Goal: Use online tool/utility: Utilize a website feature to perform a specific function

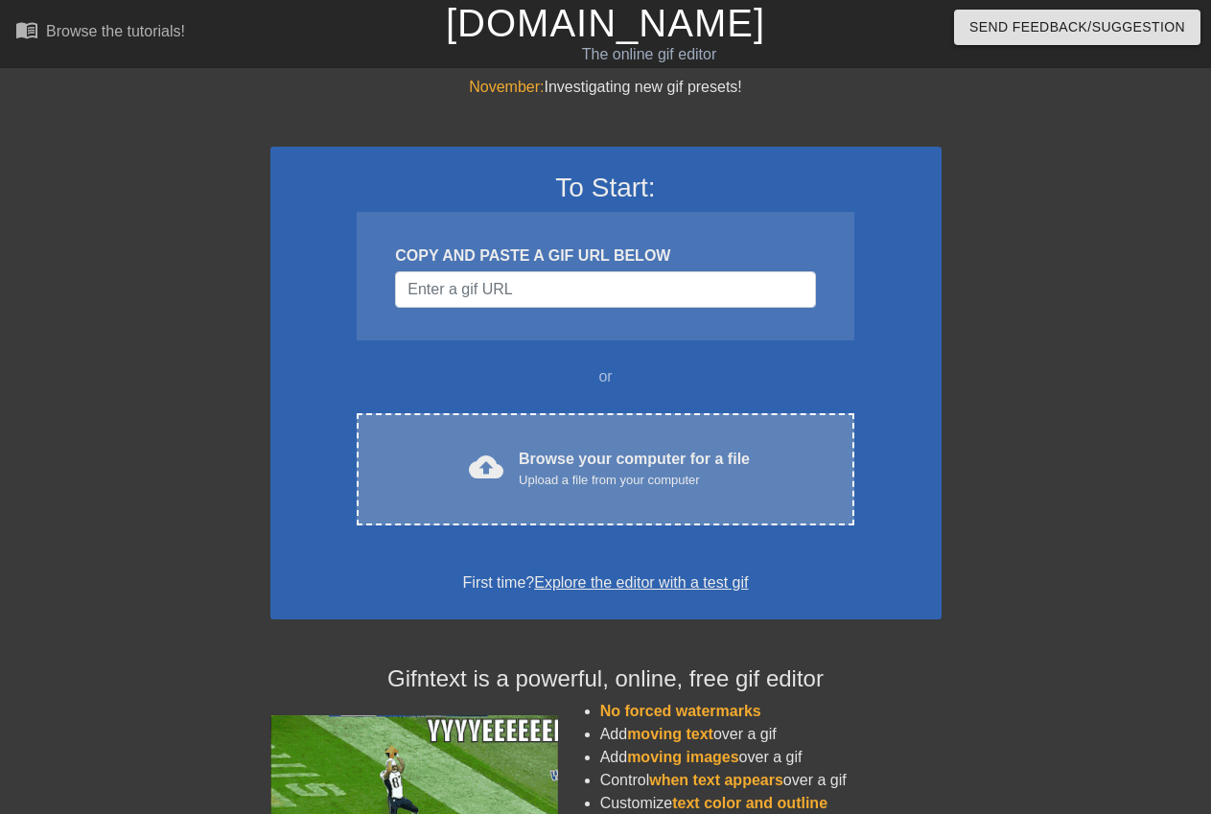
click at [614, 471] on div "Upload a file from your computer" at bounding box center [634, 480] width 231 height 19
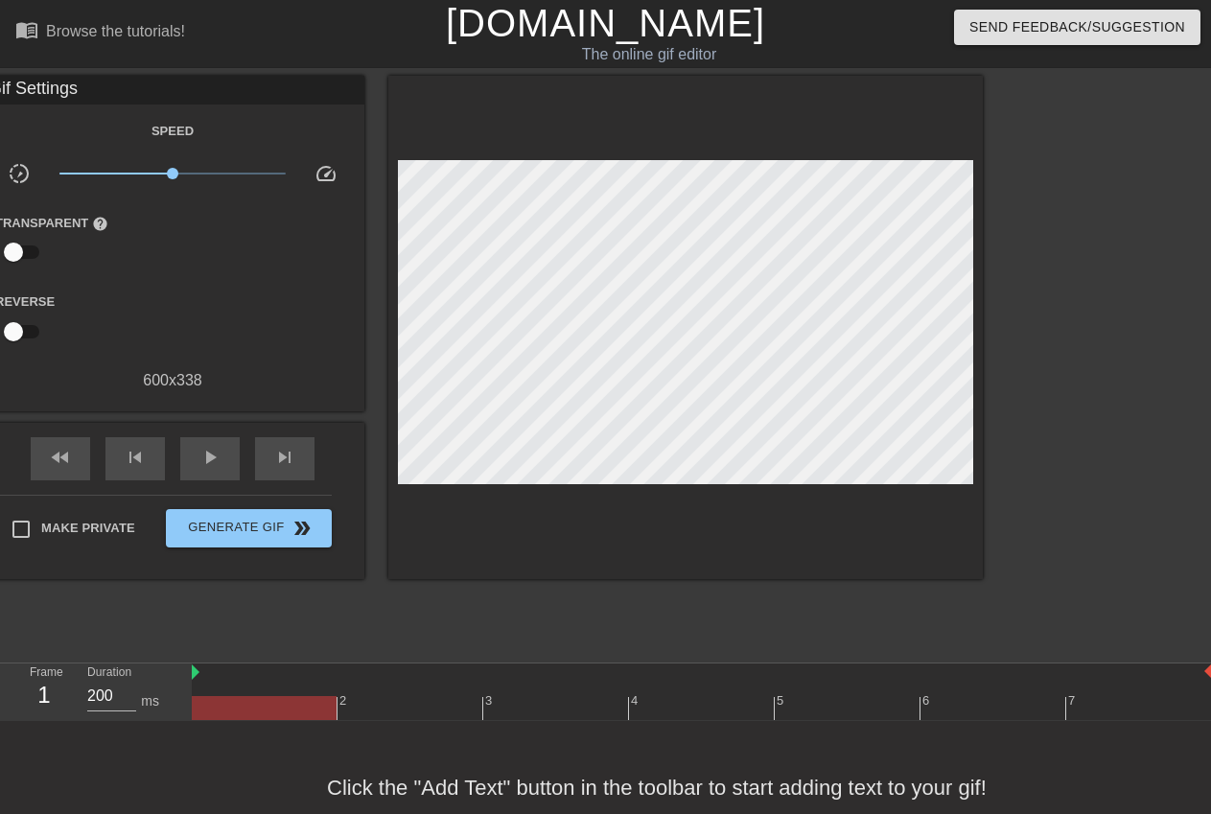
click at [39, 86] on div "Gif Settings" at bounding box center [172, 90] width 383 height 29
click at [66, 85] on div "Gif Settings" at bounding box center [172, 90] width 383 height 29
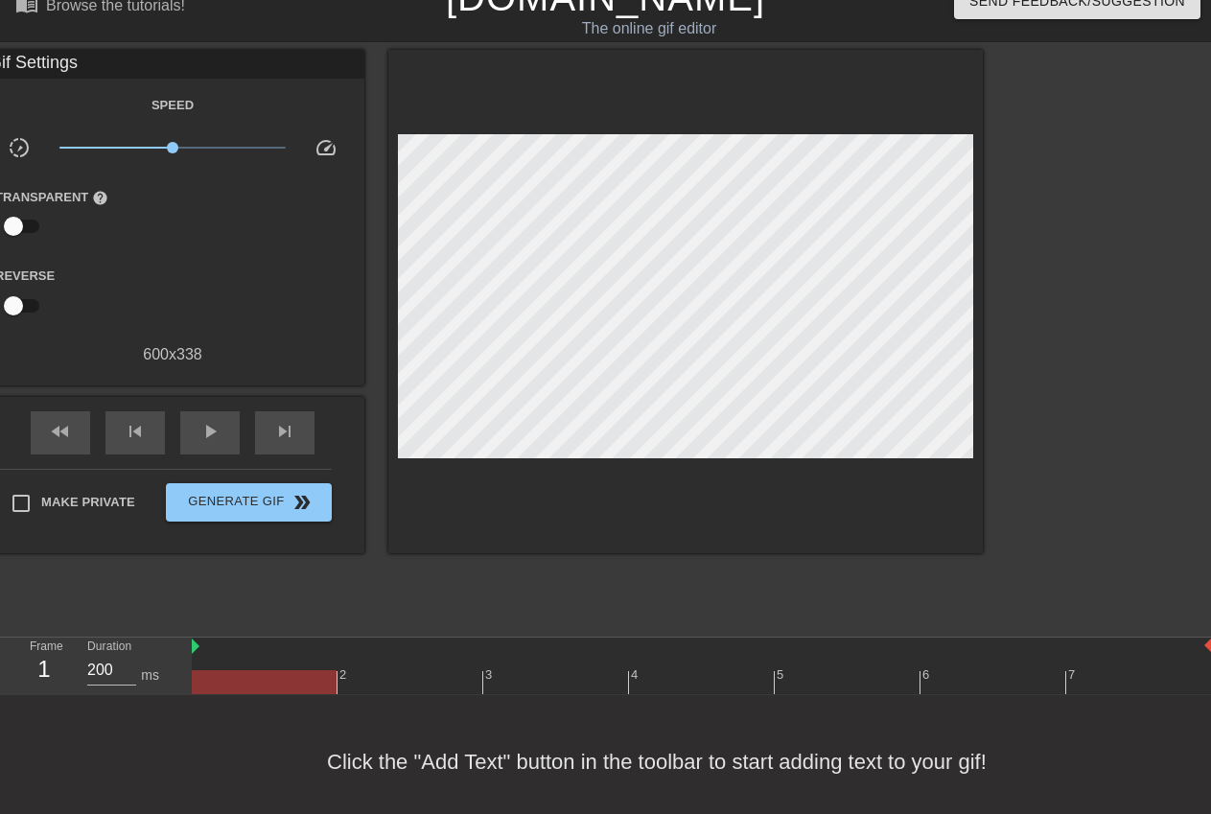
scroll to position [40, 0]
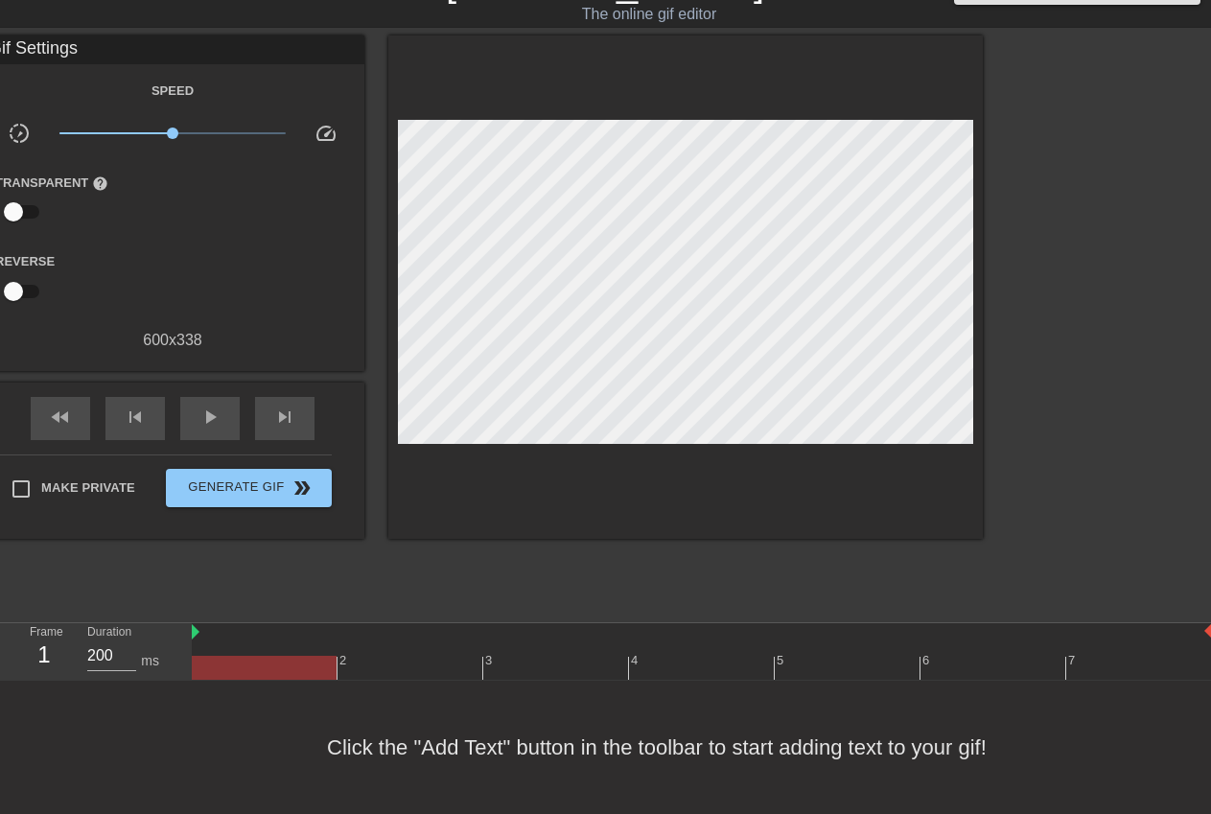
click at [11, 210] on input "checkbox" at bounding box center [13, 212] width 109 height 36
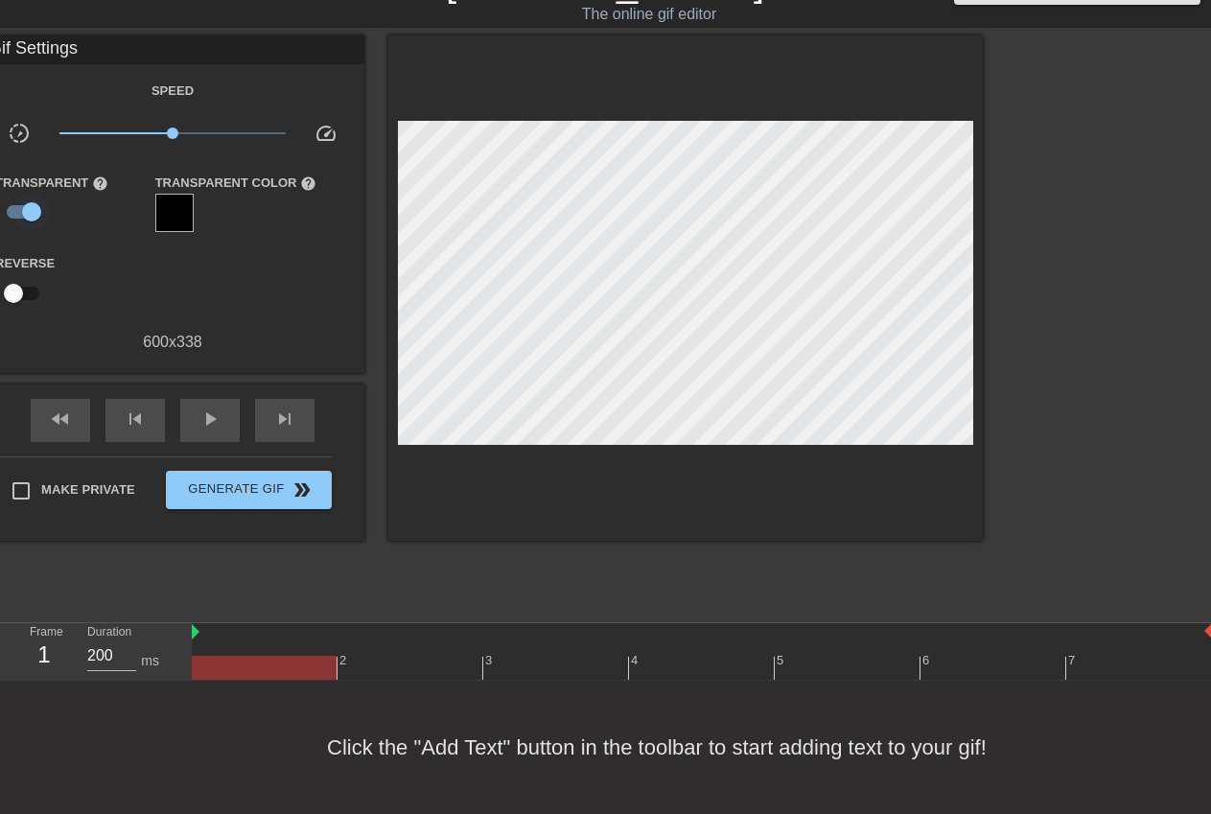
click at [31, 212] on input "checkbox" at bounding box center [31, 212] width 109 height 36
checkbox input "false"
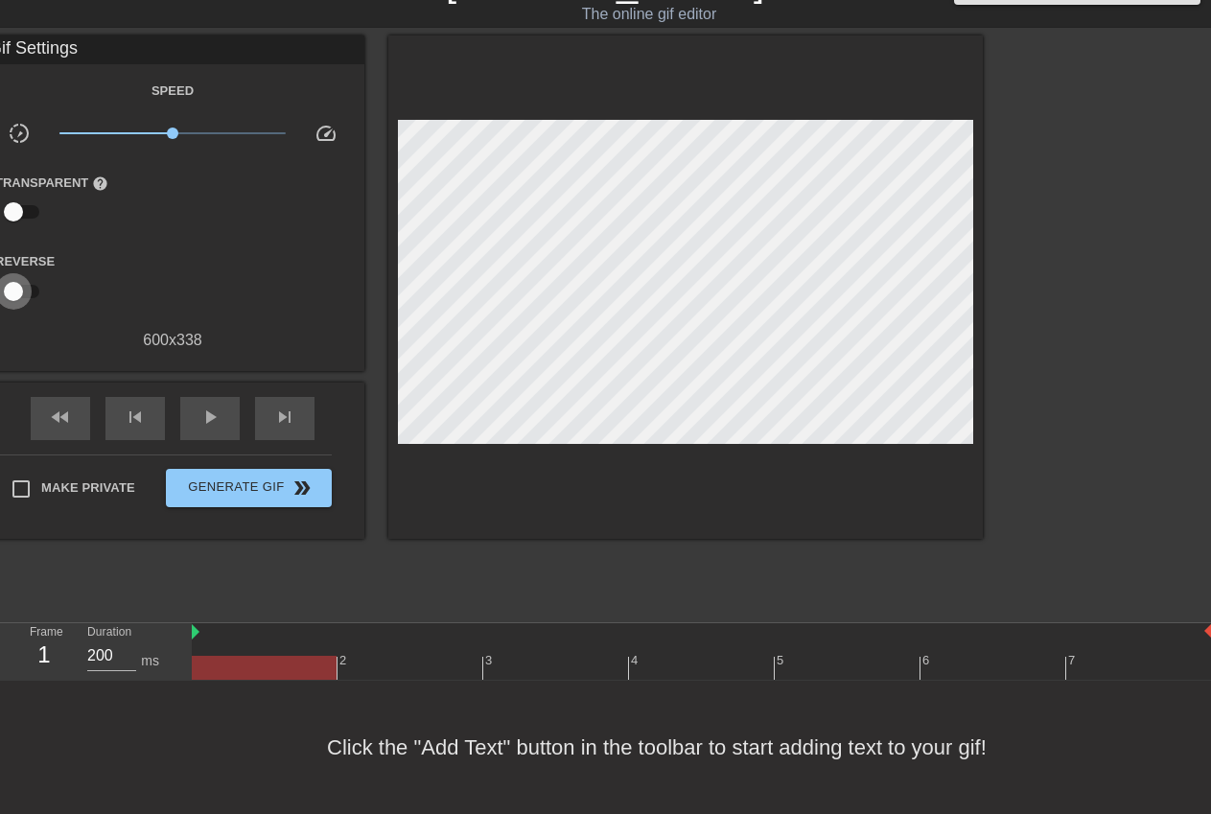
click at [16, 290] on input "checkbox" at bounding box center [13, 291] width 109 height 36
click at [35, 290] on input "checkbox" at bounding box center [31, 291] width 109 height 36
checkbox input "false"
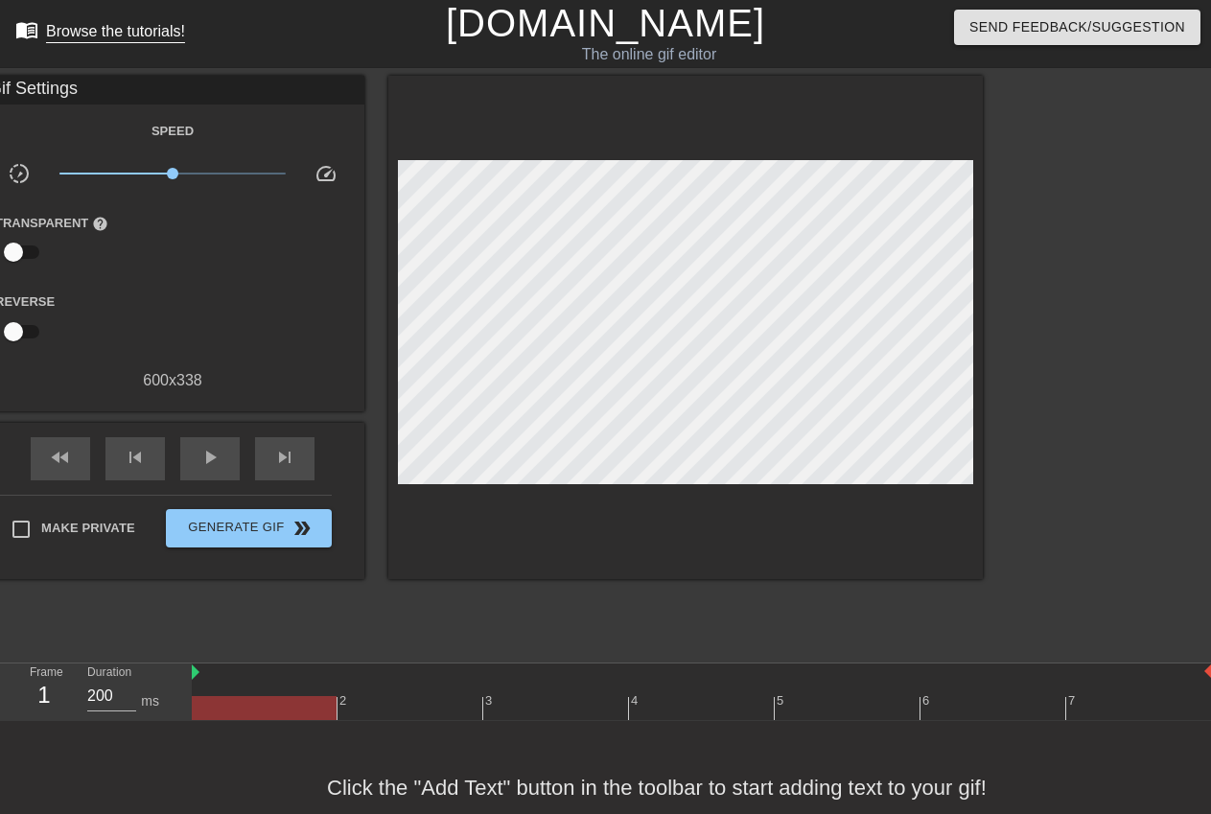
click at [87, 31] on div "Browse the tutorials!" at bounding box center [115, 31] width 139 height 16
click at [23, 86] on div "Gif Settings" at bounding box center [172, 90] width 383 height 29
drag, startPoint x: 23, startPoint y: 86, endPoint x: 158, endPoint y: 96, distance: 135.5
click at [119, 86] on div "Gif Settings" at bounding box center [172, 90] width 383 height 29
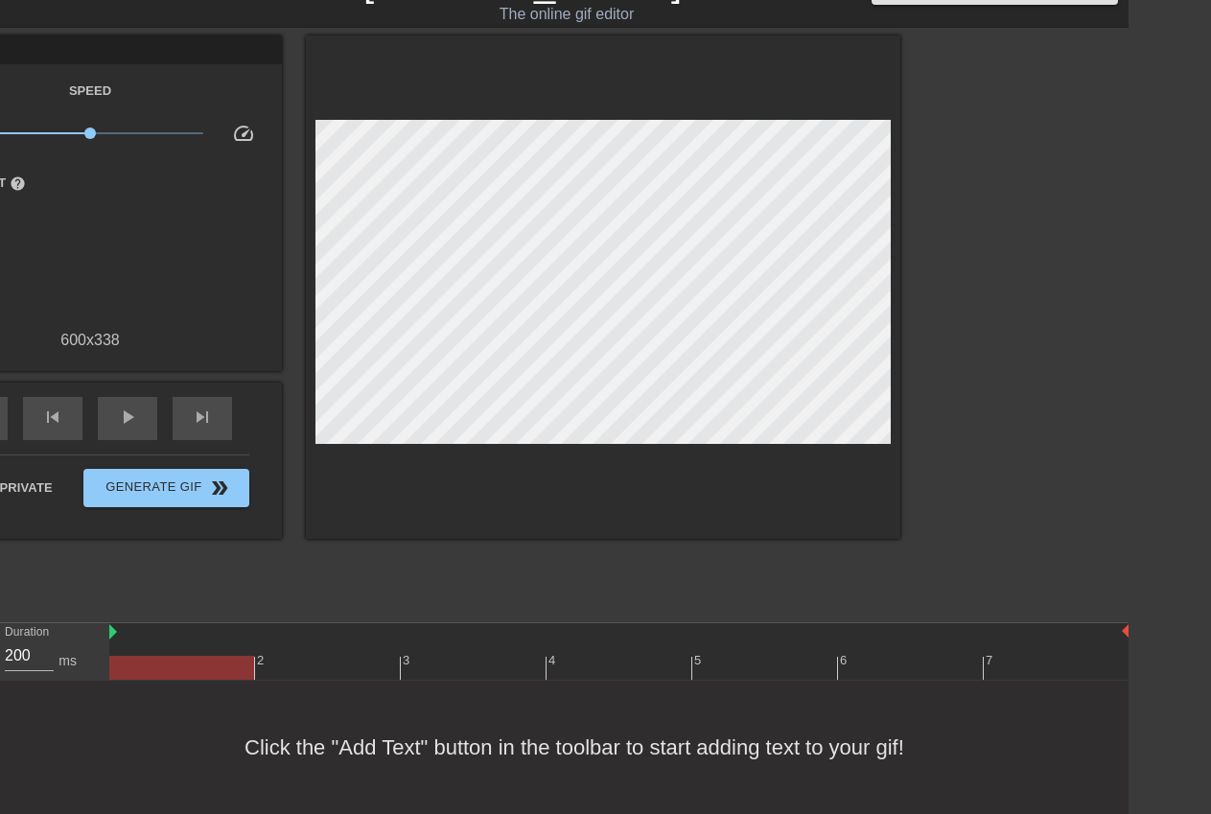
scroll to position [40, 0]
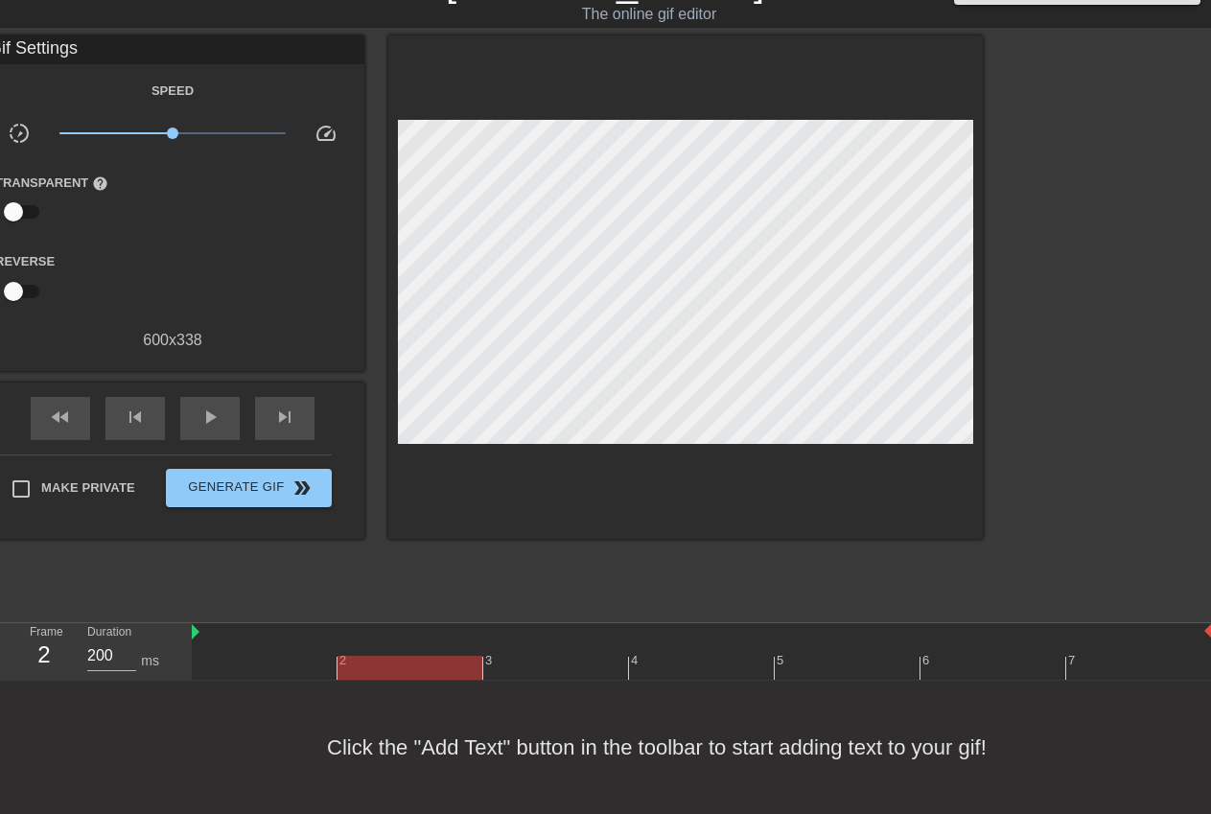
click at [424, 658] on div at bounding box center [702, 668] width 1020 height 24
click at [564, 664] on div at bounding box center [702, 668] width 1020 height 24
click at [691, 661] on div at bounding box center [702, 668] width 1020 height 24
click at [823, 661] on div at bounding box center [702, 668] width 1020 height 24
click at [995, 661] on div at bounding box center [702, 668] width 1020 height 24
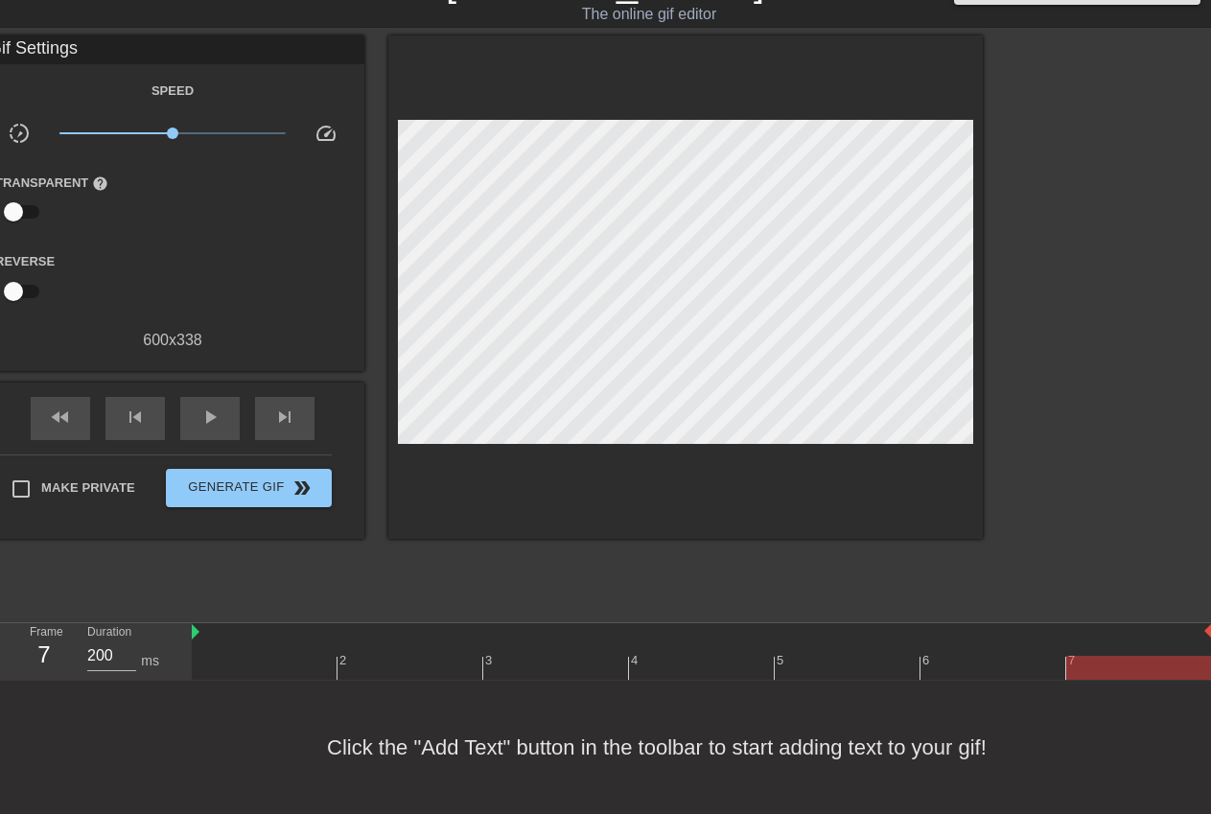
click at [1104, 663] on div at bounding box center [702, 668] width 1020 height 24
click at [686, 670] on div at bounding box center [702, 668] width 1020 height 24
click at [577, 670] on div at bounding box center [702, 668] width 1020 height 24
click at [290, 670] on div at bounding box center [702, 668] width 1020 height 24
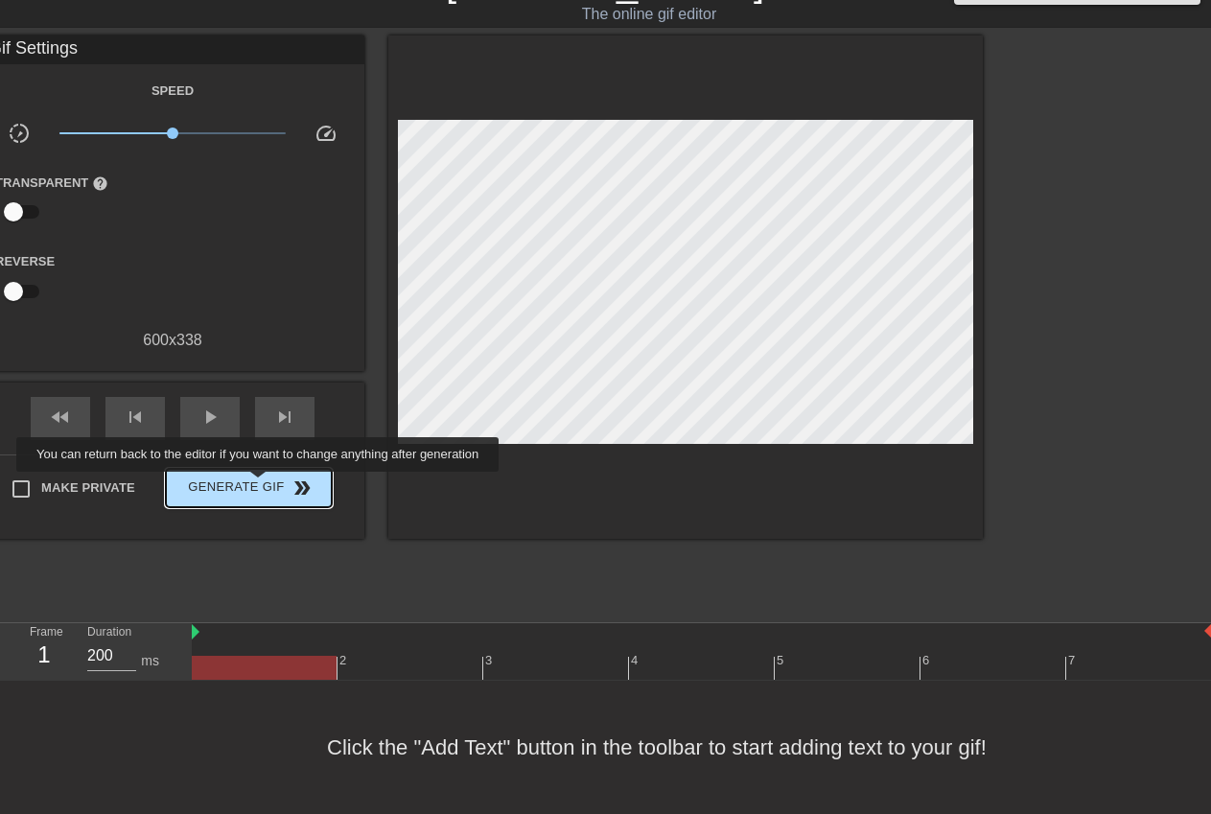
click at [260, 485] on span "Generate Gif double_arrow" at bounding box center [249, 487] width 151 height 23
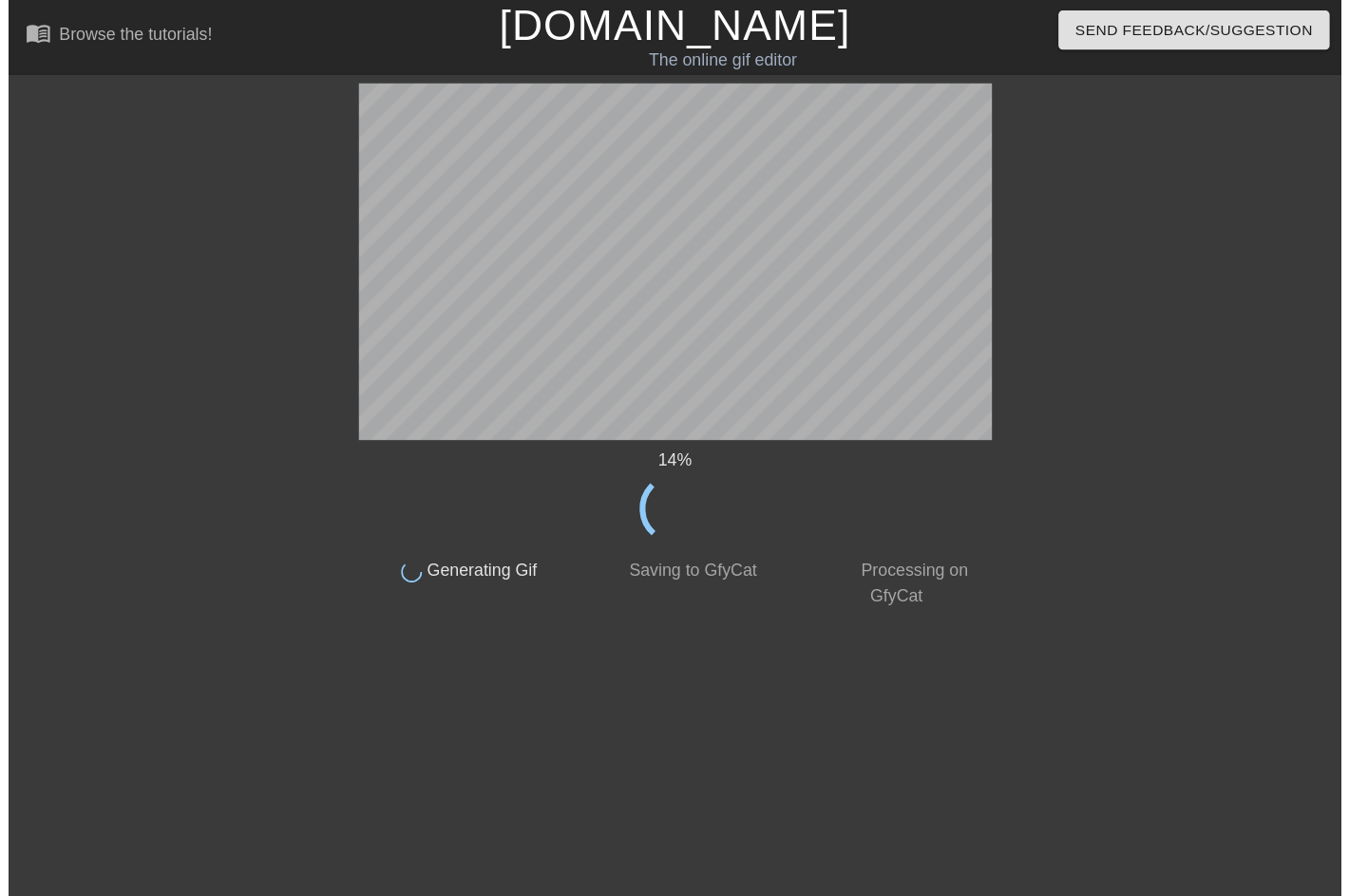
scroll to position [0, 0]
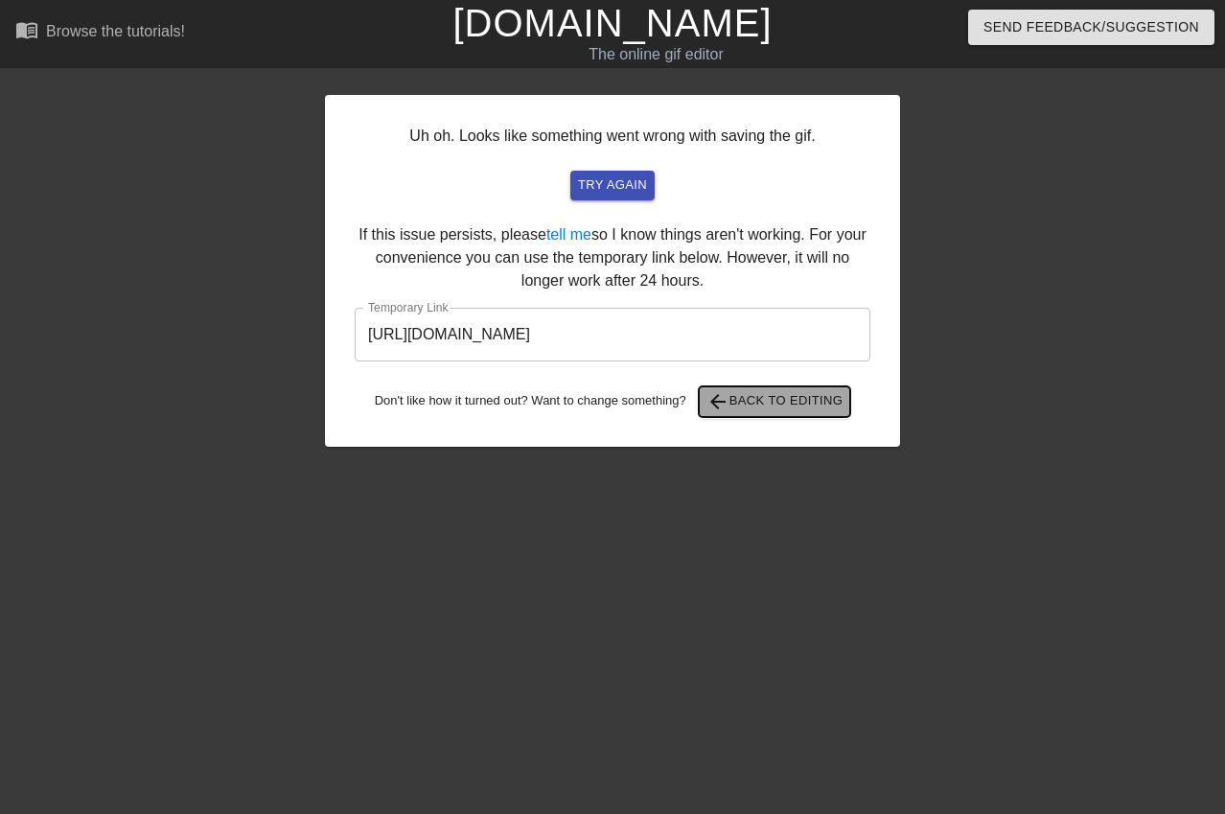
click at [805, 407] on span "arrow_back Back to Editing" at bounding box center [775, 401] width 137 height 23
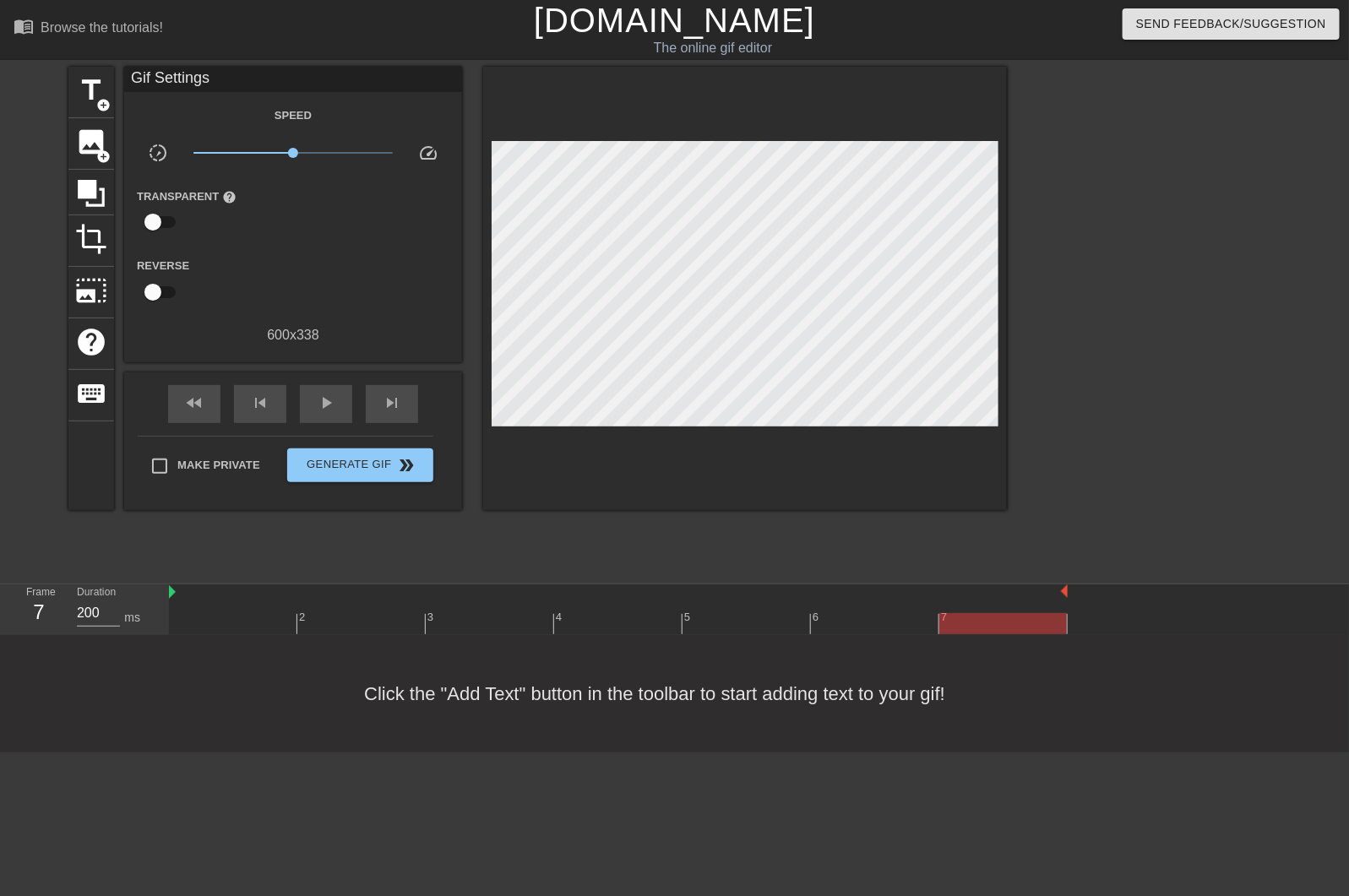
drag, startPoint x: 877, startPoint y: 0, endPoint x: 957, endPoint y: 788, distance: 792.1
click at [957, 752] on html "menu_book Browse the tutorials! Gifntext.com The online gif editor Send Feedbac…" at bounding box center [674, 376] width 1349 height 752
click at [86, 86] on span "title" at bounding box center [91, 90] width 32 height 32
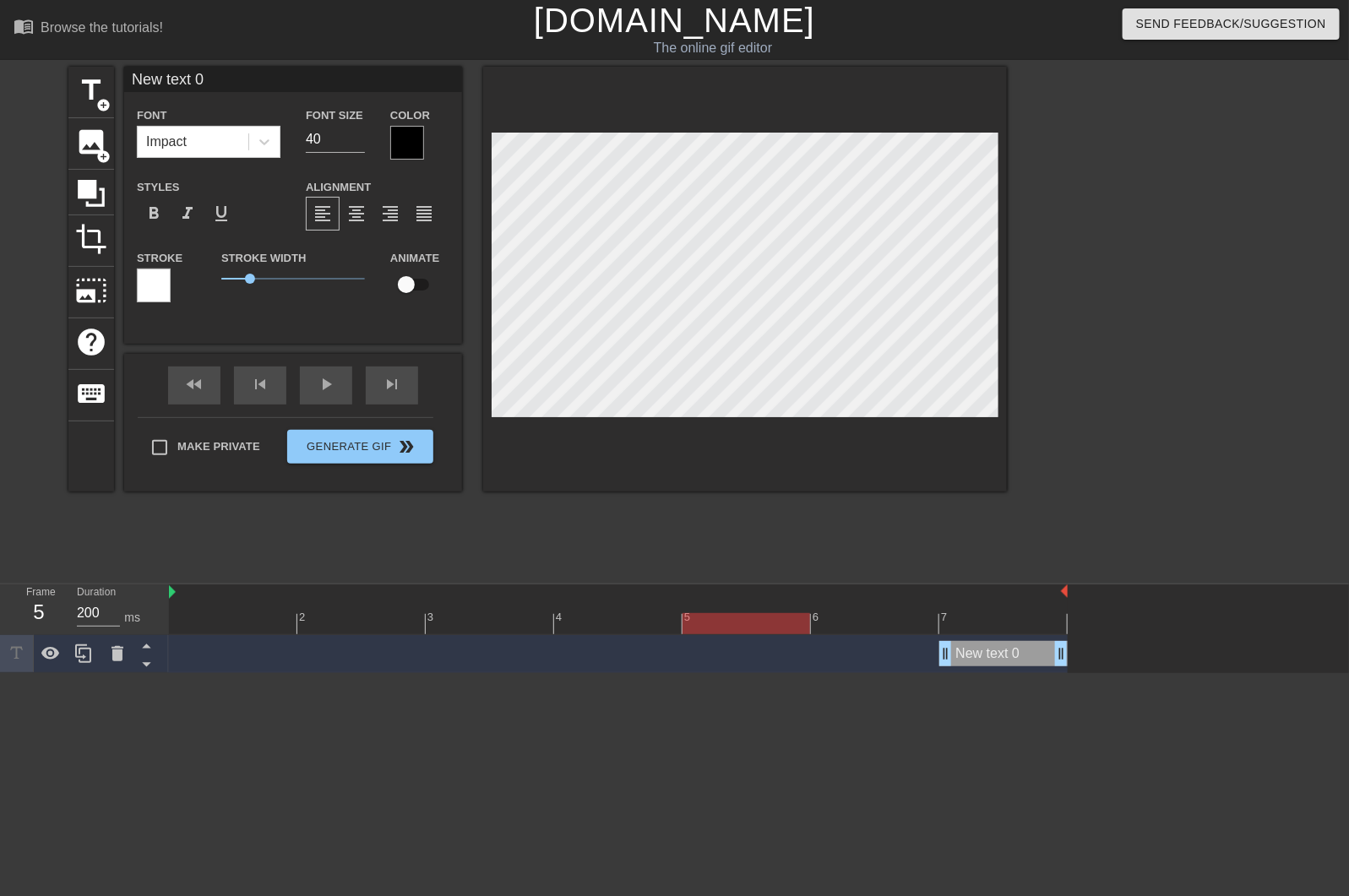
click at [758, 630] on div at bounding box center [619, 624] width 899 height 21
click at [646, 623] on div at bounding box center [619, 624] width 899 height 21
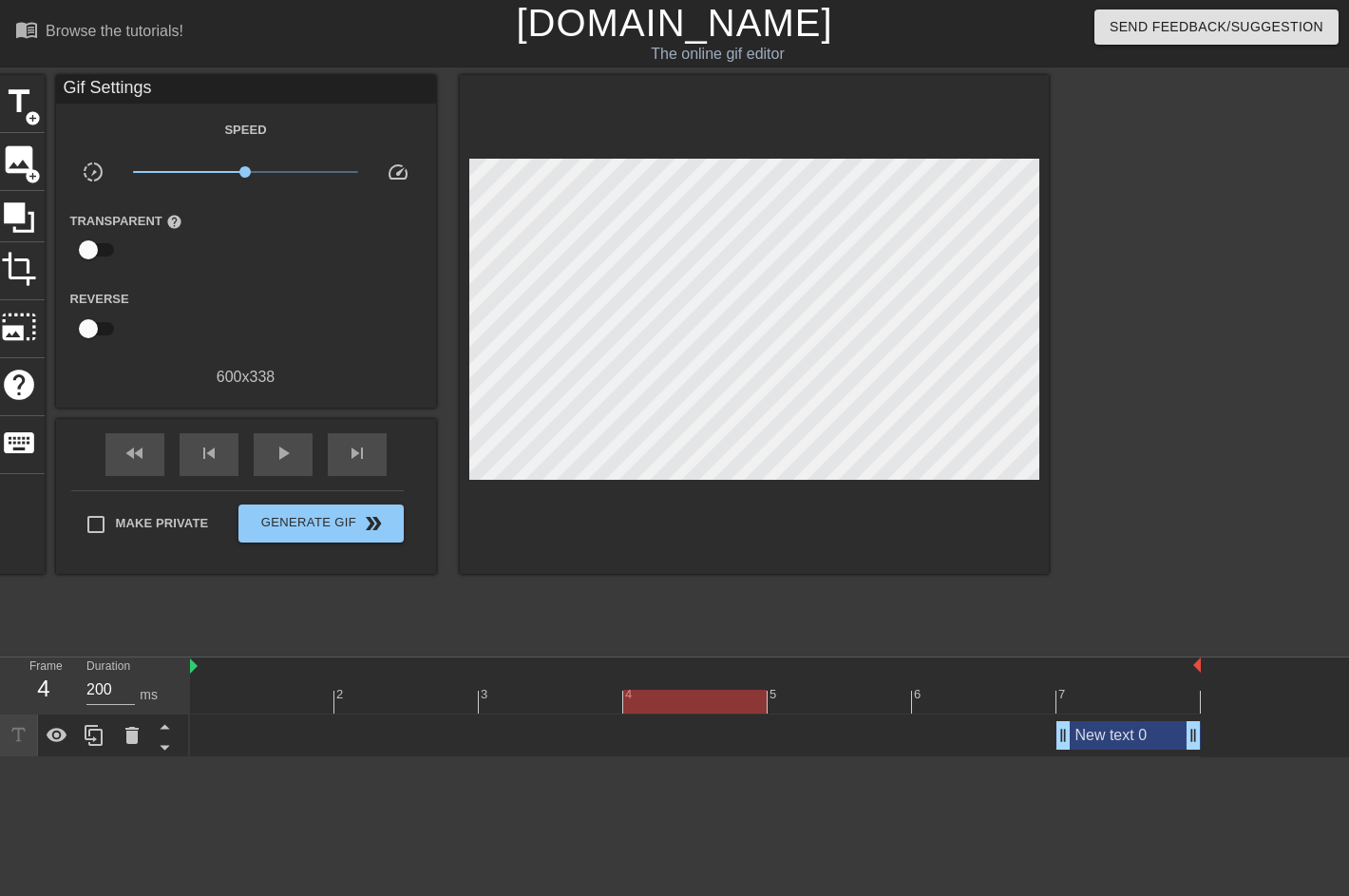
drag, startPoint x: 687, startPoint y: 11, endPoint x: 1226, endPoint y: 357, distance: 640.5
click at [1226, 357] on div at bounding box center [1214, 360] width 285 height 570
click at [13, 103] on span "title" at bounding box center [19, 101] width 36 height 36
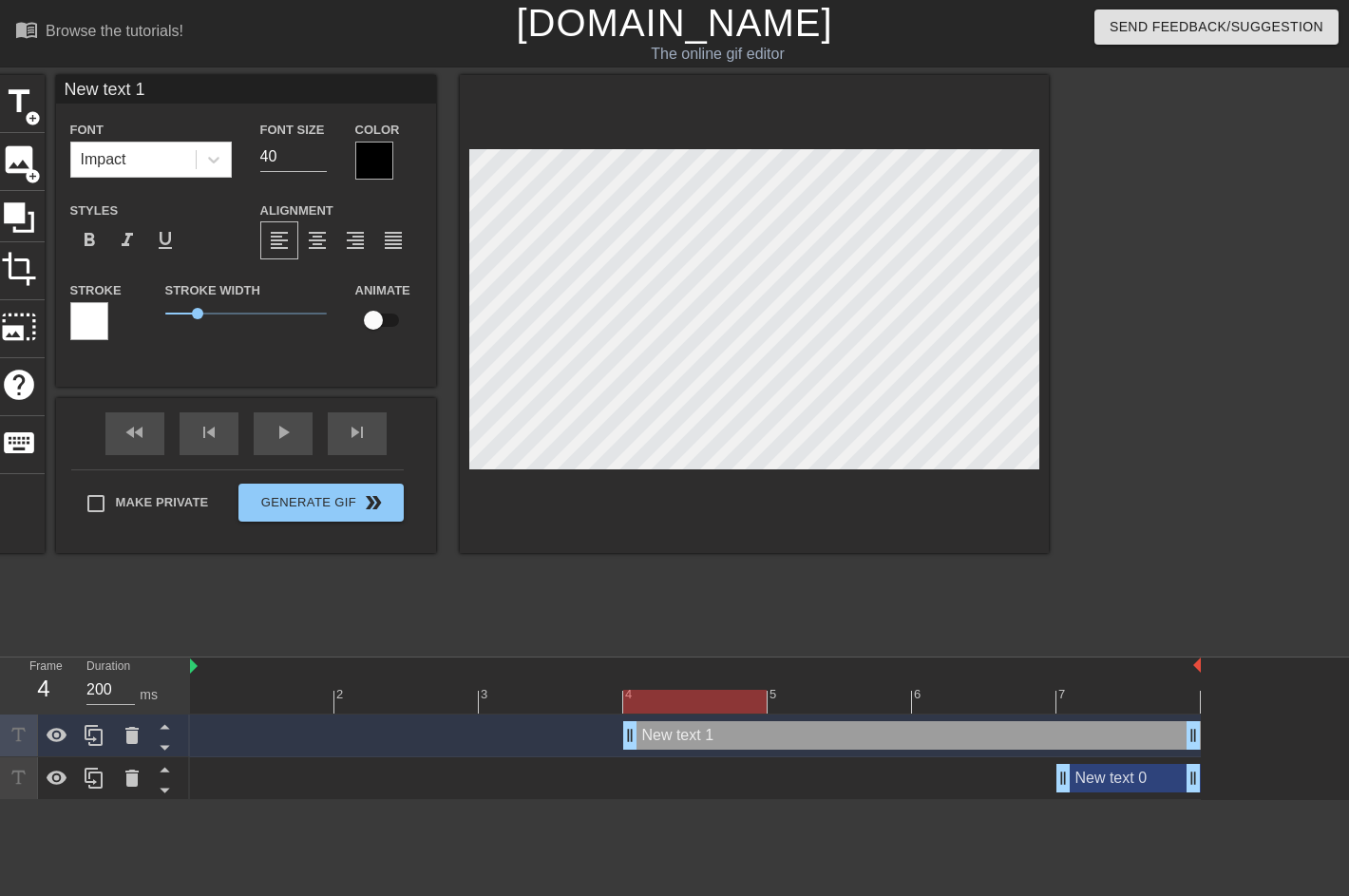
click at [320, 701] on div at bounding box center [696, 702] width 1011 height 24
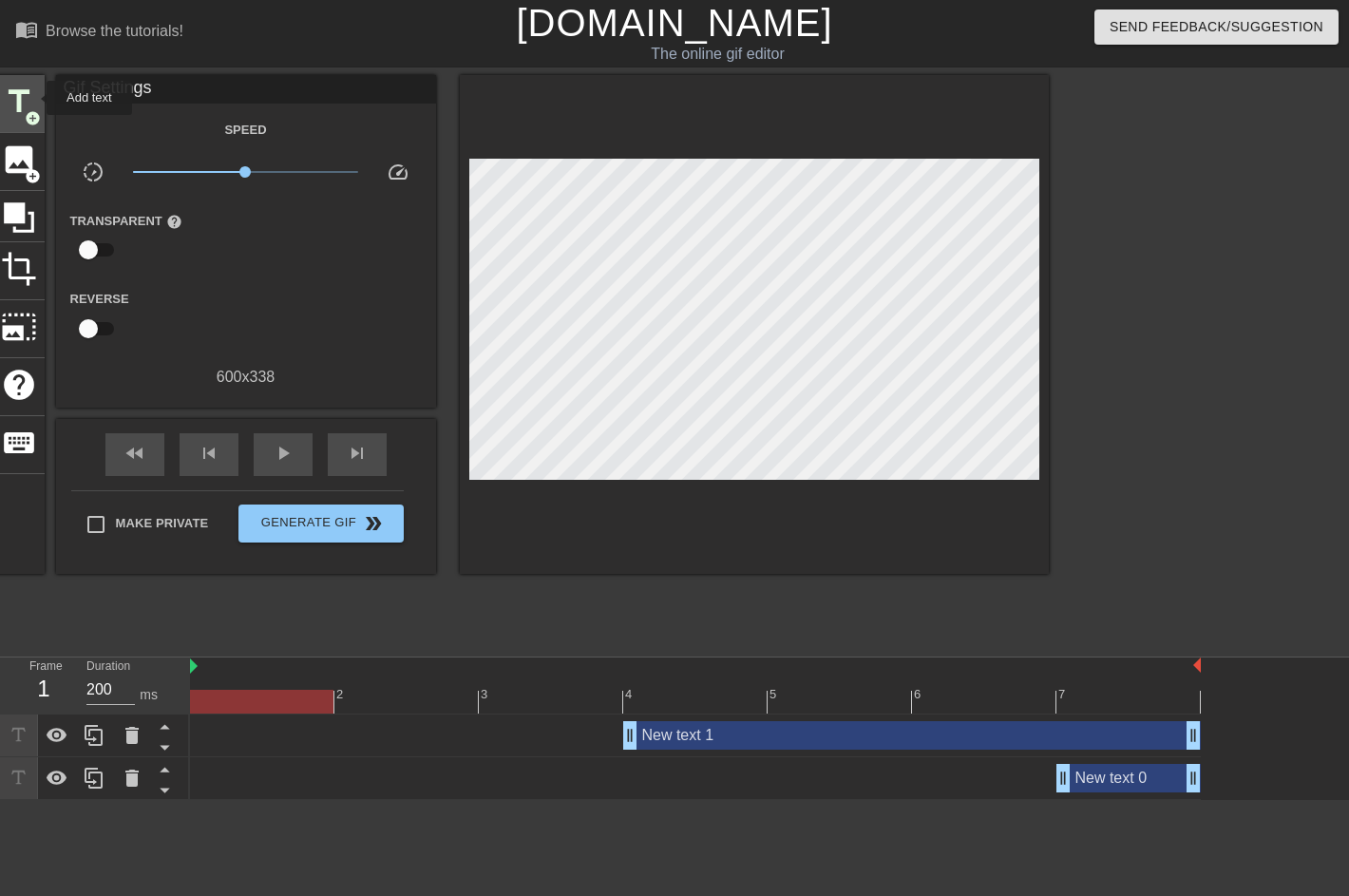
click at [31, 93] on span "title" at bounding box center [19, 101] width 36 height 36
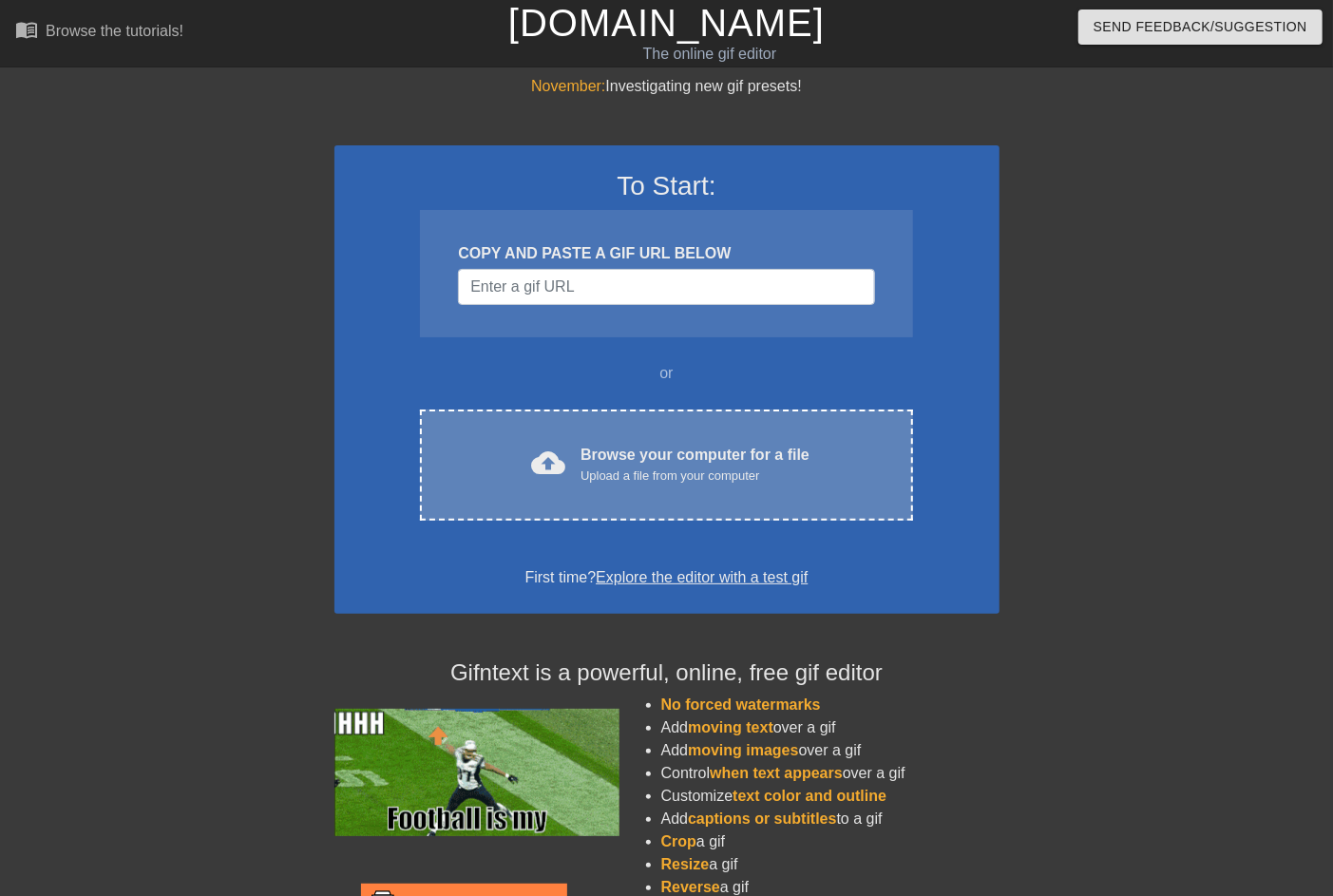
click at [667, 471] on div "Upload a file from your computer" at bounding box center [695, 476] width 229 height 19
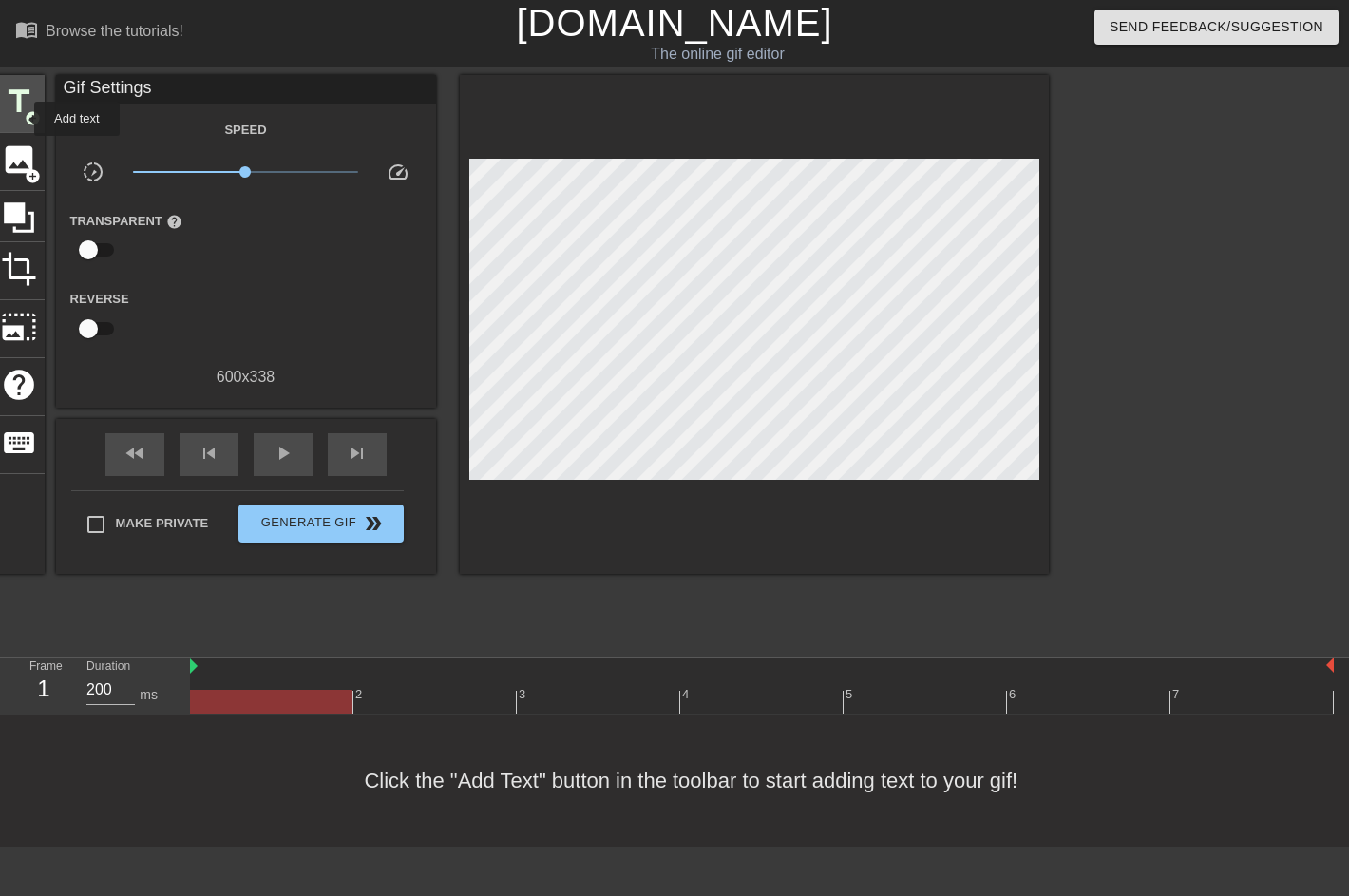
click at [21, 105] on span "title" at bounding box center [19, 101] width 36 height 36
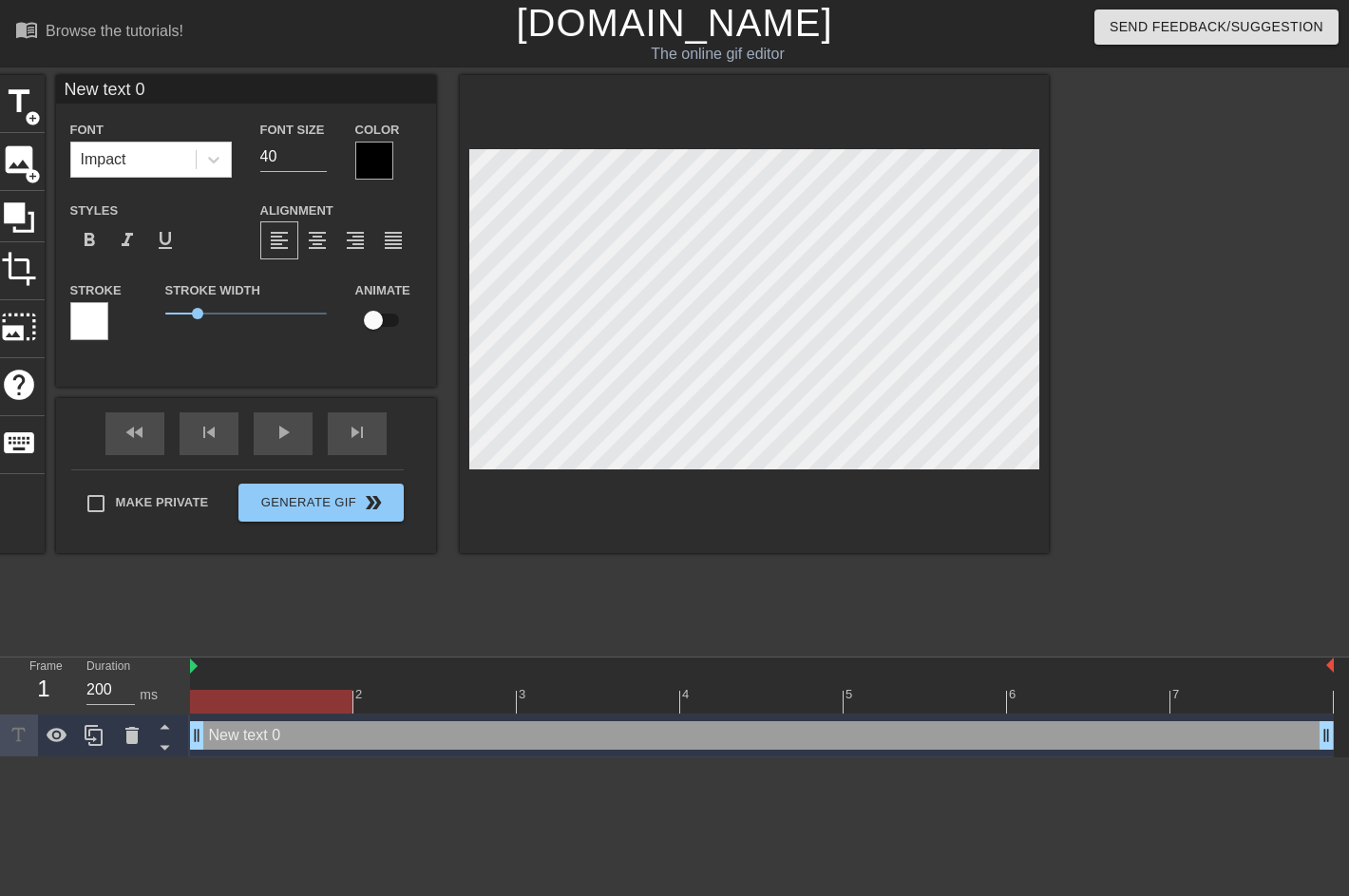
scroll to position [2, 5]
type input "New text"
type textarea "New text"
type input "New text"
type textarea "New text"
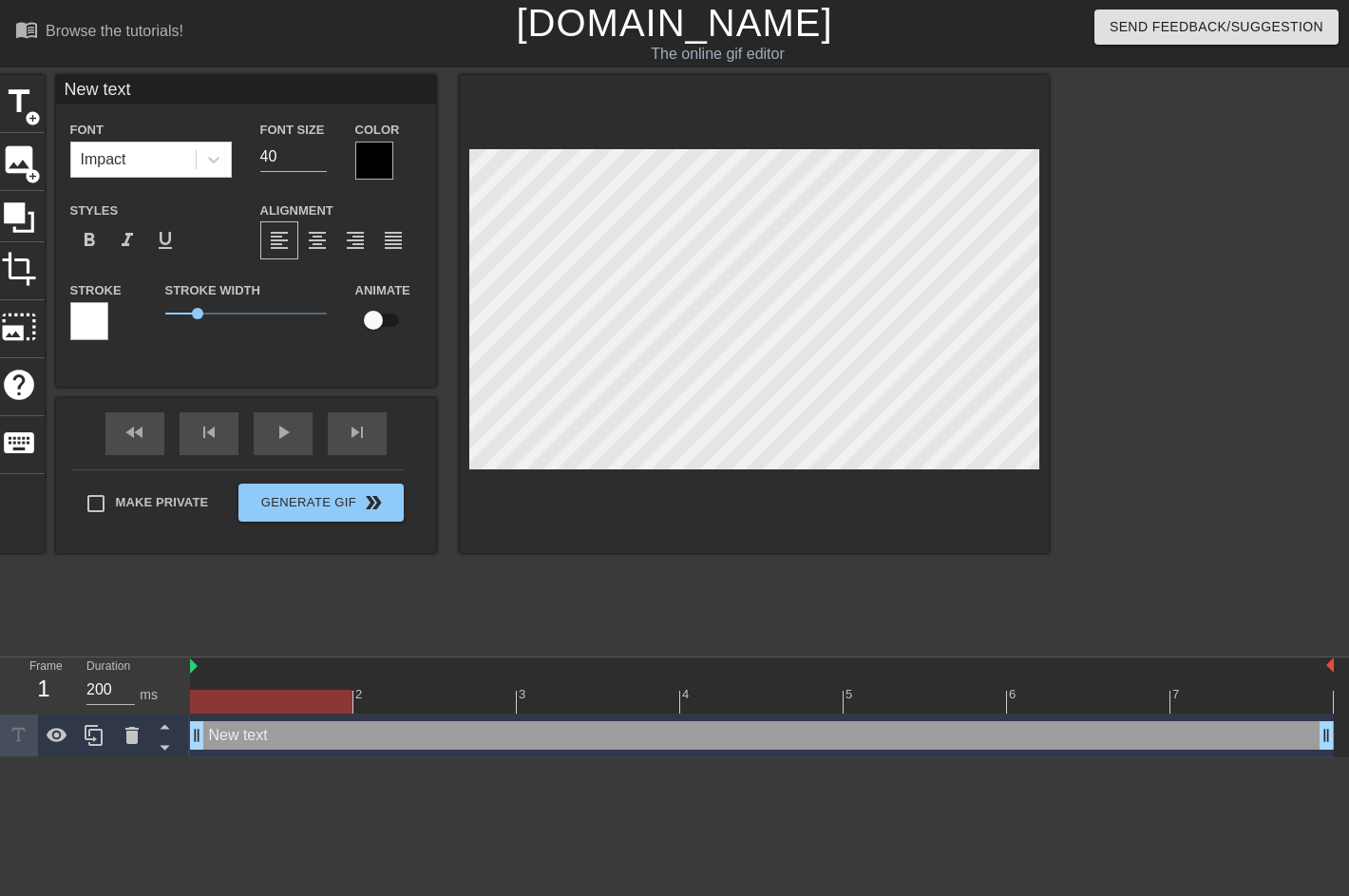
type input "New tex"
type textarea "New tex"
type input "New te"
type textarea "New te"
type input "New t"
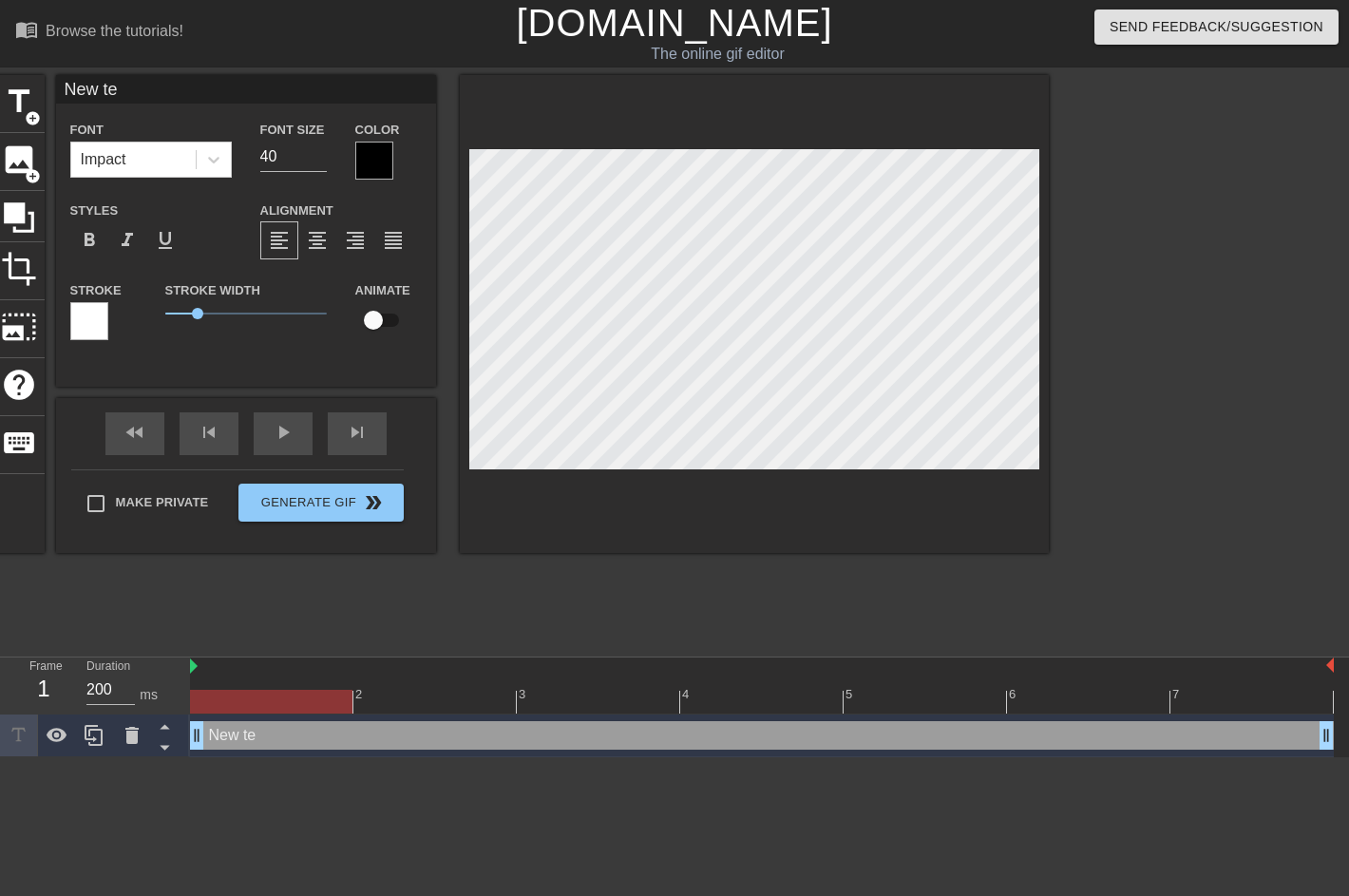
type textarea "New t"
type input "New"
type textarea "New"
type input "New"
type textarea "New"
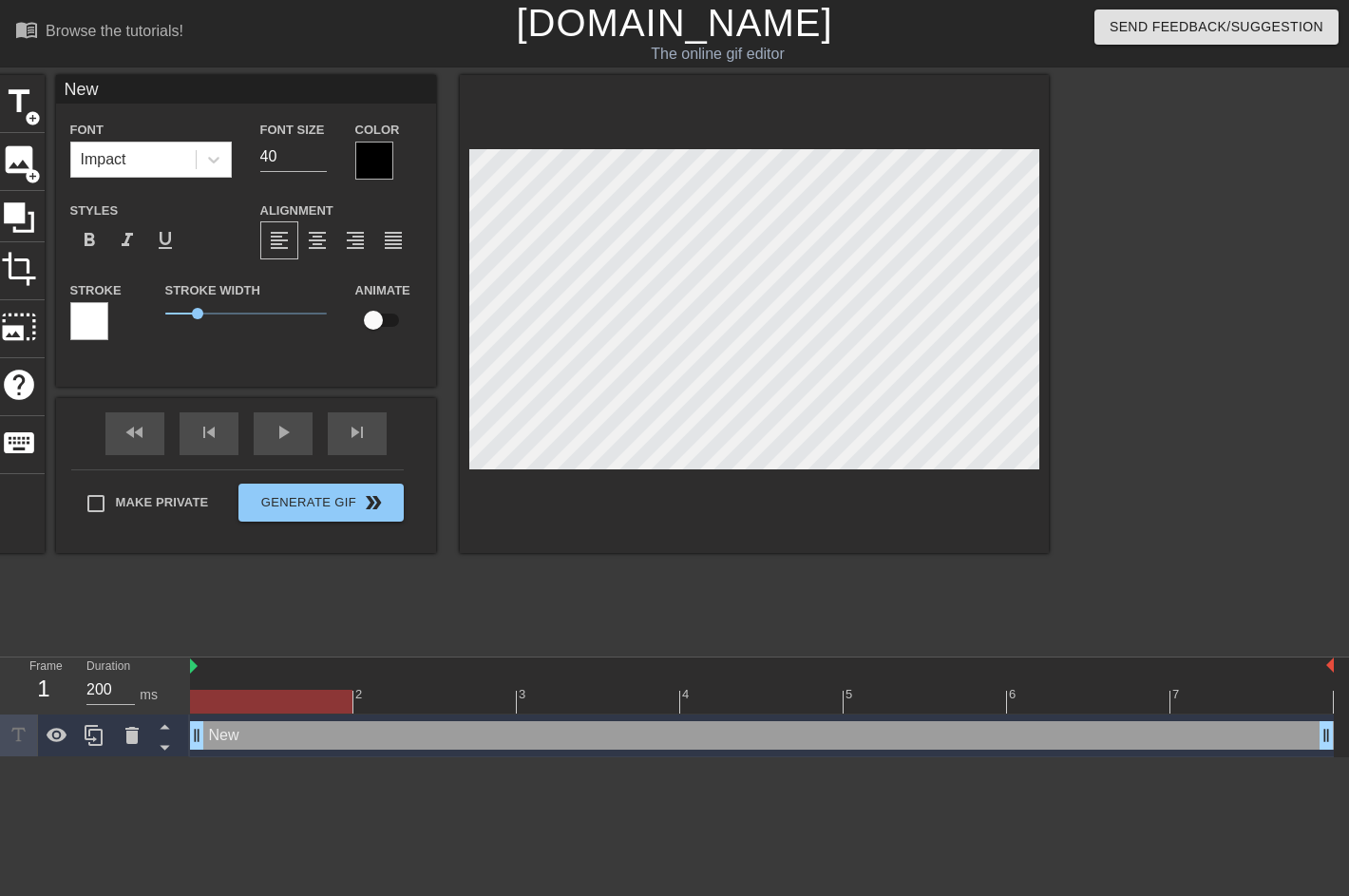
type input "Ne"
type textarea "Ne"
type input "N"
type textarea "N"
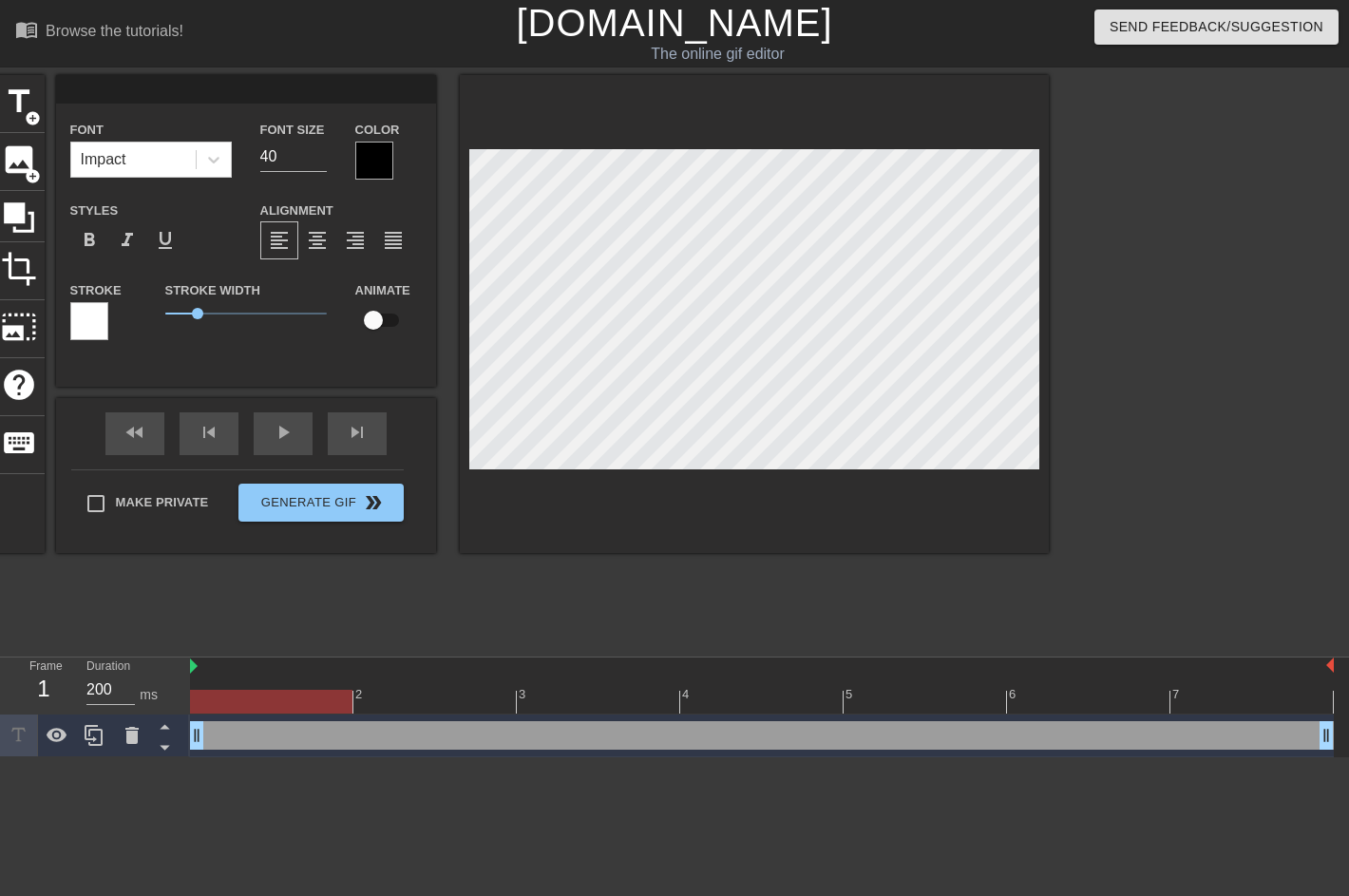
type input "C"
type textarea "C"
type input "C"
type textarea "C"
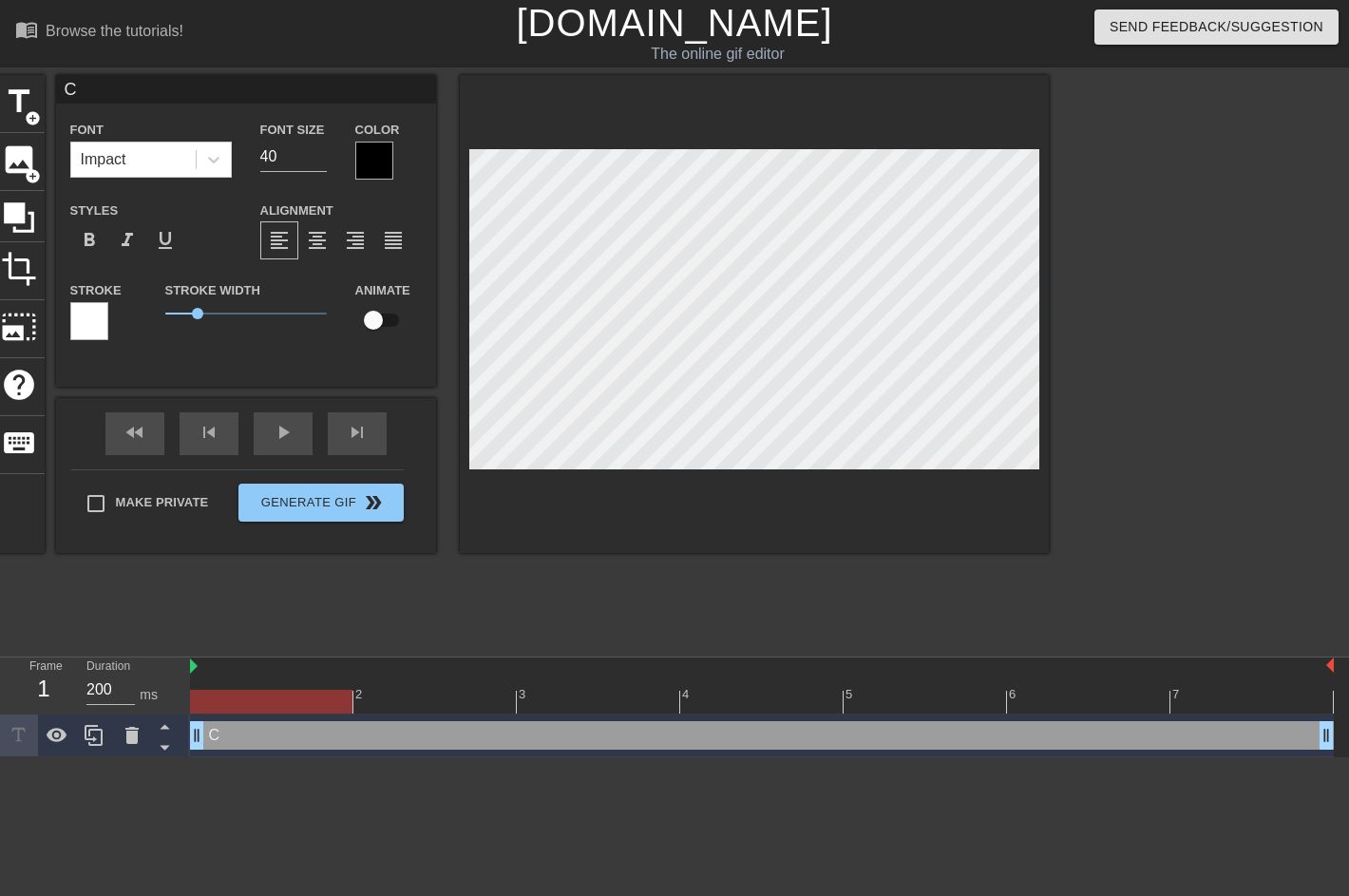
type input "C L"
type textarea "C L"
type input "C"
type textarea "C"
type input "C"
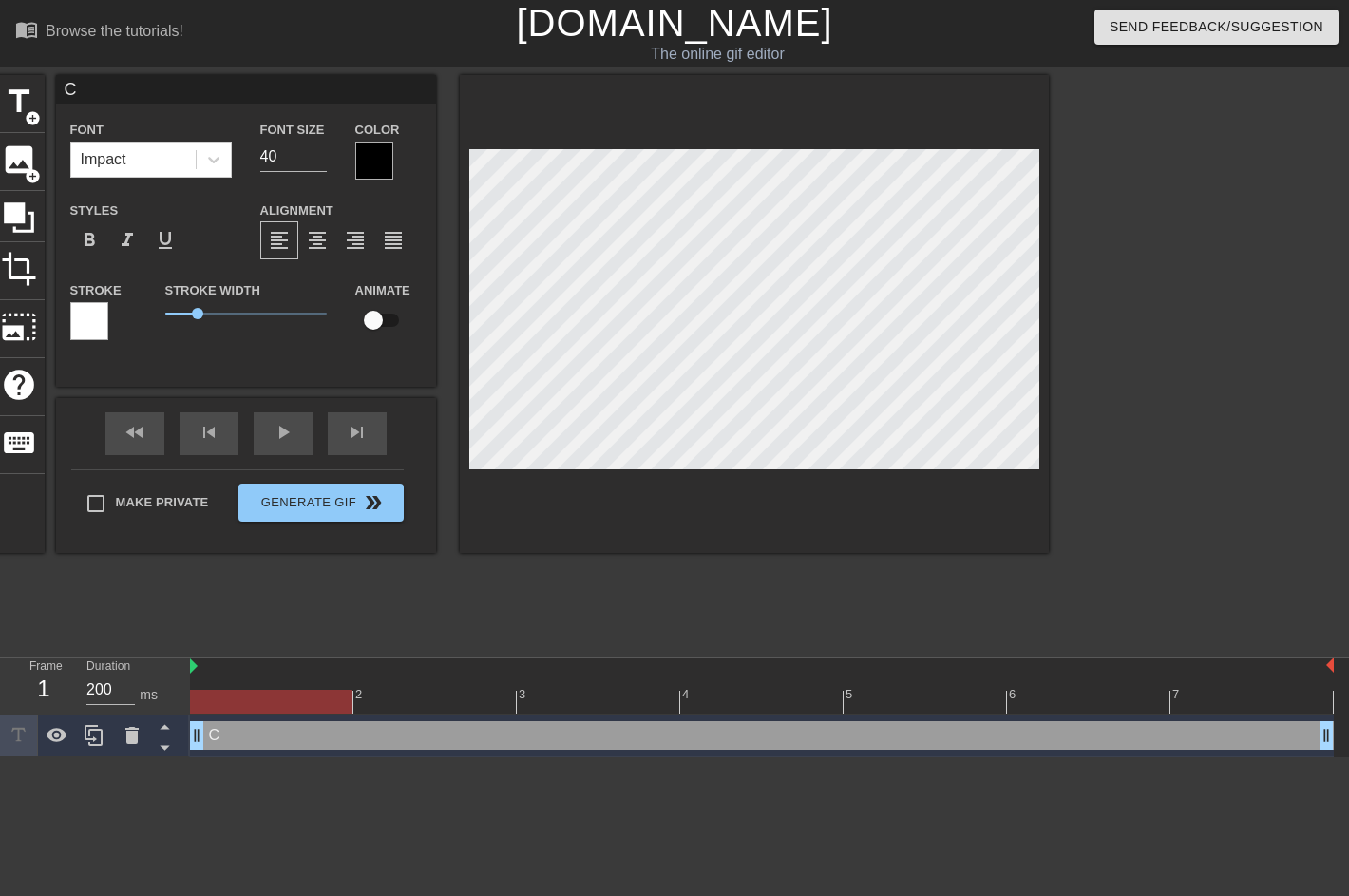
type textarea "C"
type input "С"
type textarea "С"
type input "С"
type textarea "С"
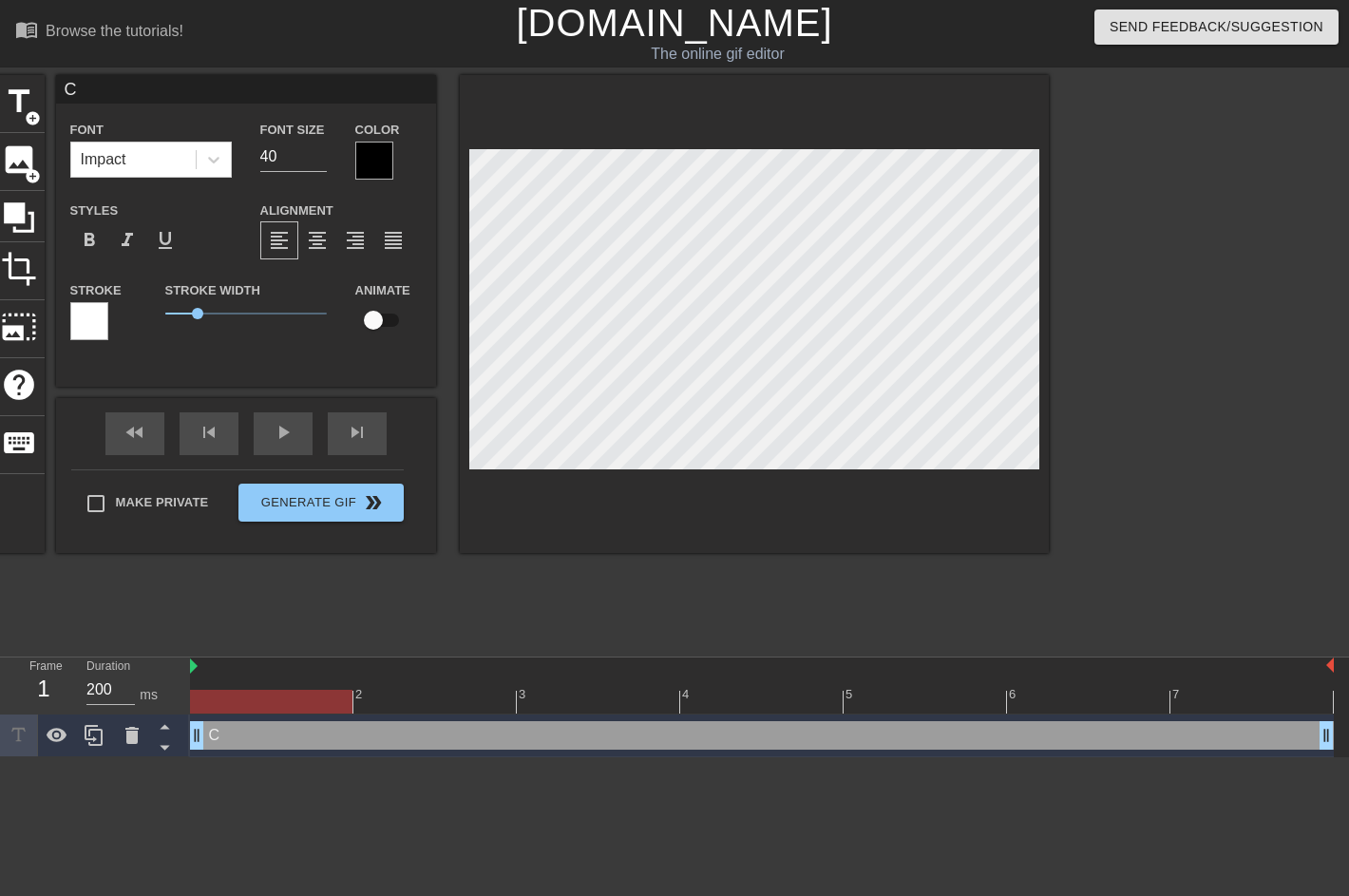
type input "С [PERSON_NAME]"
type textarea "С [PERSON_NAME]"
type input "С Дн"
type textarea "С Дн"
type input "С Днё"
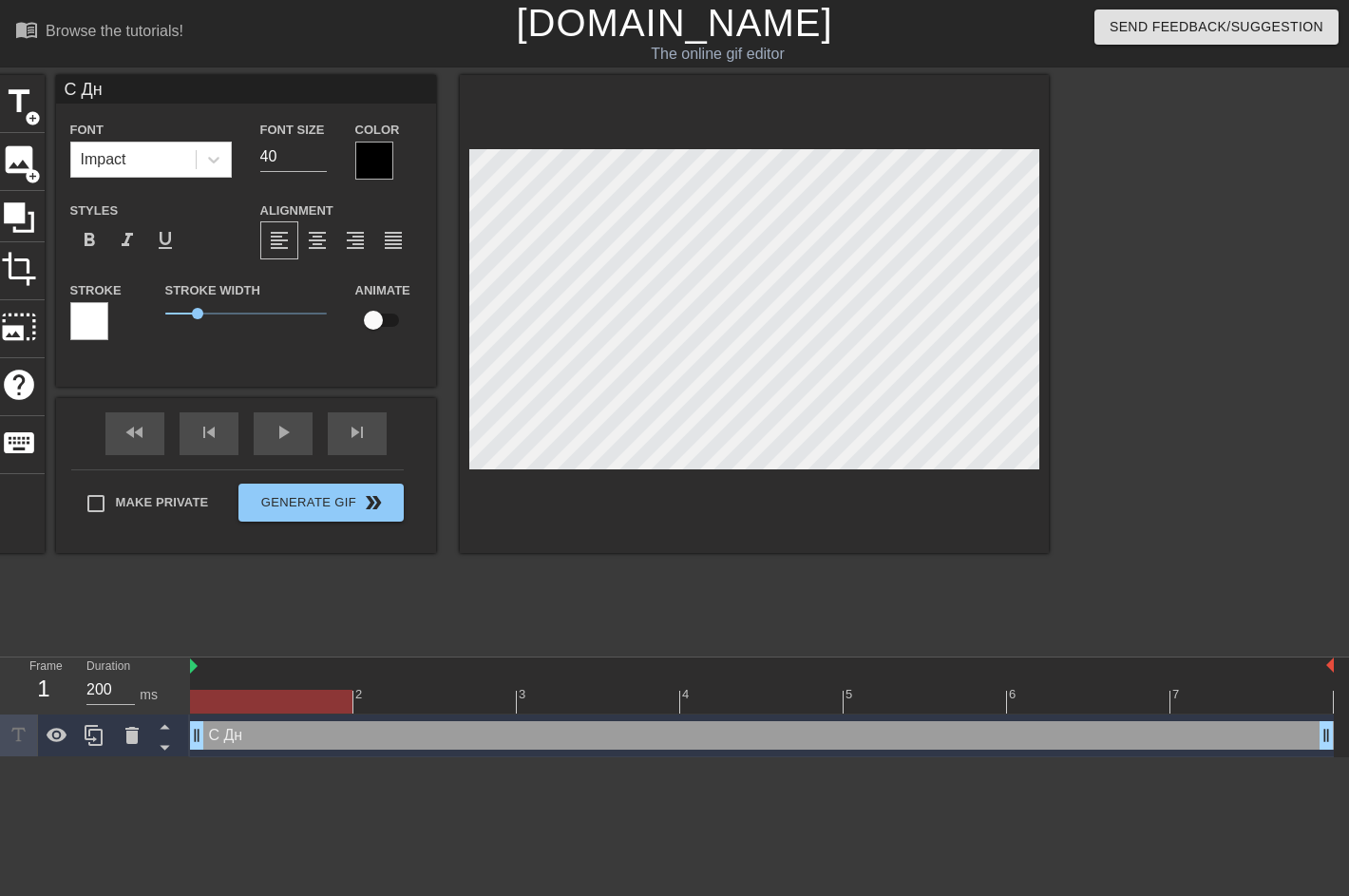
type textarea "С Днё"
type input "С Днём"
type textarea "С Днём"
type input "С Днём"
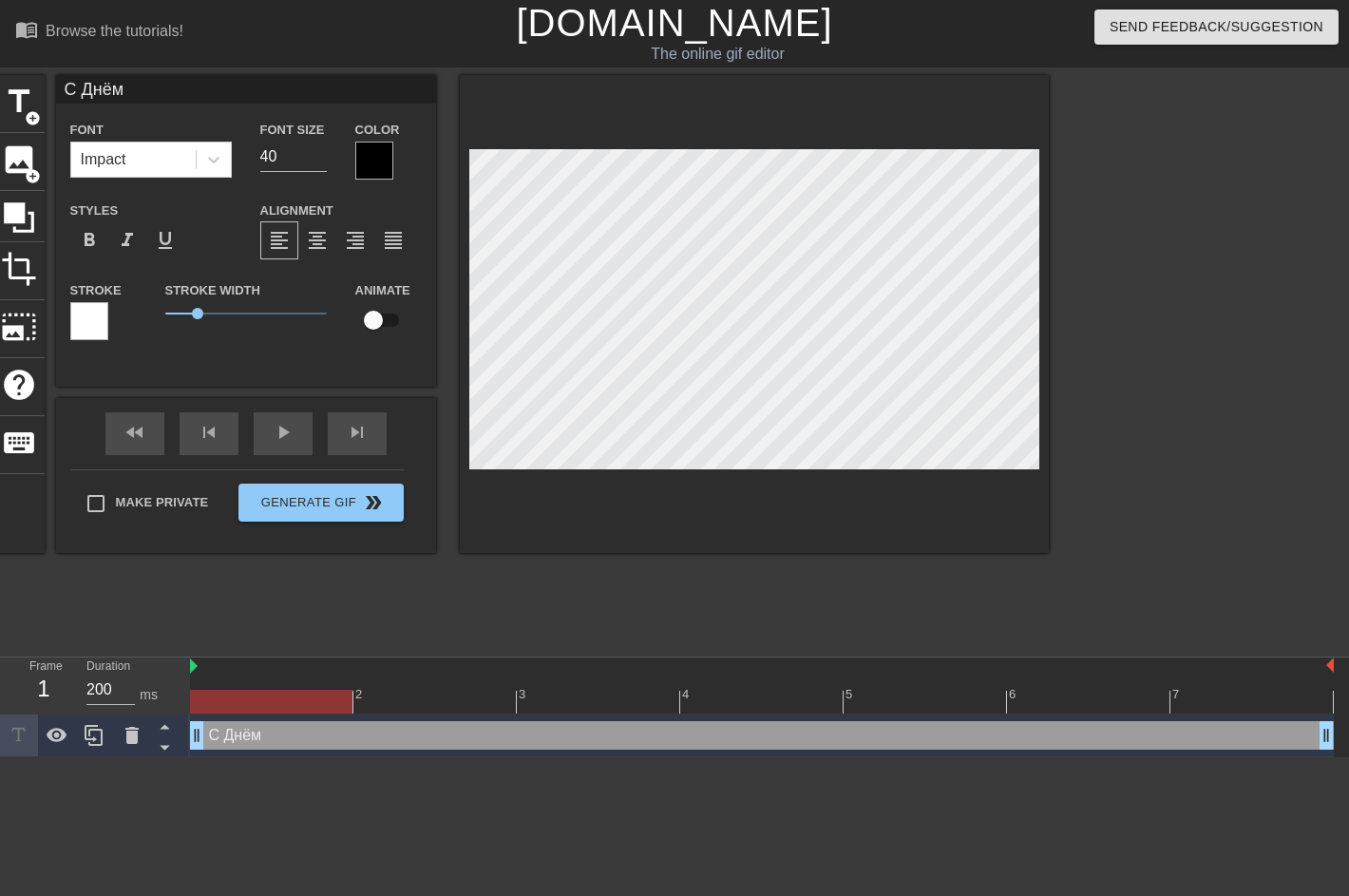
type textarea "С Днём"
click at [320, 163] on input "39" at bounding box center [293, 157] width 66 height 31
click at [320, 163] on input "38" at bounding box center [293, 157] width 66 height 31
click at [320, 163] on input "37" at bounding box center [293, 157] width 66 height 31
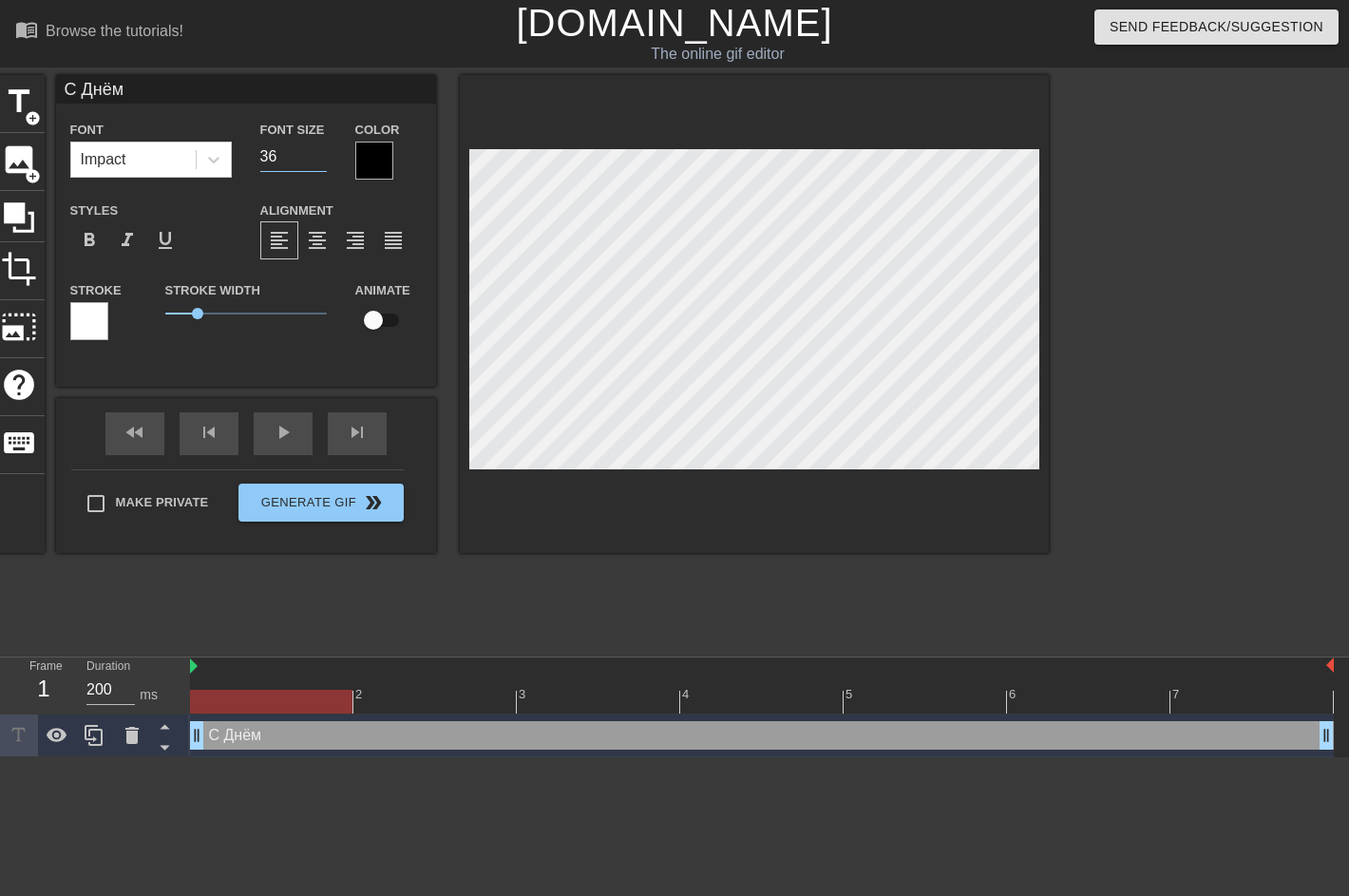
click at [320, 163] on input "36" at bounding box center [293, 157] width 66 height 31
click at [320, 163] on input "35" at bounding box center [293, 157] width 66 height 31
click at [320, 163] on input "34" at bounding box center [293, 157] width 66 height 31
click at [320, 163] on input "33" at bounding box center [293, 157] width 66 height 31
click at [320, 163] on input "32" at bounding box center [293, 157] width 66 height 31
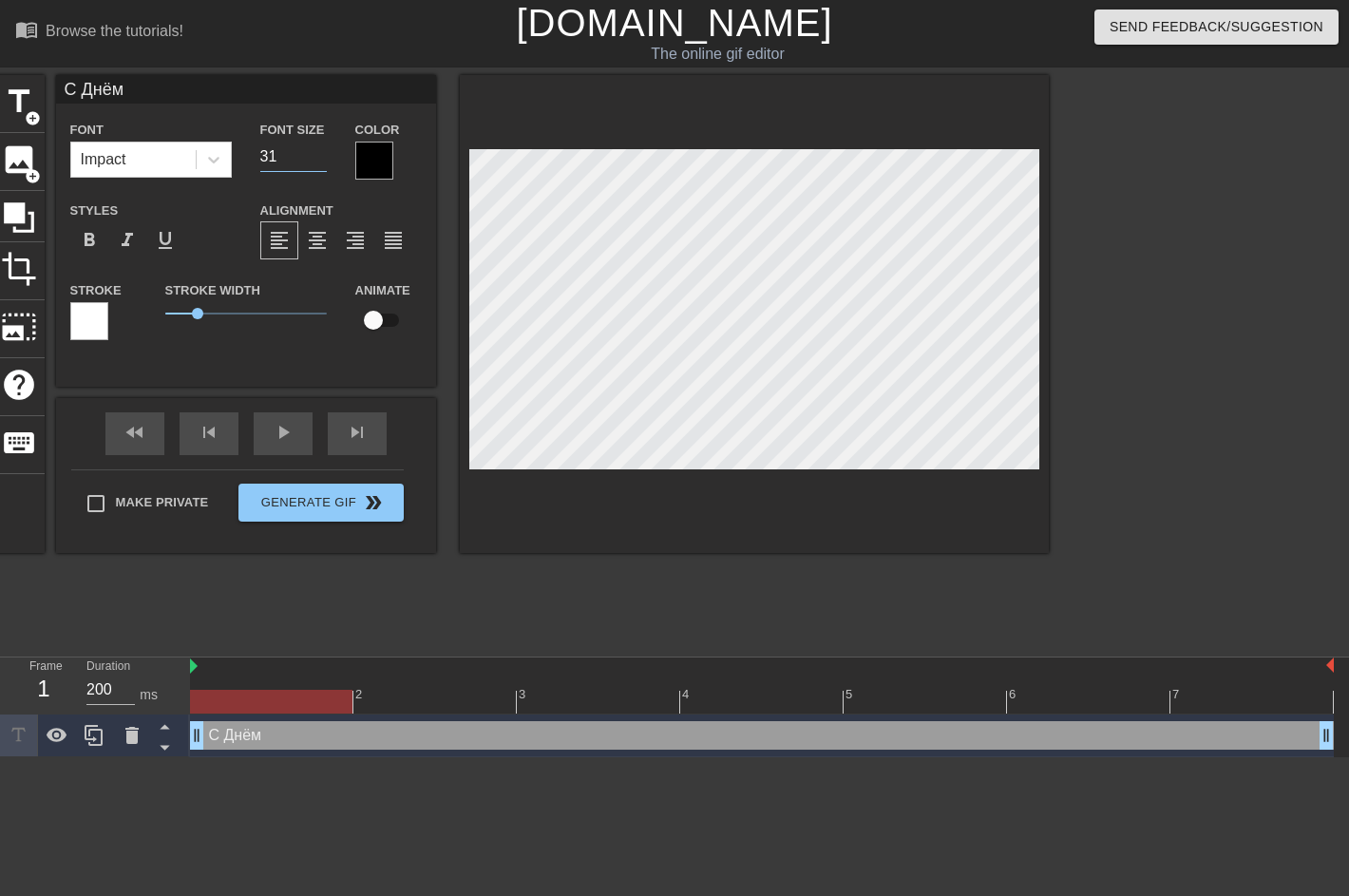
click at [320, 163] on input "31" at bounding box center [293, 157] width 66 height 31
click at [320, 163] on input "30" at bounding box center [293, 157] width 66 height 31
click at [320, 163] on input "29" at bounding box center [293, 157] width 66 height 31
click at [320, 163] on input "28" at bounding box center [293, 157] width 66 height 31
click at [320, 163] on input "27" at bounding box center [293, 157] width 66 height 31
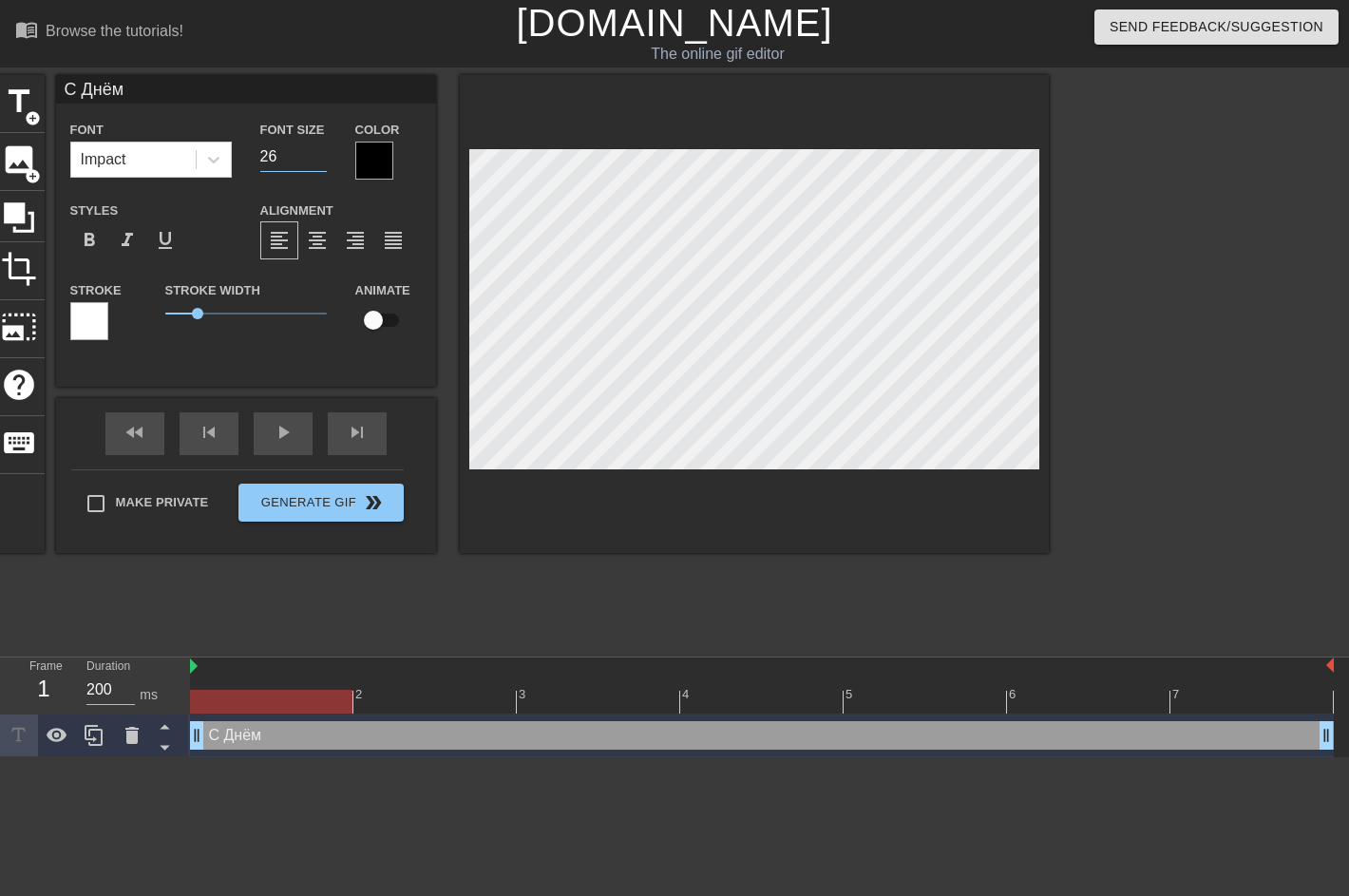
click at [320, 163] on input "26" at bounding box center [293, 157] width 66 height 31
click at [320, 163] on input "25" at bounding box center [293, 157] width 66 height 31
click at [320, 163] on input "24" at bounding box center [293, 157] width 66 height 31
click at [320, 163] on input "23" at bounding box center [293, 157] width 66 height 31
click at [320, 163] on input "22" at bounding box center [293, 157] width 66 height 31
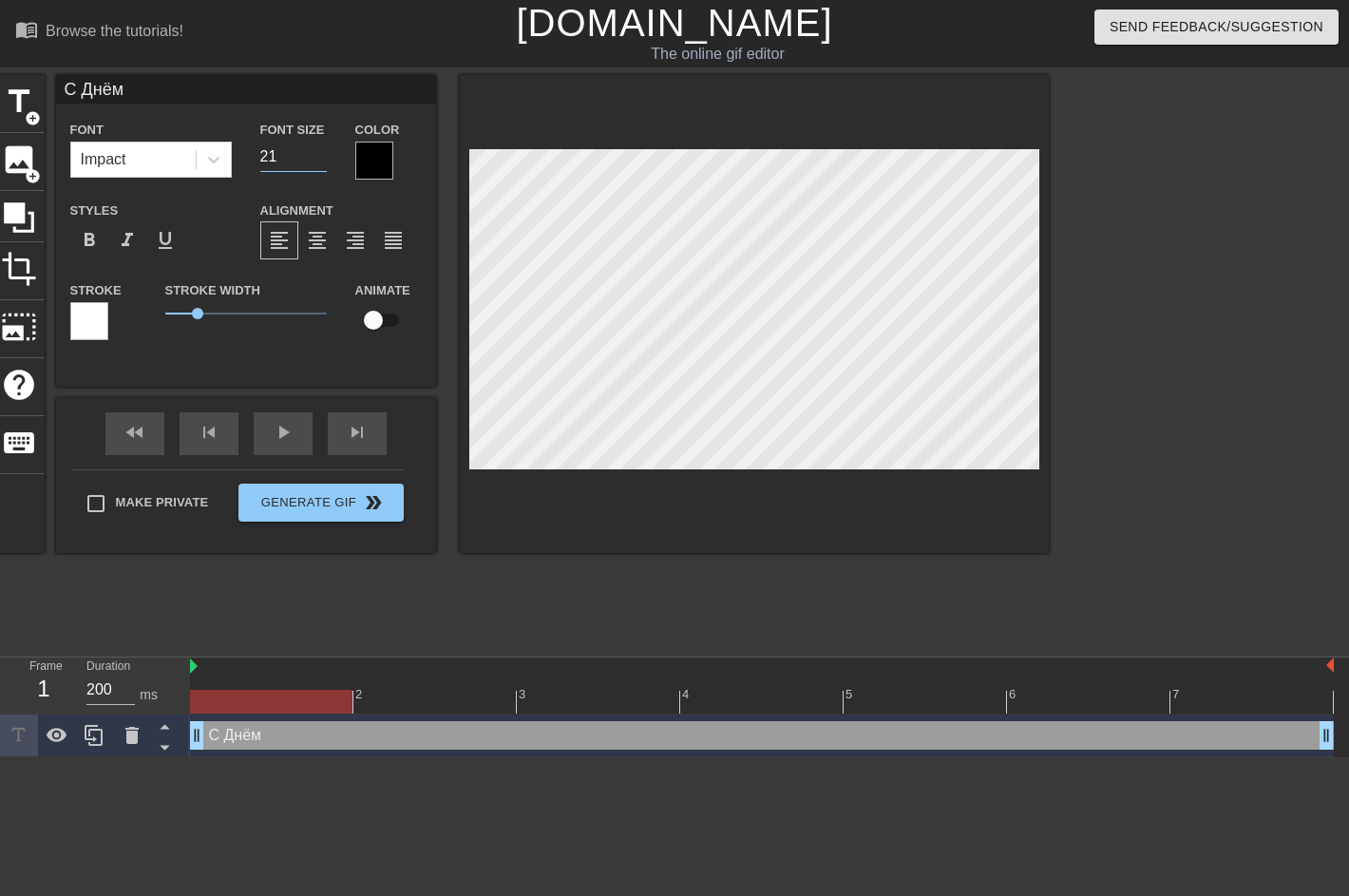
click at [320, 163] on input "21" at bounding box center [293, 157] width 66 height 31
click at [320, 163] on input "20" at bounding box center [293, 157] width 66 height 31
click at [320, 163] on input "19" at bounding box center [293, 157] width 66 height 31
click at [320, 163] on input "18" at bounding box center [293, 157] width 66 height 31
click at [320, 163] on input "17" at bounding box center [293, 157] width 66 height 31
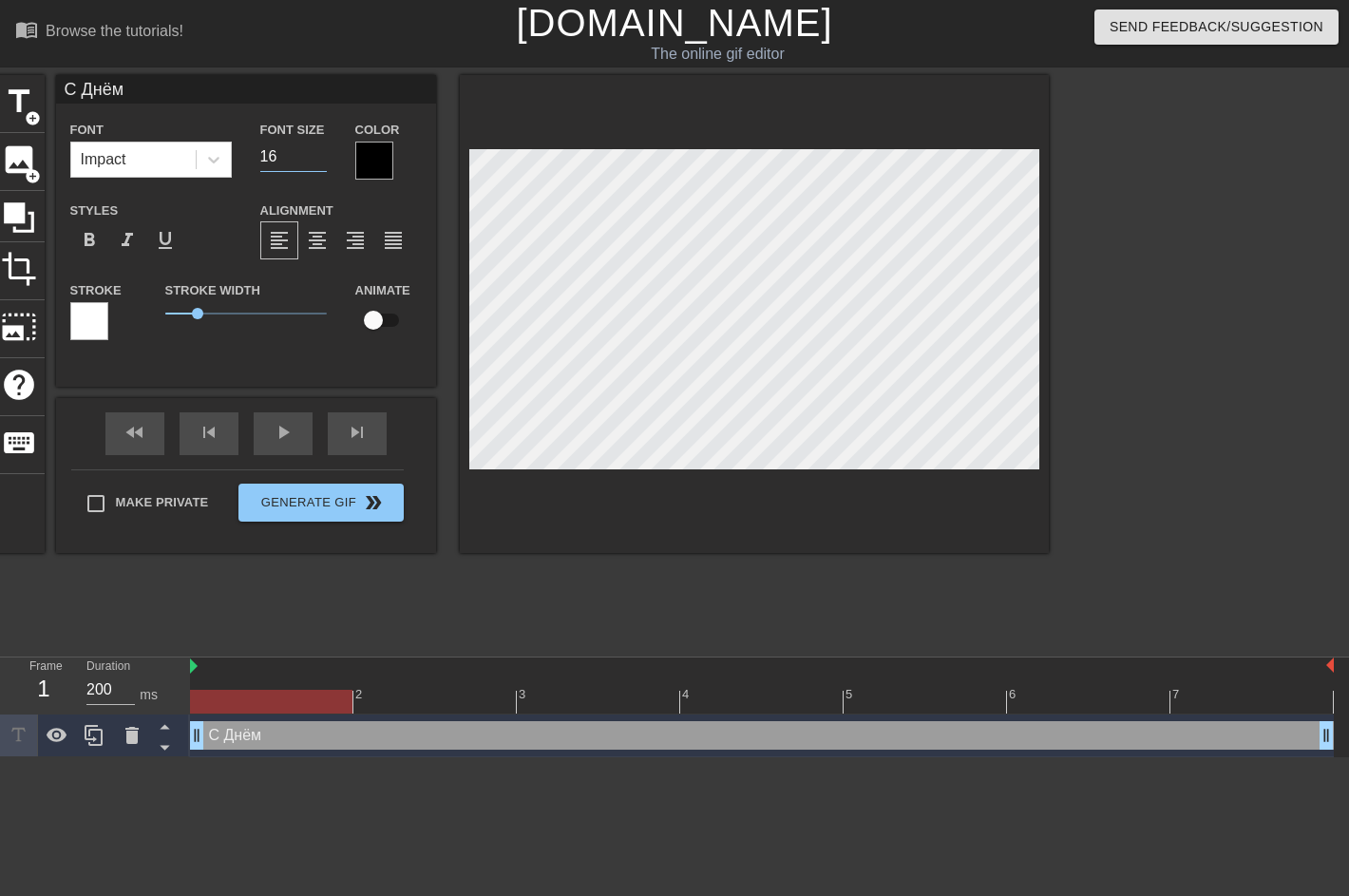
click at [320, 163] on input "16" at bounding box center [293, 157] width 66 height 31
click at [320, 163] on input "15" at bounding box center [293, 157] width 66 height 31
type input "14"
click at [320, 163] on input "14" at bounding box center [293, 157] width 66 height 31
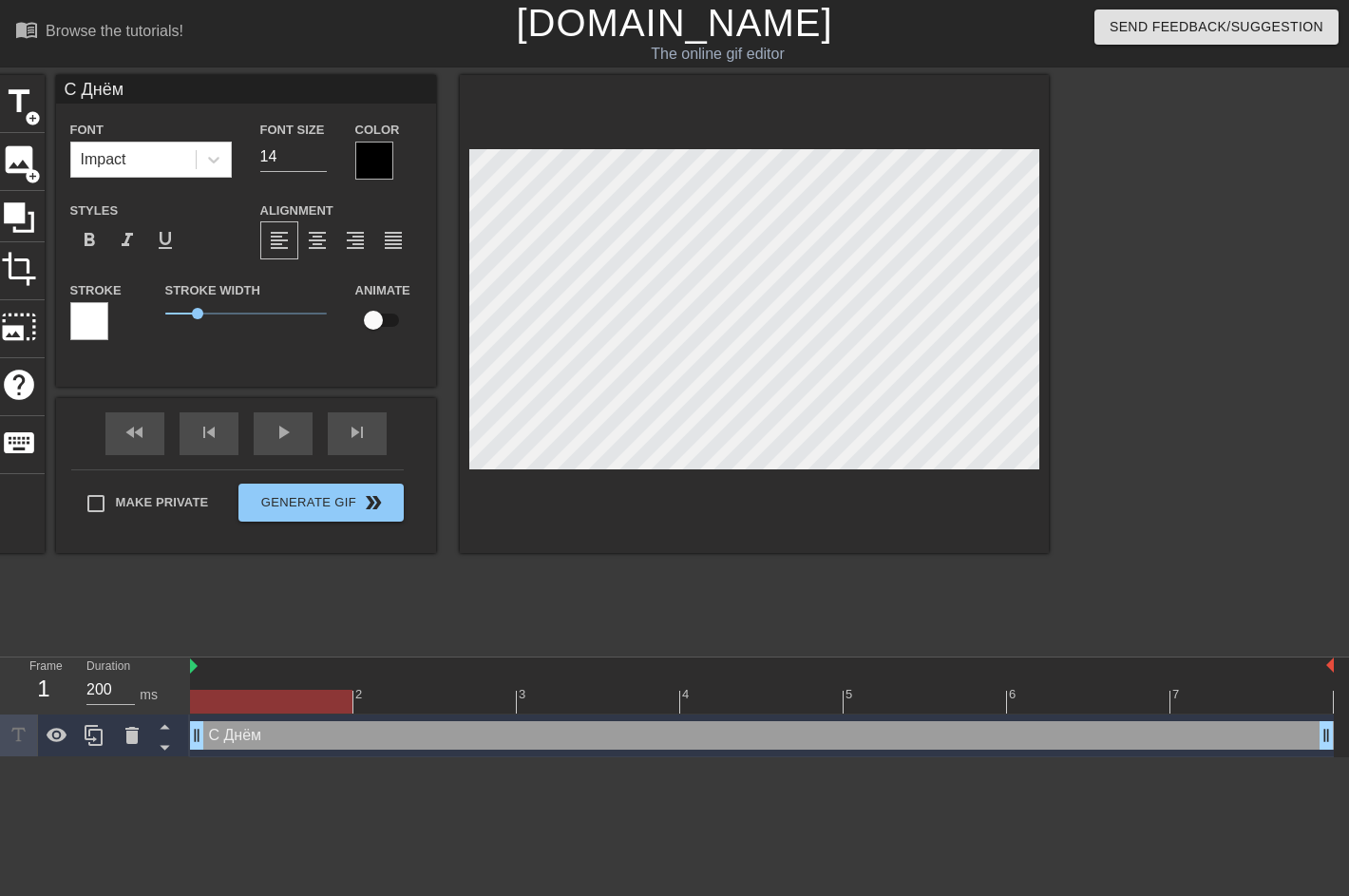
type input "С Днё"
type textarea "С Днё"
type input "С Дн"
type textarea "С Дн"
type input "С [PERSON_NAME]"
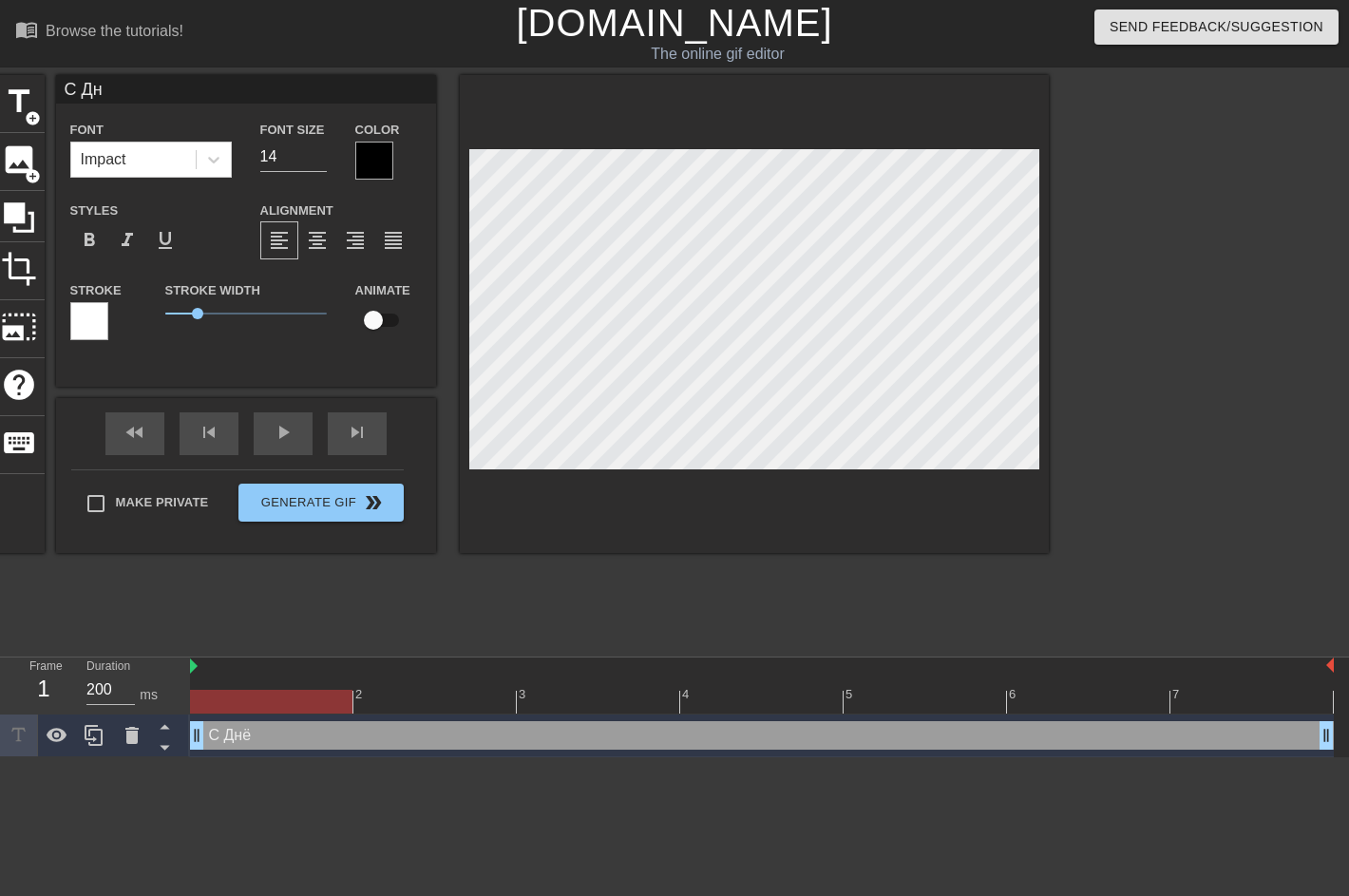
type textarea "С [PERSON_NAME]"
type input "С"
type textarea "С"
type input "С"
type textarea "С"
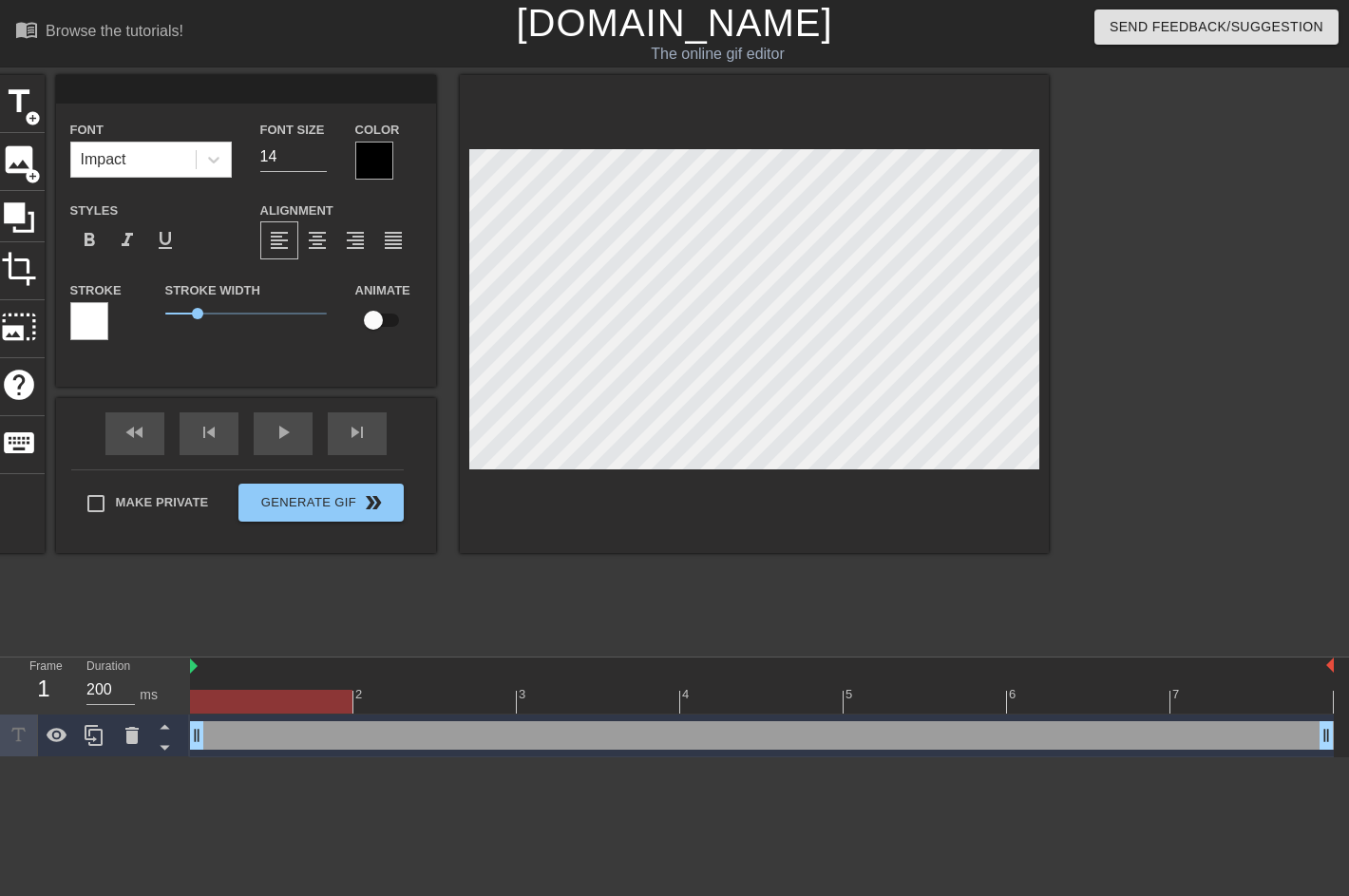
type input "С"
type textarea "С"
type input "С"
type textarea "С"
type input "С [PERSON_NAME]"
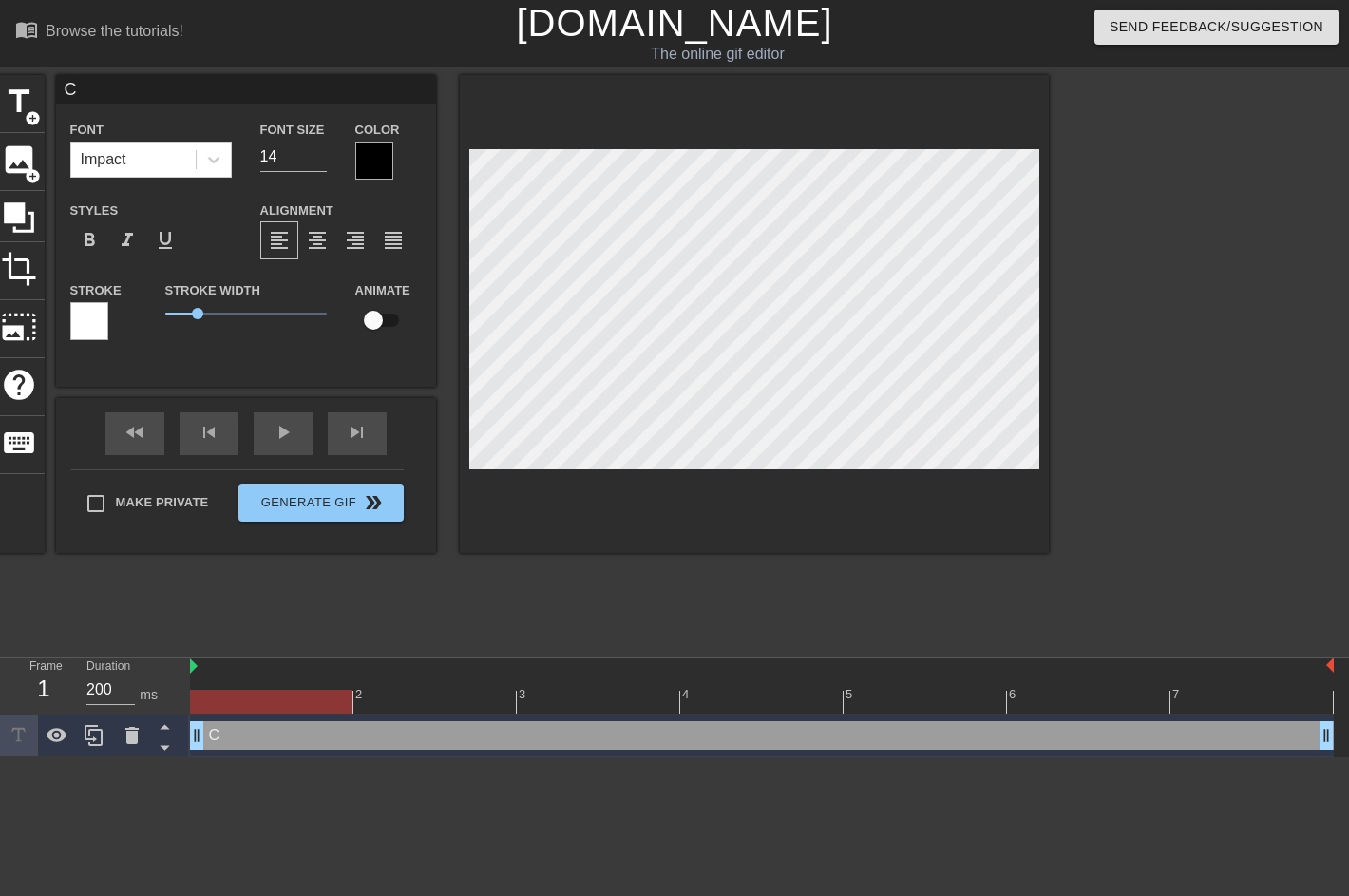
type textarea "С [PERSON_NAME]"
type input "С Дн"
type textarea "С Дн"
type input "С Днё"
type textarea "С Днё"
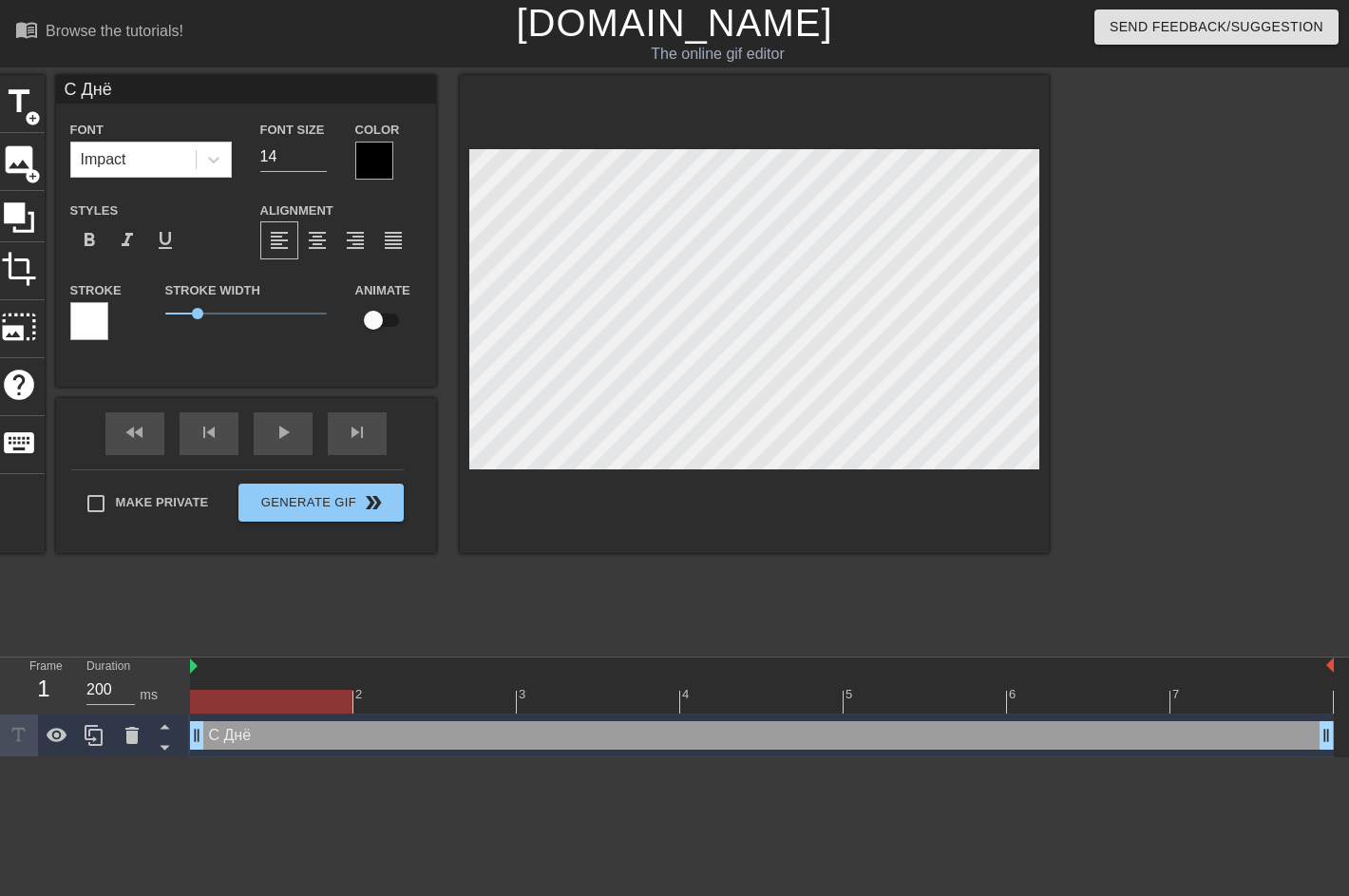
type input "С Днём"
type textarea "С Днём"
type input "С Днём"
type textarea "С Днём"
type input "С Днём Р"
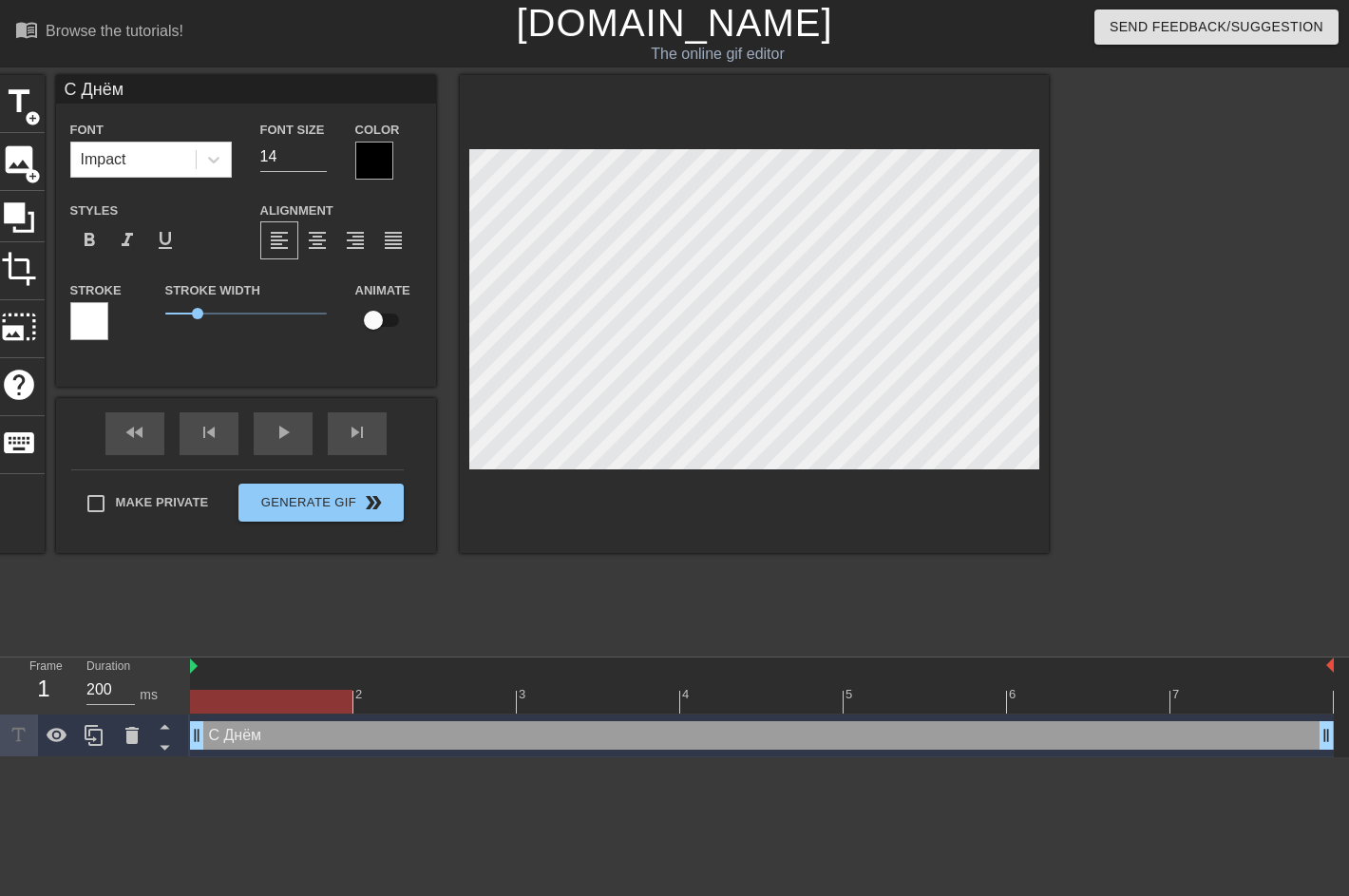
type textarea "С Днём Р"
type input "С Днём Ро"
type textarea "С Днём Ро"
type input "С Днём Рож"
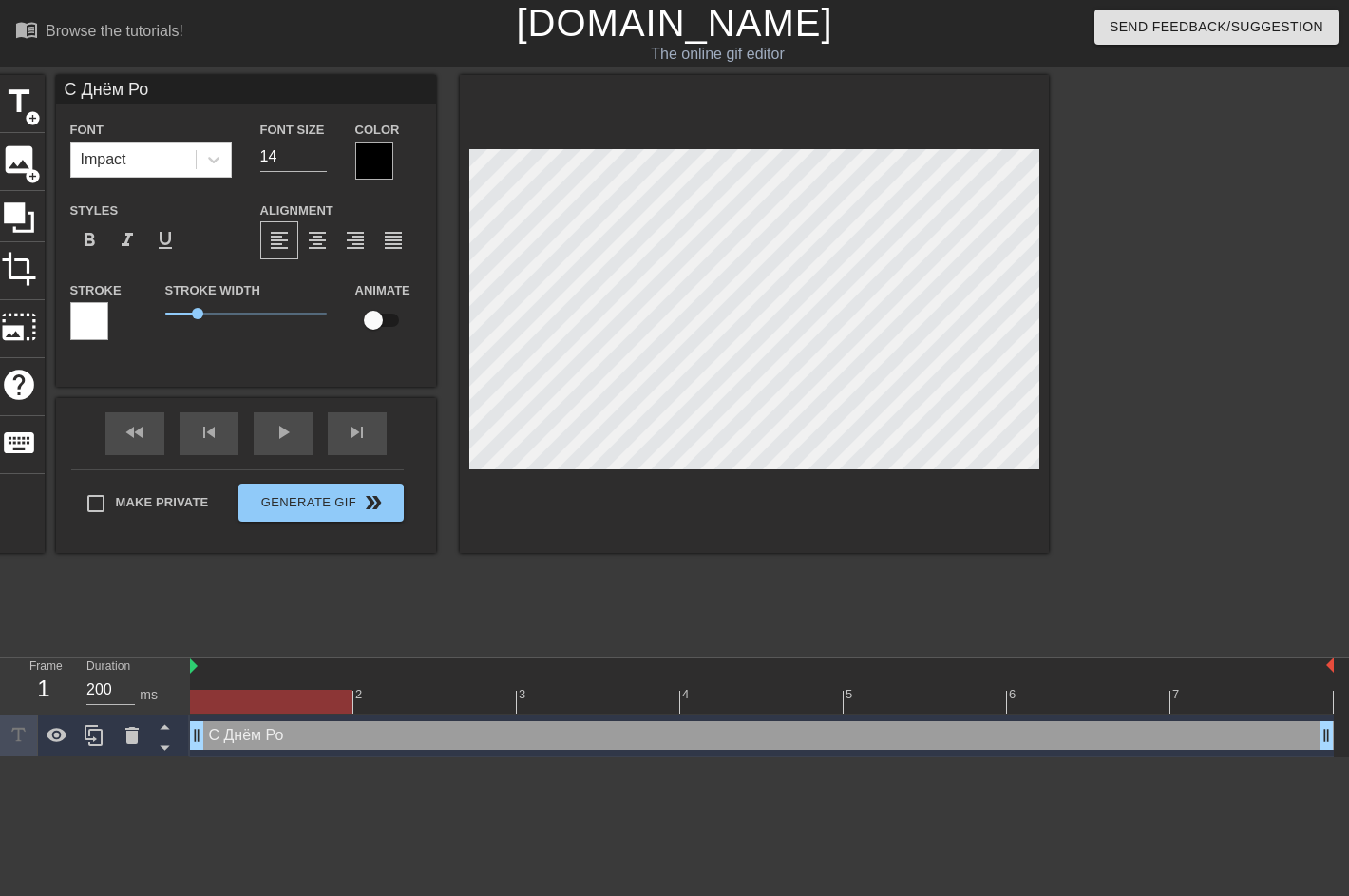
type textarea "С Днём Рож"
type input "С Днём Рожд"
type textarea "С Днём Рожд"
type input "С Днём Рожде"
type textarea "С Днём Рожде"
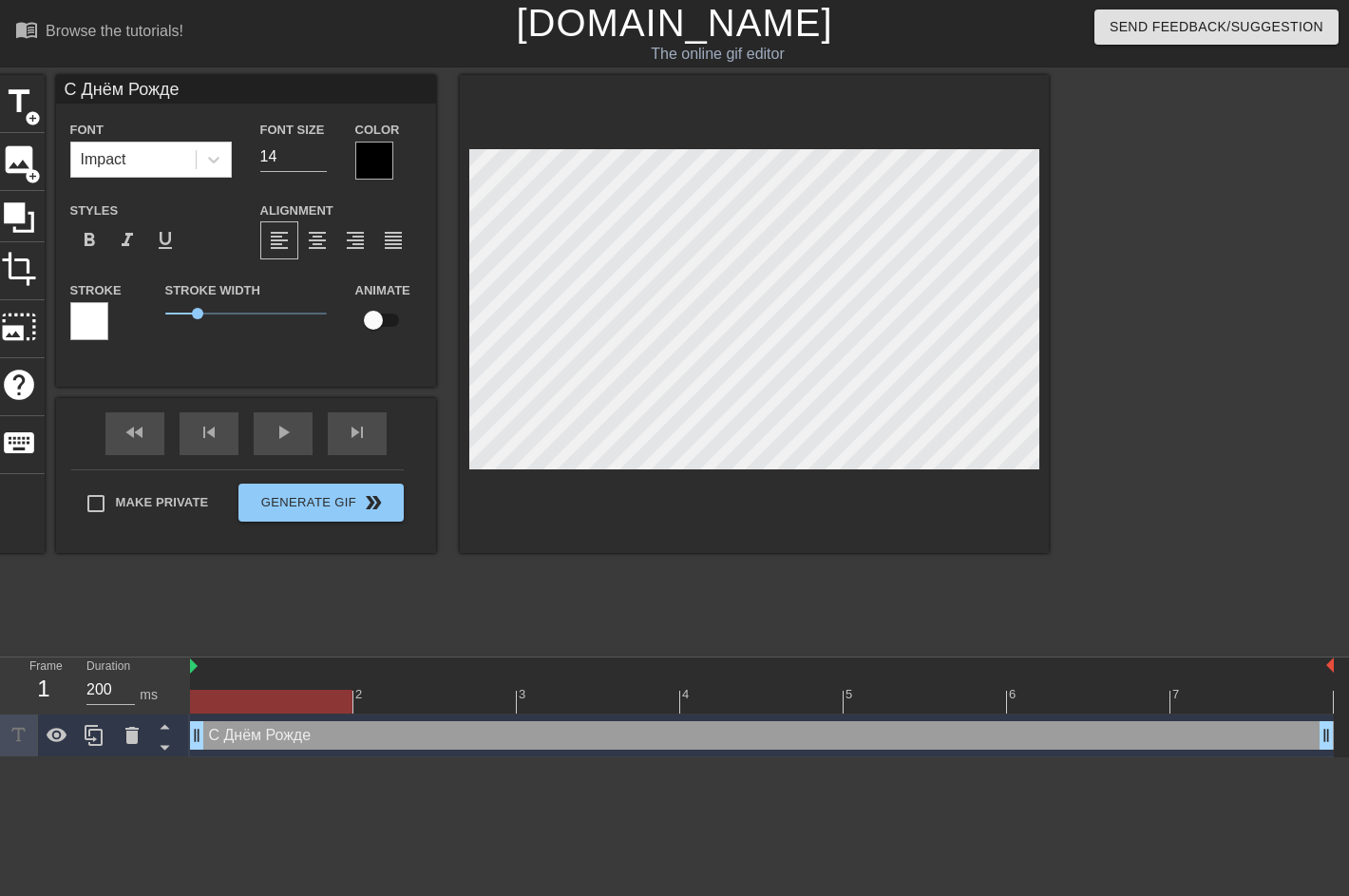
type input "С Днём Рожден"
type textarea "С Днём Рожден"
type input "С Днём Рождени"
type textarea "С Днём Рождени"
type input "С Днём Рождения"
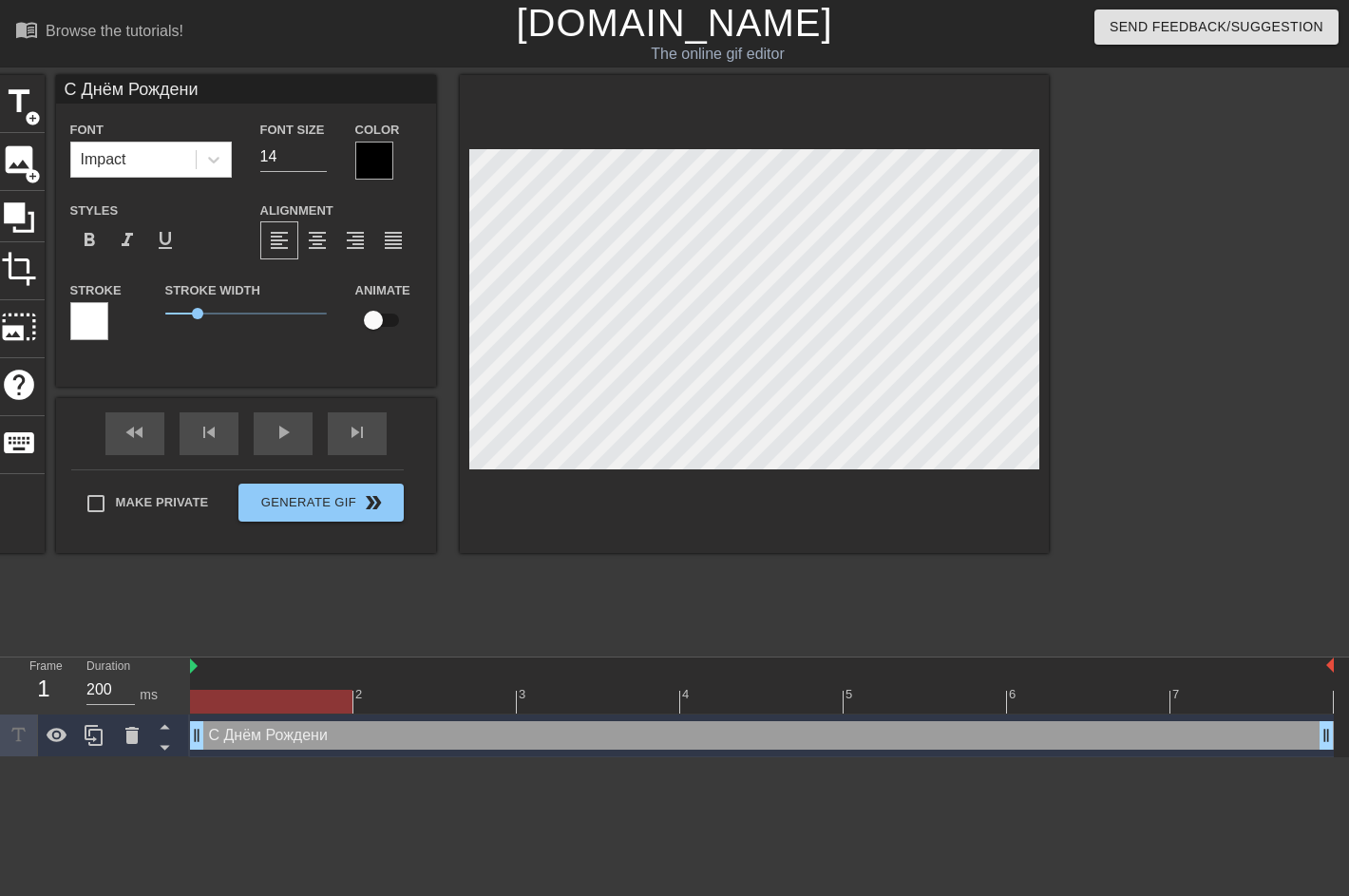
type textarea "С Днём Рождения"
type input "С Днём Рождения"
type textarea "С Днём Рождения"
type input "С Днём Рождения"
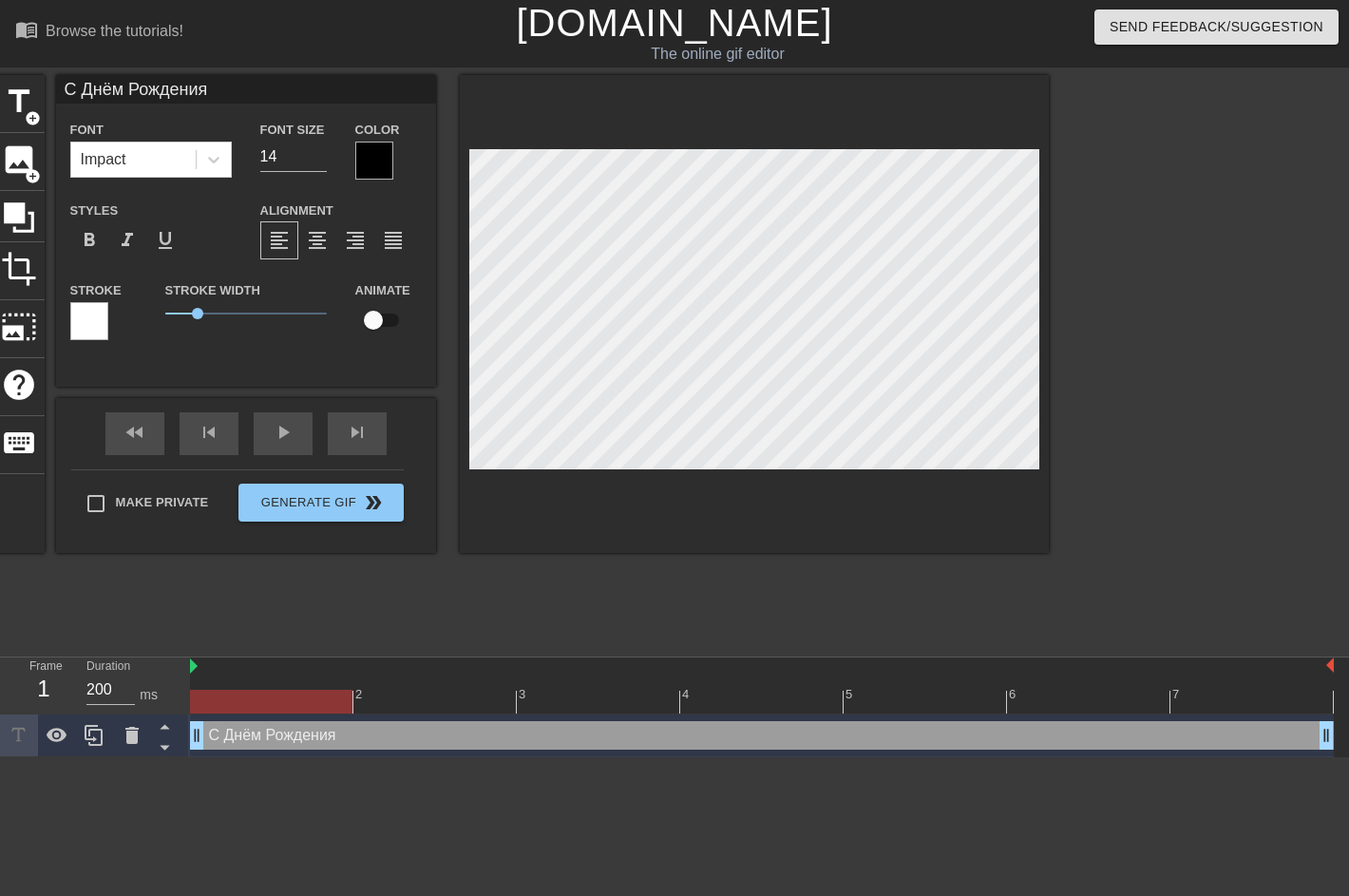
type textarea "С Днём Рождения"
type input "С Днём Рождения,"
type textarea "С Днём Рождения,"
type input "С Днём Рождения,"
type textarea "С Днём Рождения,"
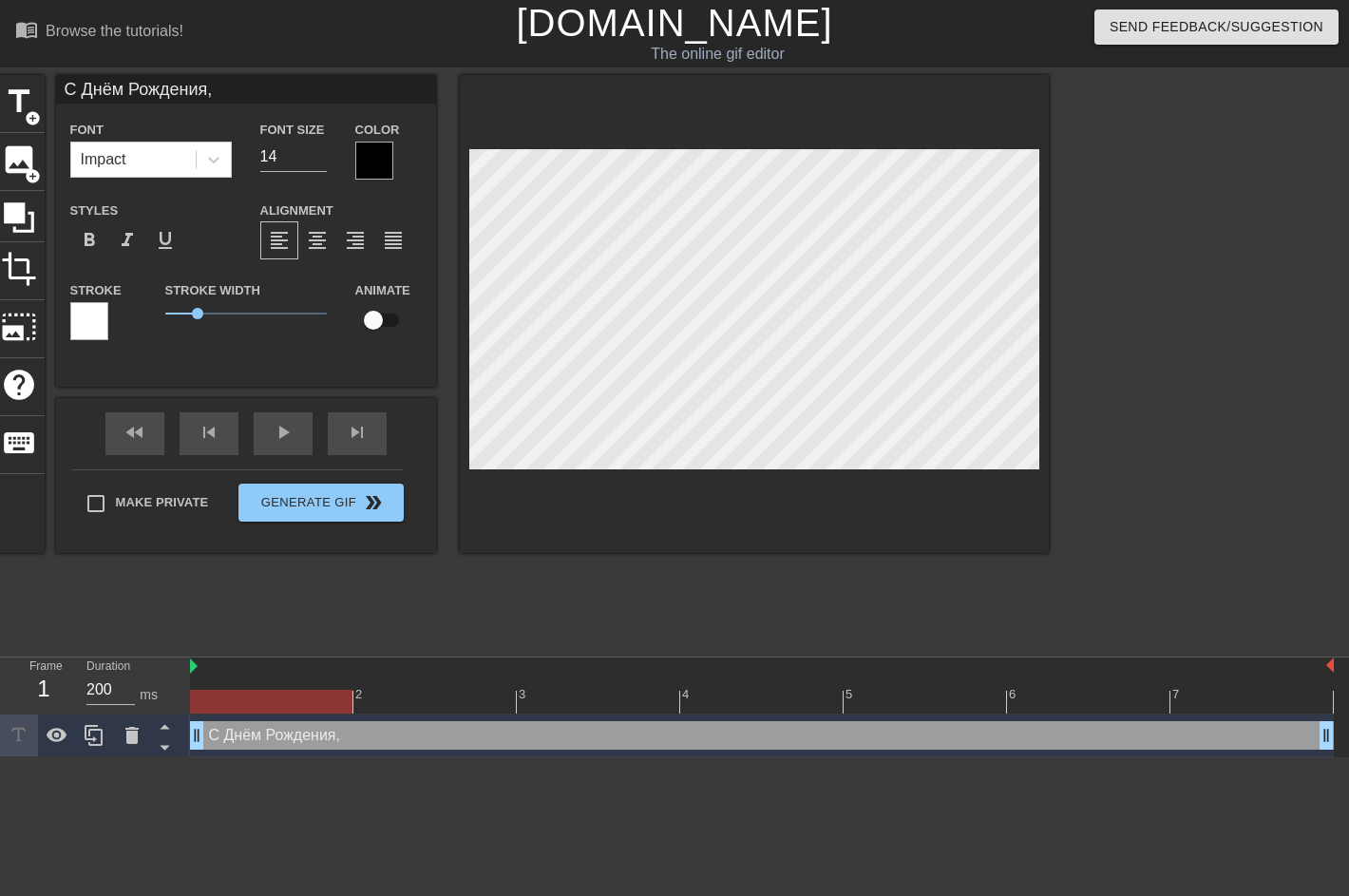
scroll to position [3, 10]
type input "С Днём Рождения, Р"
type textarea "С Днём Рождения, Р"
type input "С Днём Рождения, Ро"
type textarea "С Днём Рождения, Ро"
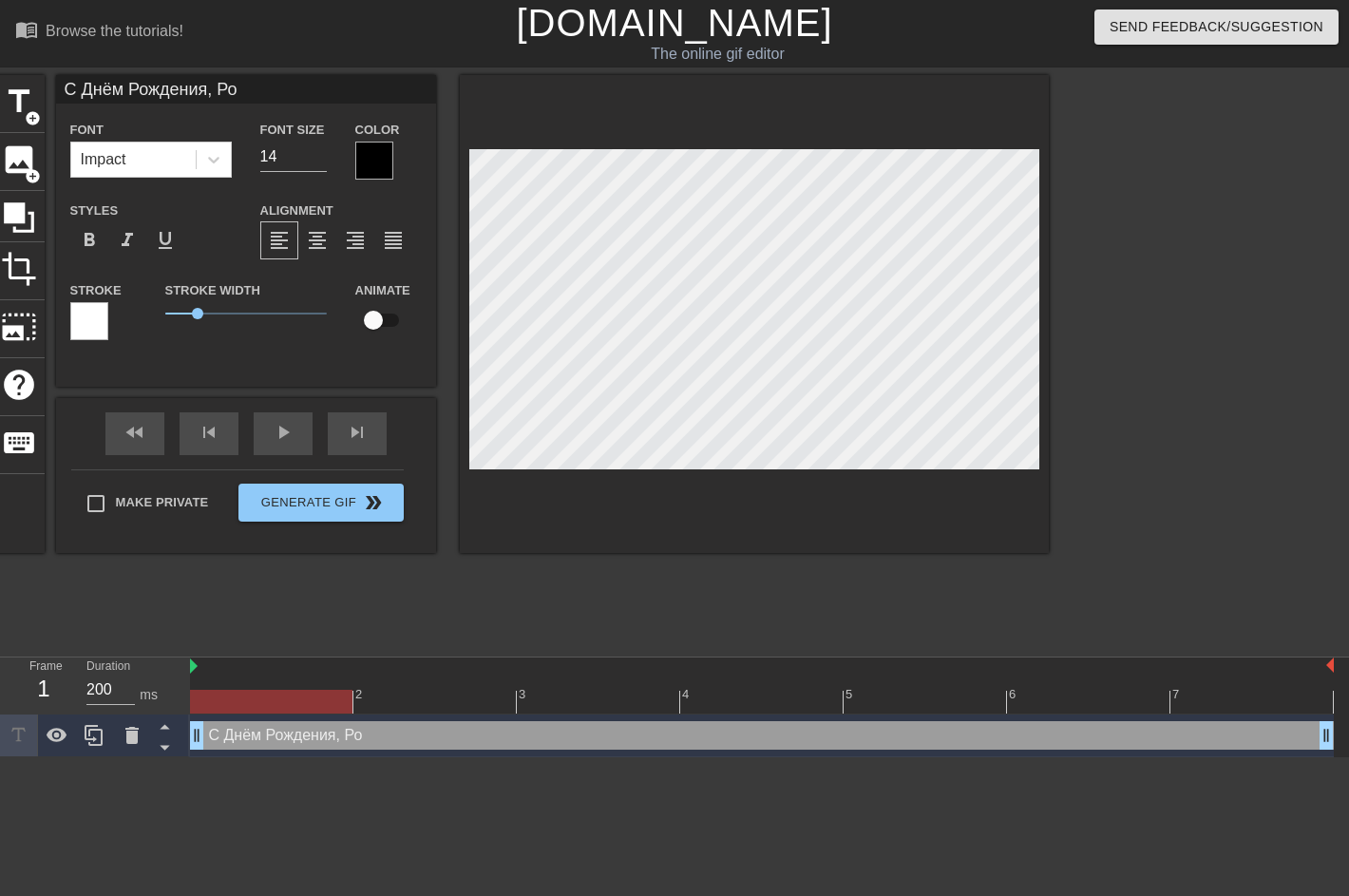
type input "С Днём Рождения, Ром"
type textarea "С Днём Рождения, Ром"
type input "С Днём Рождения, Ромы"
type textarea "С Днём Рождения, Ромы"
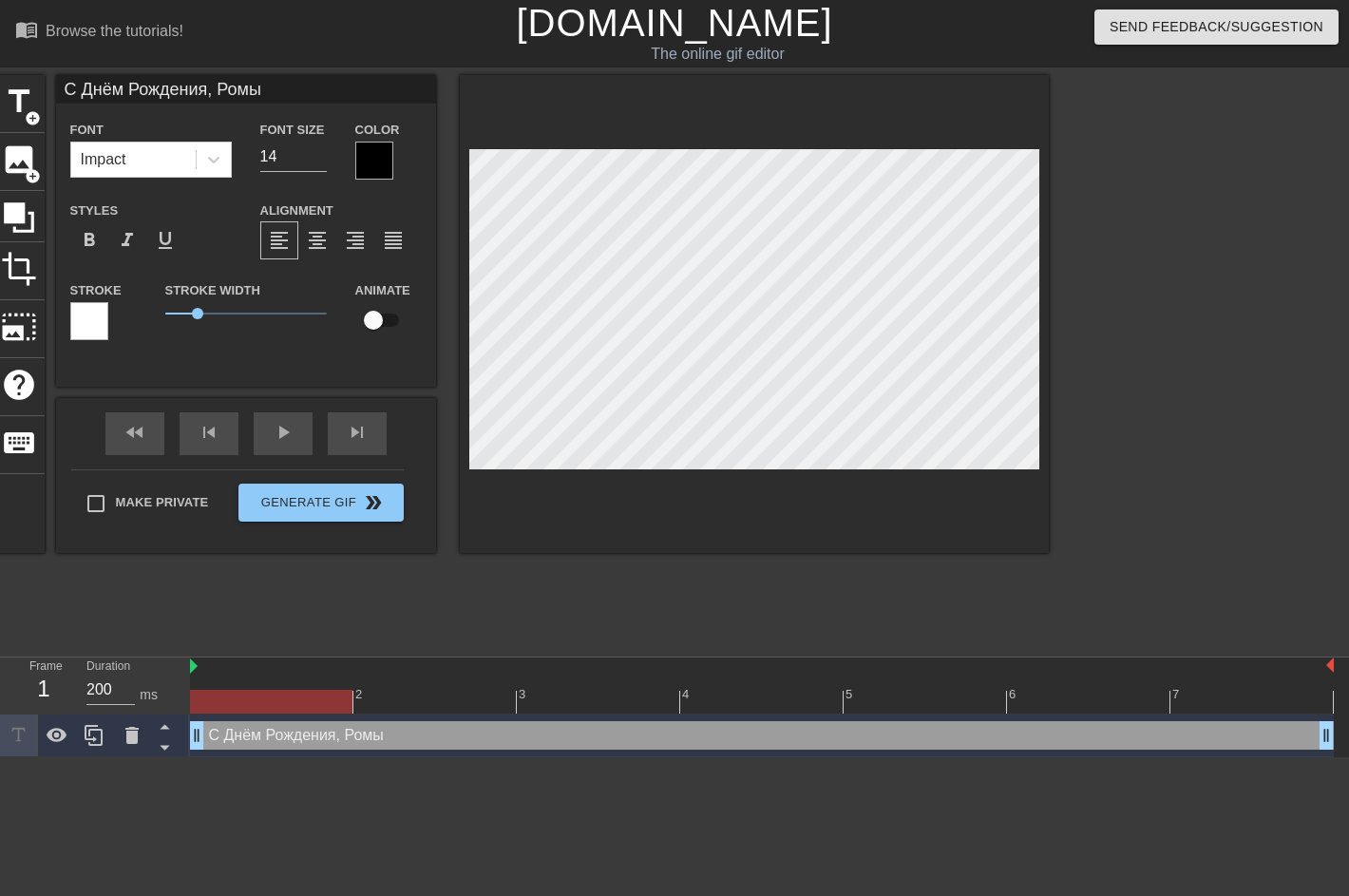
type input "С Днём Рождения, Ромыч"
type textarea "С Днём Рождения, Ромыч"
type input "С Днём Рождения, Ромыч!"
type textarea "С Днём Рождения, Ромыч!"
type input "С Днём Рождения, Ромыч!"
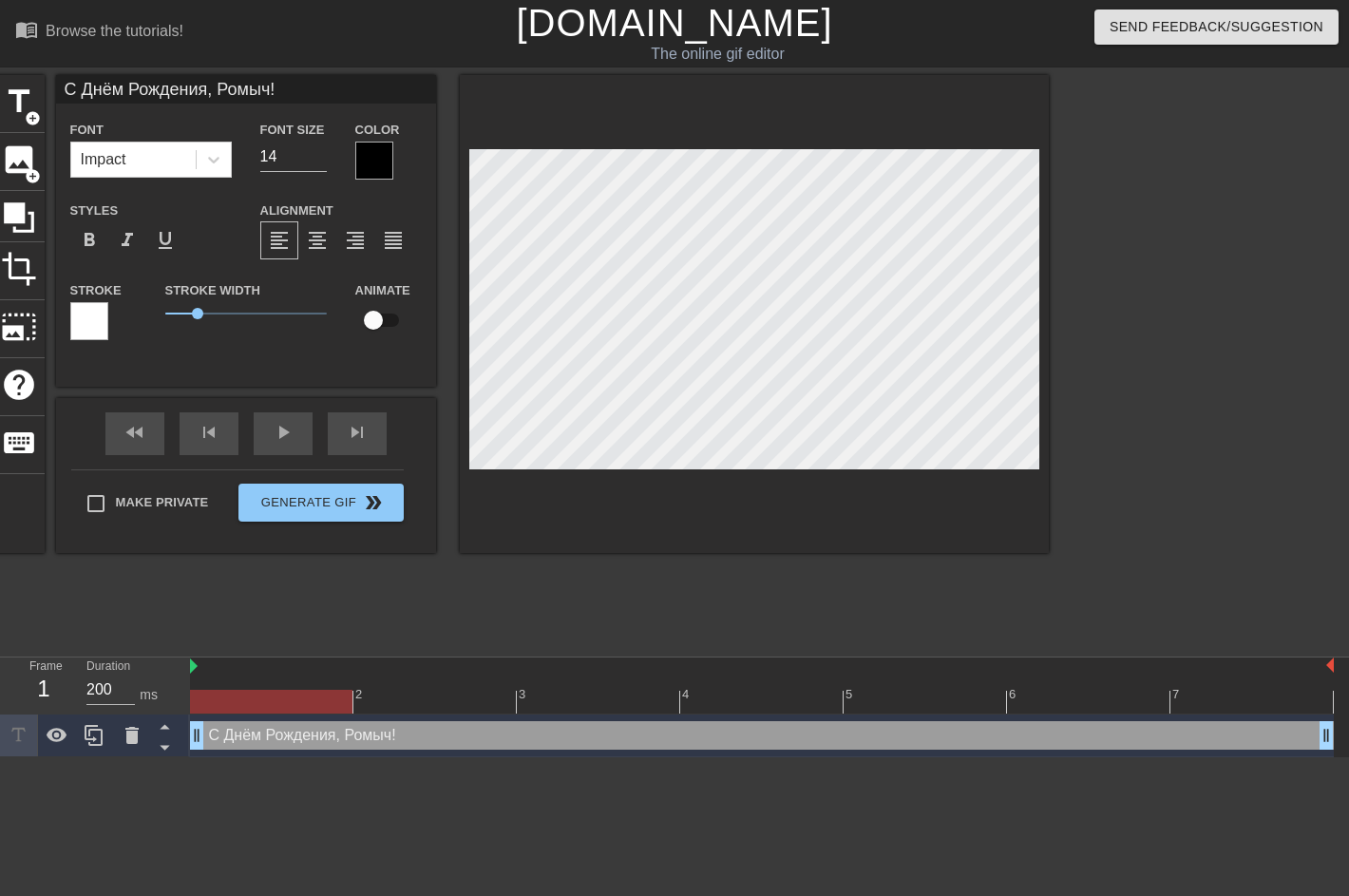
type textarea "С Днём Рождения, Ромыч!"
type input "С Днём Рождения, Ромыч! :"
type textarea "С Днём Рождения, Ромыч! :"
type input "С Днём Рождения, Ромыч! :)"
type textarea "С Днём Рождения, Ромыч! :)"
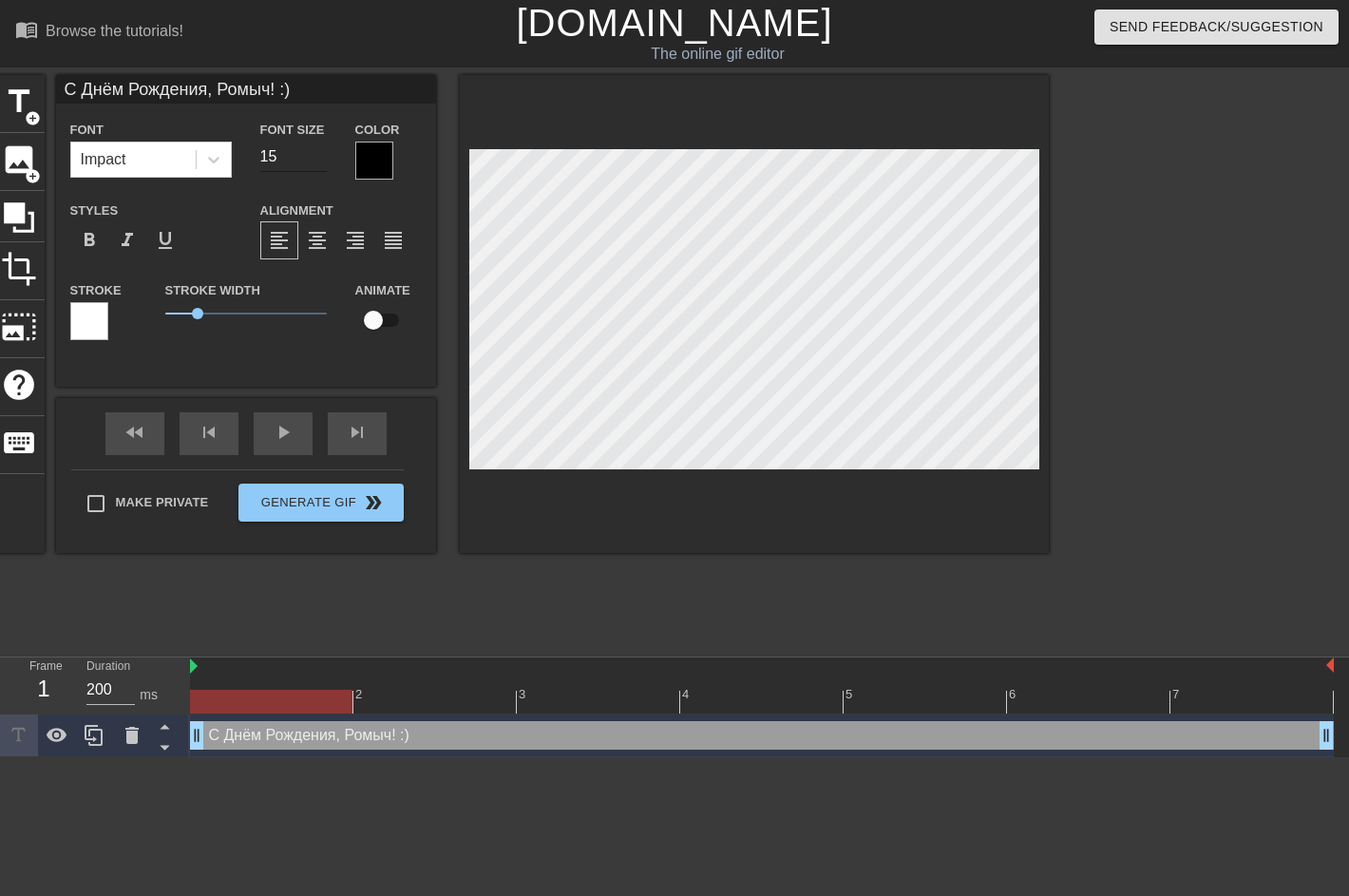
type input "15"
click at [317, 150] on input "15" at bounding box center [293, 157] width 66 height 31
type input "С Днём Рождения, Ромыч! :)"
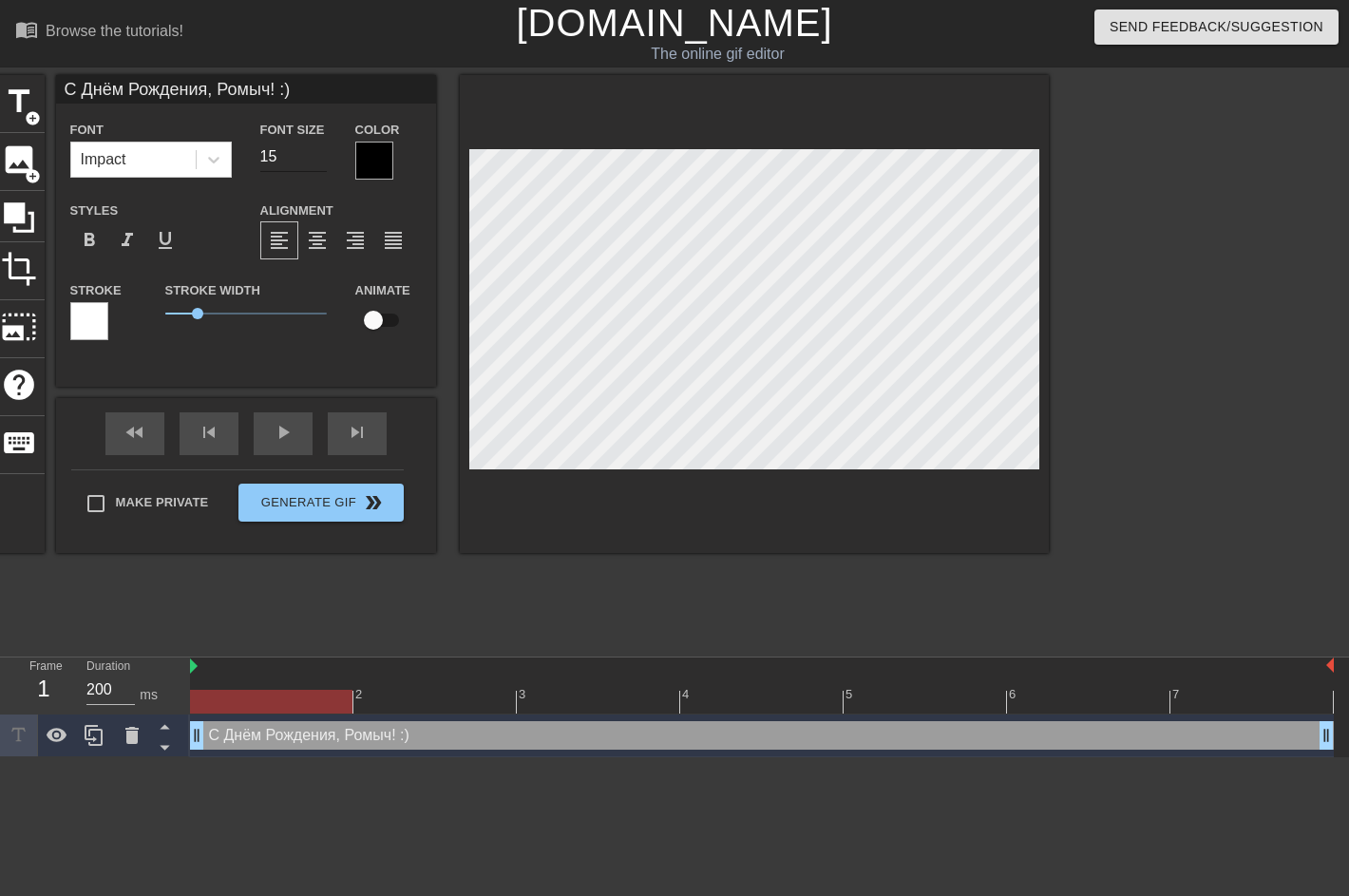
type textarea "С Днём Рождения, Ромыч! :)"
type input "С Днём Рождения, Ромыч! :)"
type input "14"
click at [314, 164] on input "14" at bounding box center [293, 157] width 66 height 31
type input "С Днём Рождения, Ромыч! :)"
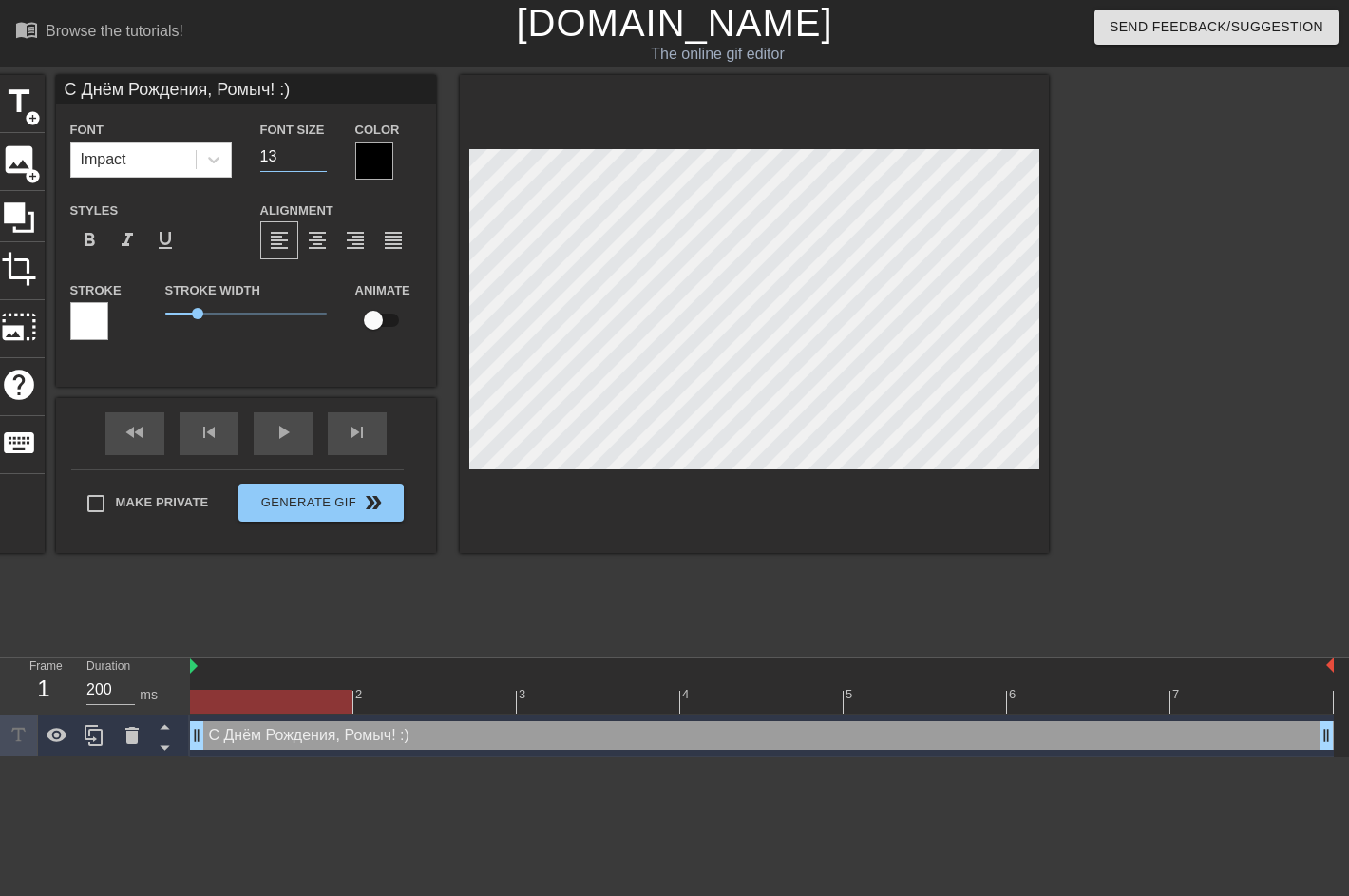
type input "13"
click at [314, 164] on input "13" at bounding box center [293, 157] width 66 height 31
type input "С Днём Рождения, Ромыч! :)"
type input "12"
click at [314, 164] on input "12" at bounding box center [293, 157] width 66 height 31
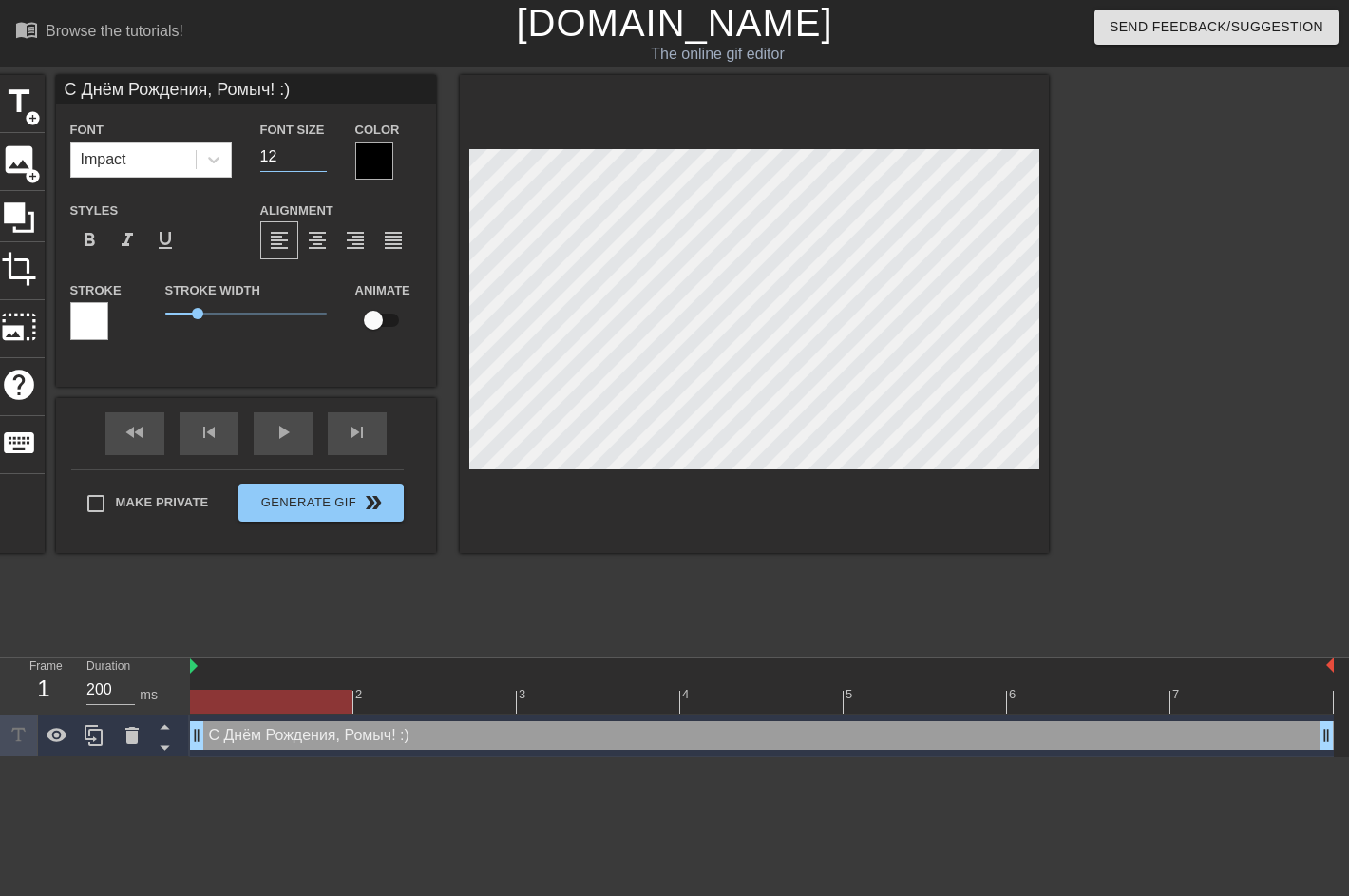
type input "С Днём Рождения, Ромыч! :)"
type input "11"
click at [314, 164] on input "11" at bounding box center [293, 157] width 66 height 31
click at [311, 238] on span "format_align_center" at bounding box center [317, 240] width 23 height 23
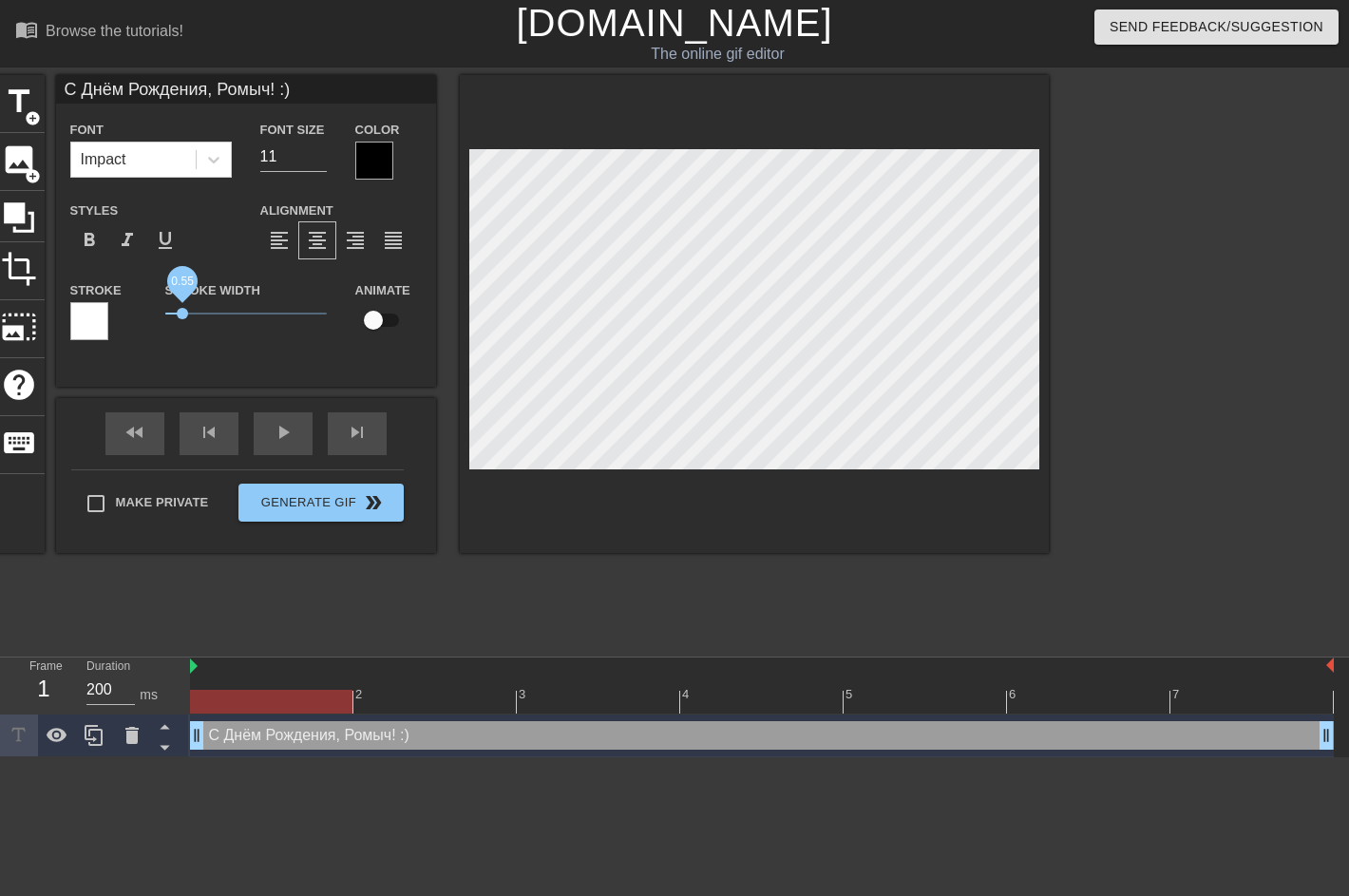
drag, startPoint x: 200, startPoint y: 311, endPoint x: 182, endPoint y: 319, distance: 19.7
click at [182, 319] on span "0.55" at bounding box center [246, 313] width 162 height 23
click at [122, 240] on span "format_italic" at bounding box center [127, 240] width 23 height 23
click at [95, 234] on span "format_bold" at bounding box center [89, 240] width 23 height 23
click at [168, 233] on span "format_underline" at bounding box center [165, 240] width 23 height 23
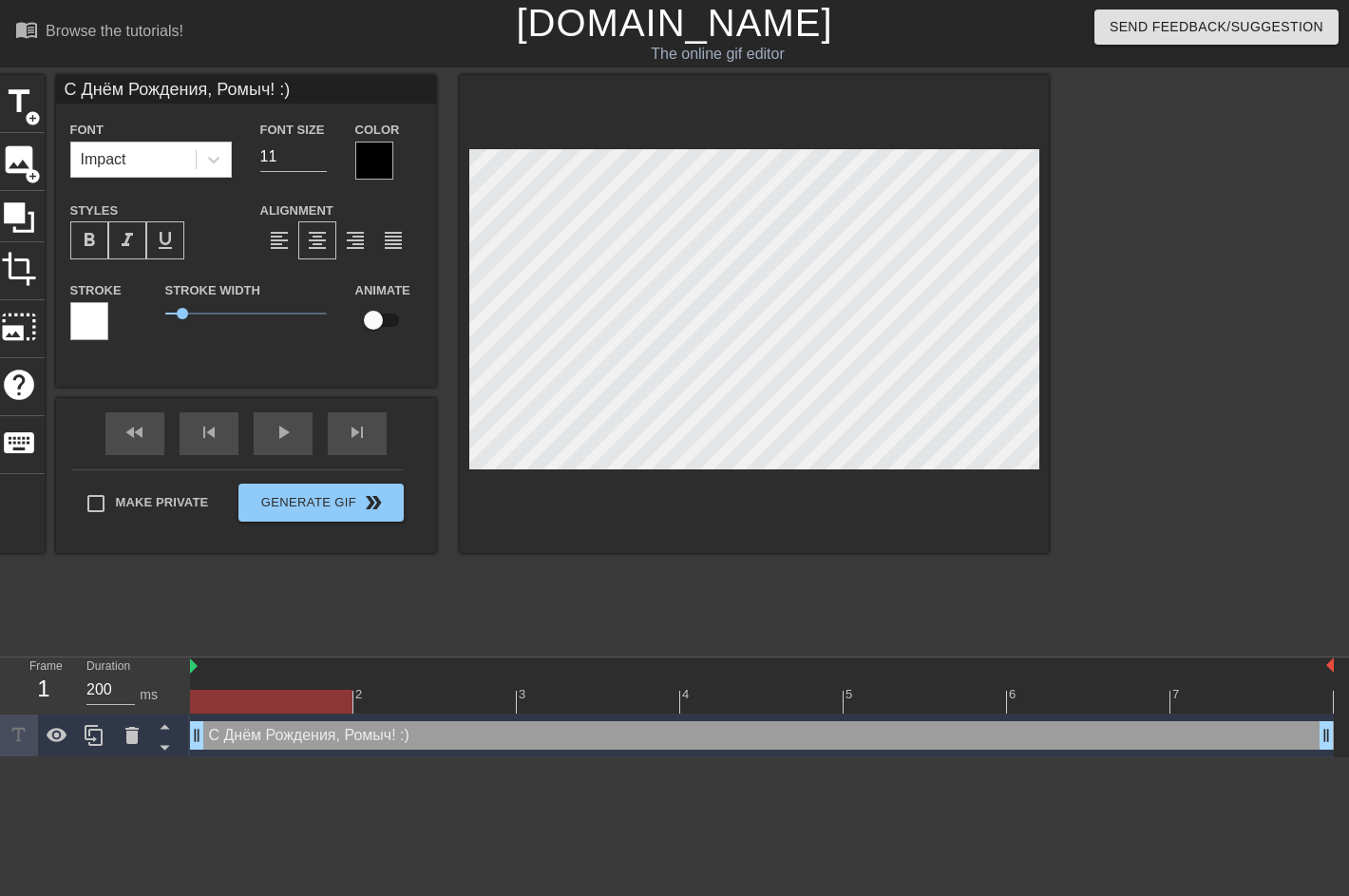
click at [87, 240] on span "format_bold" at bounding box center [89, 240] width 23 height 23
click at [136, 244] on span "format_italic" at bounding box center [127, 240] width 23 height 23
click at [134, 243] on span "format_italic" at bounding box center [127, 240] width 23 height 23
click at [368, 166] on div at bounding box center [375, 161] width 38 height 38
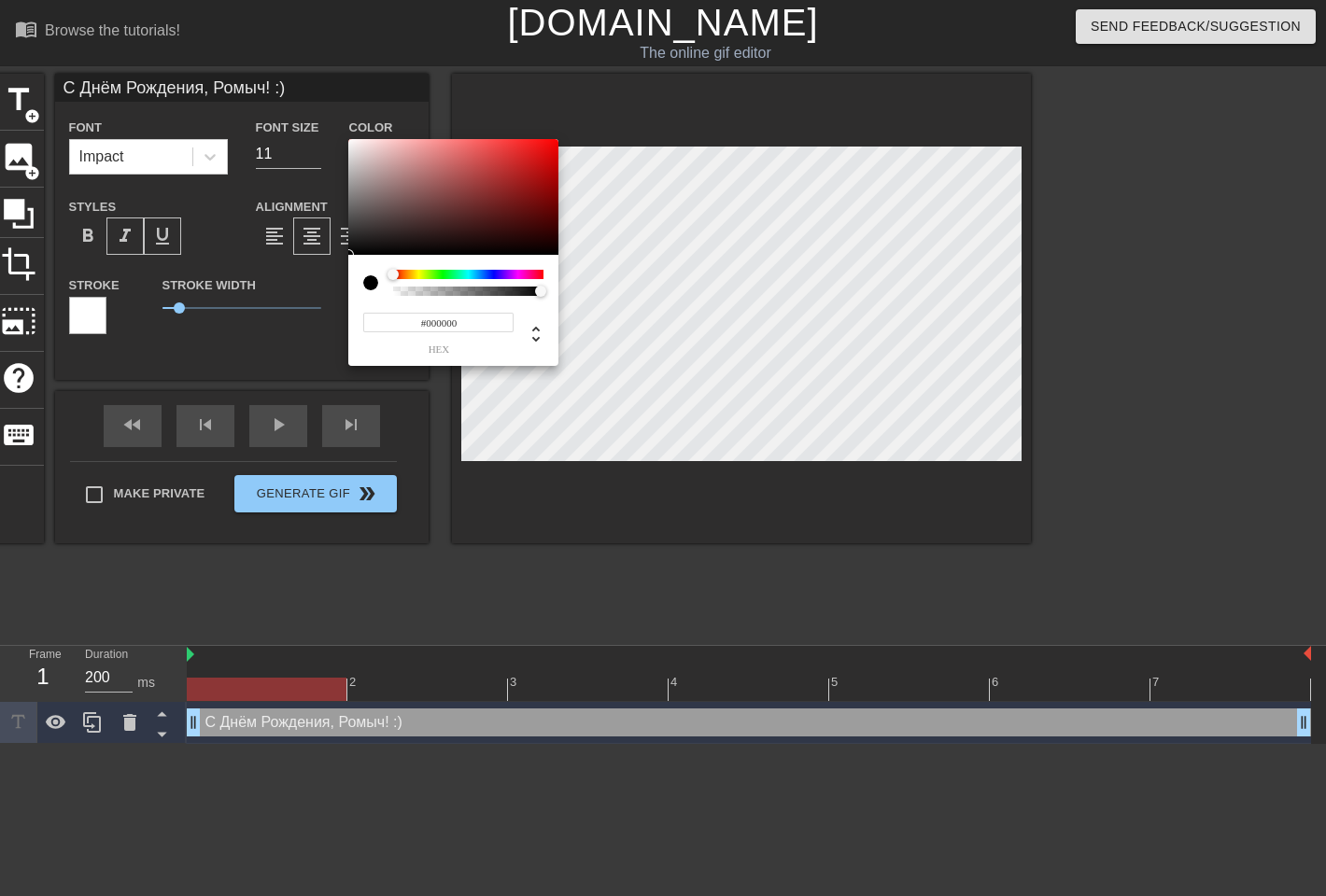
type input "С Днём Рождения, Ромыч! :)"
type input "#E25E5E"
click at [472, 152] on div at bounding box center [454, 197] width 210 height 116
type input "С Днём Рождения, Ромыч! :)"
type input "#5E98E2"
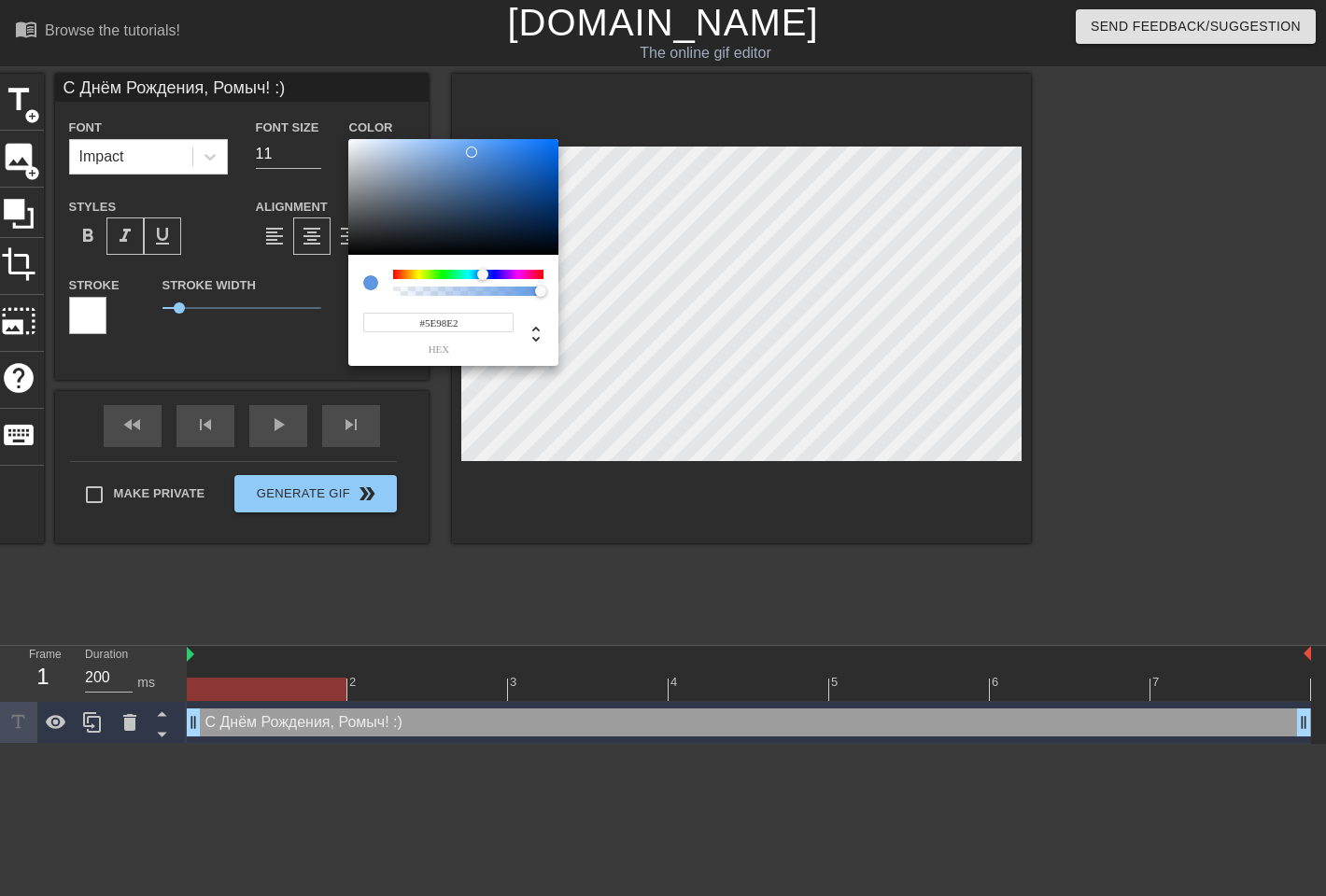
click at [483, 275] on div at bounding box center [469, 275] width 150 height 10
type input "С Днём Рождения, Ромыч! :)"
type input "#5EE2C0"
click at [463, 274] on div at bounding box center [469, 275] width 150 height 10
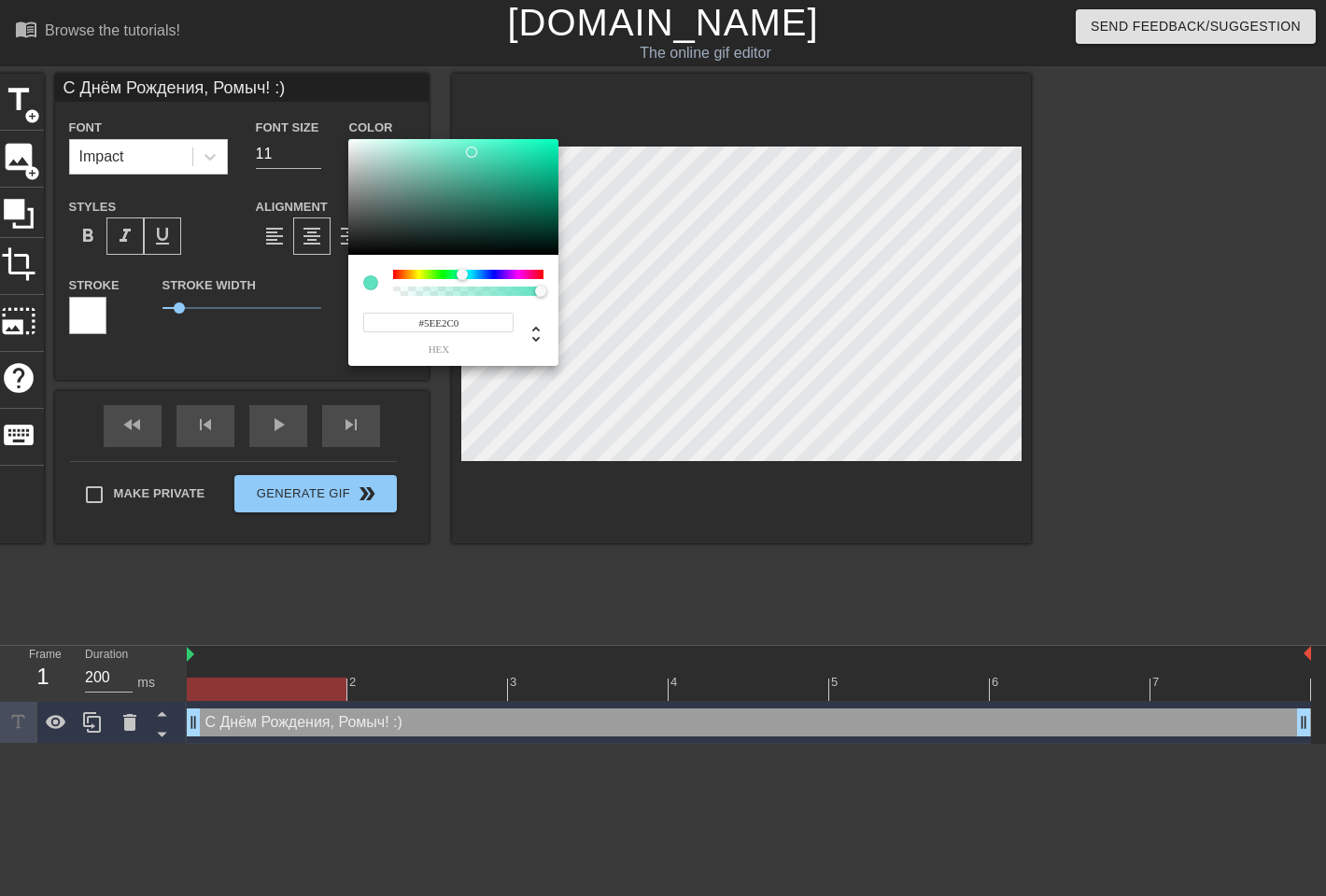
type input "С Днём Рождения, Ромыч! :)"
type input "#5EACE2"
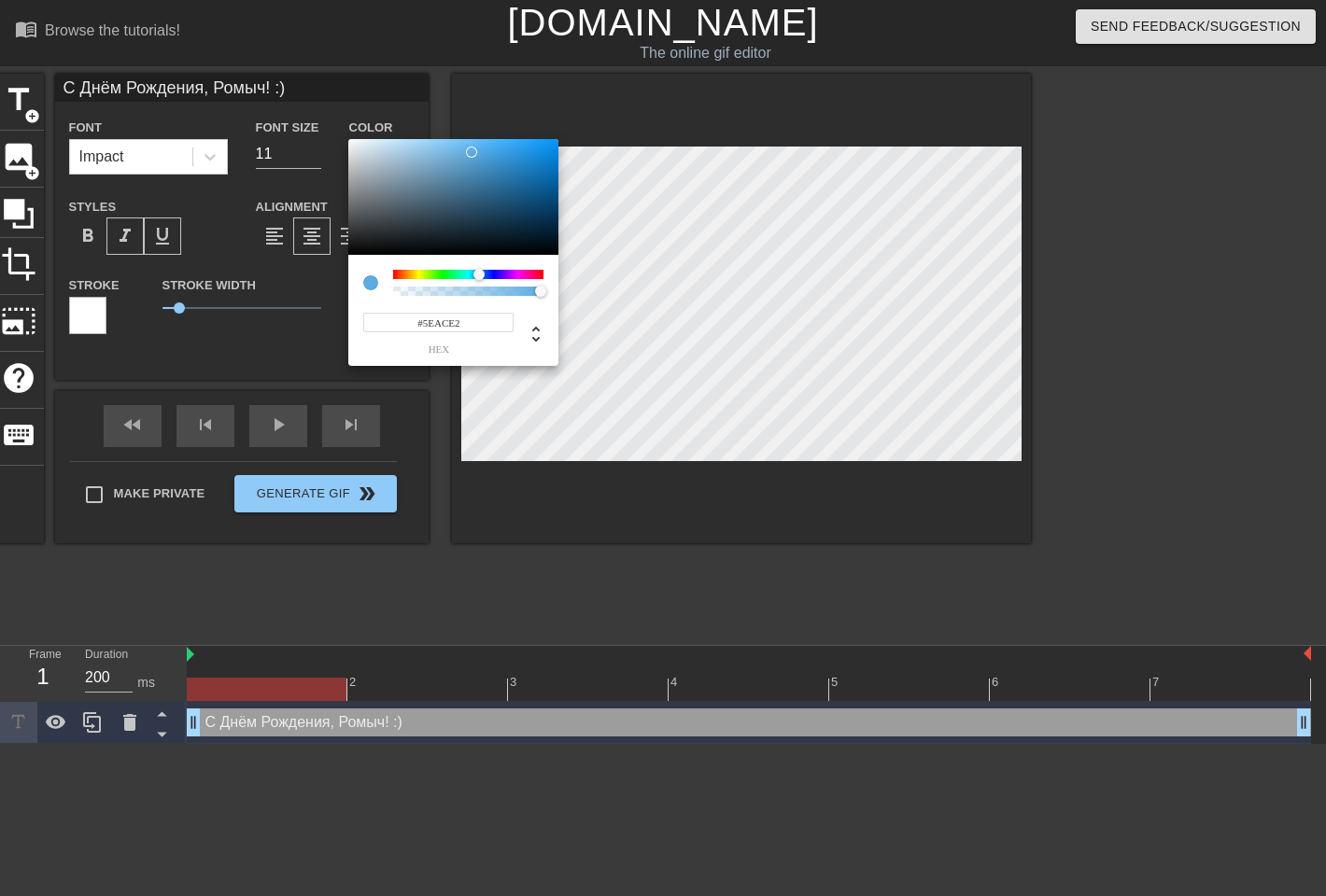
click at [479, 273] on div at bounding box center [469, 275] width 150 height 10
type input "С Днём Рождения, Ромыч! :)"
type input "#5E76E2"
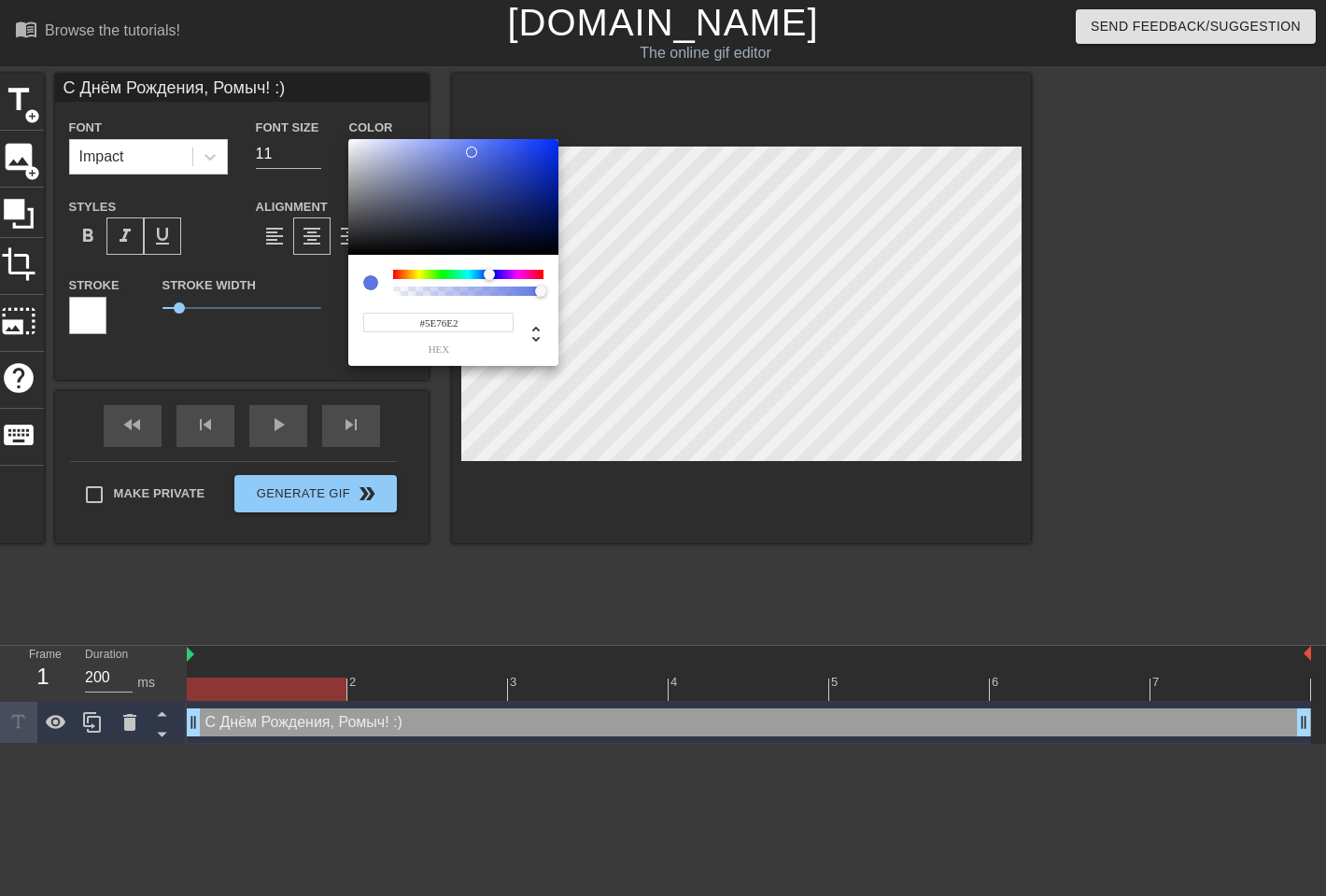
click at [489, 272] on div at bounding box center [495, 276] width 12 height 12
type input "С Днём Рождения, Ромыч! :)"
type input "#785EE2"
click at [499, 272] on div at bounding box center [495, 276] width 12 height 12
type input "С Днём Рождения, Ромыч! :)"
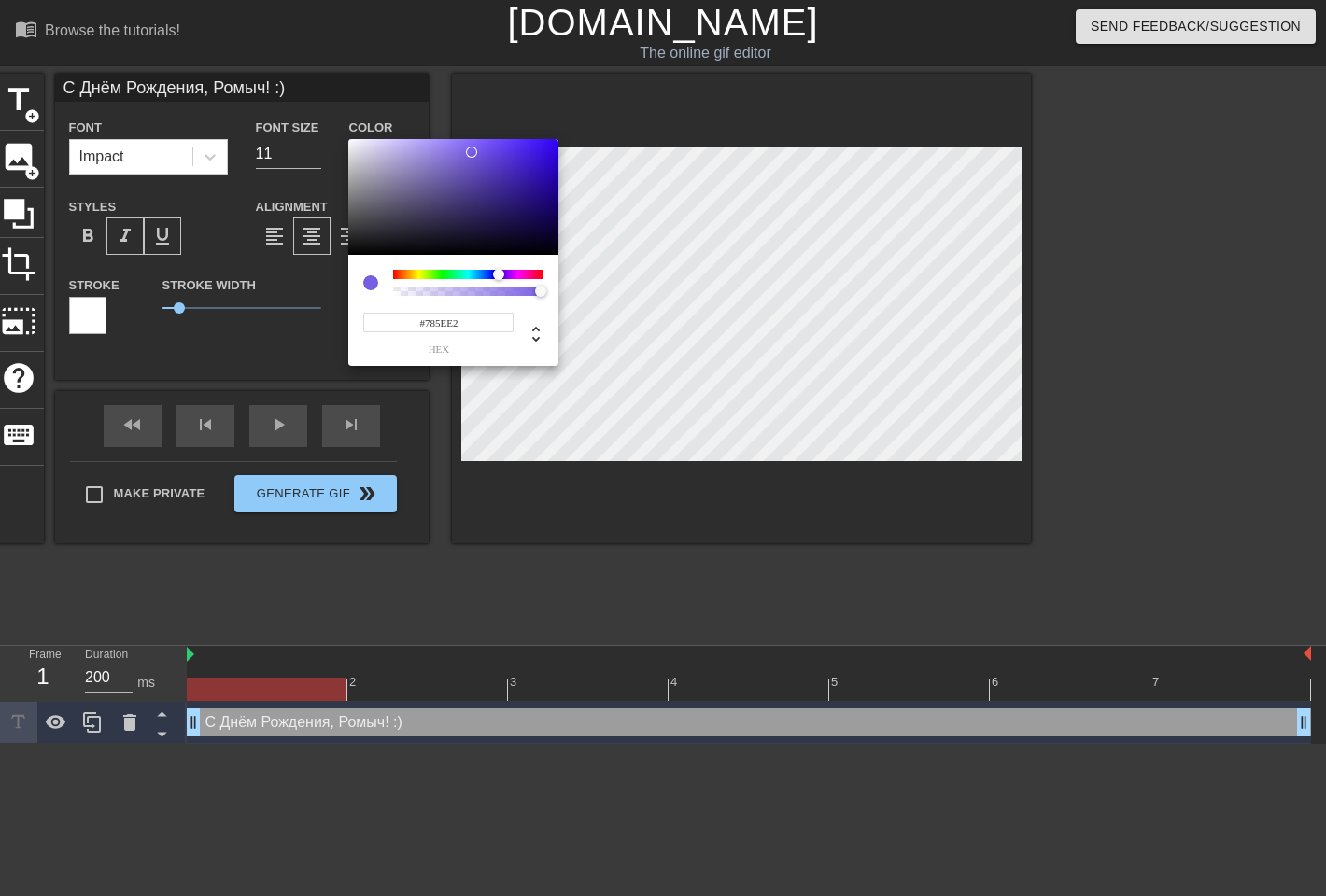
type input "#7E63E8"
type input "С Днём Рождения, Ромыч! :)"
type input "#7F64E8"
type input "С Днём Рождения, Ромыч! :)"
type input "#7E64E6"
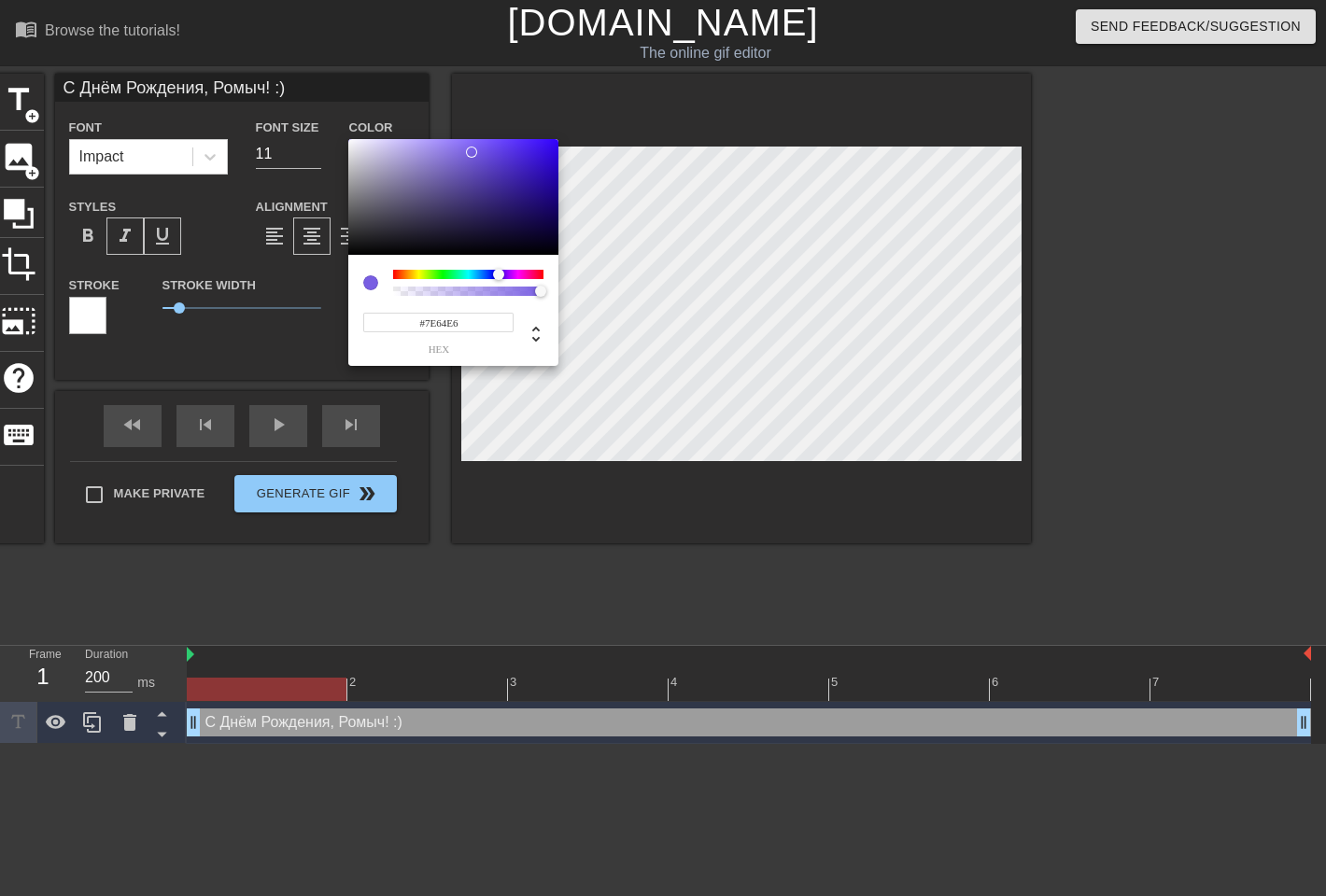
type input "С Днём Рождения, Ромыч! :)"
type input "#755BDA"
type input "С Днём Рождения, Ромыч! :)"
type input "#6B53CB"
type input "С Днём Рождения, Ромыч! :)"
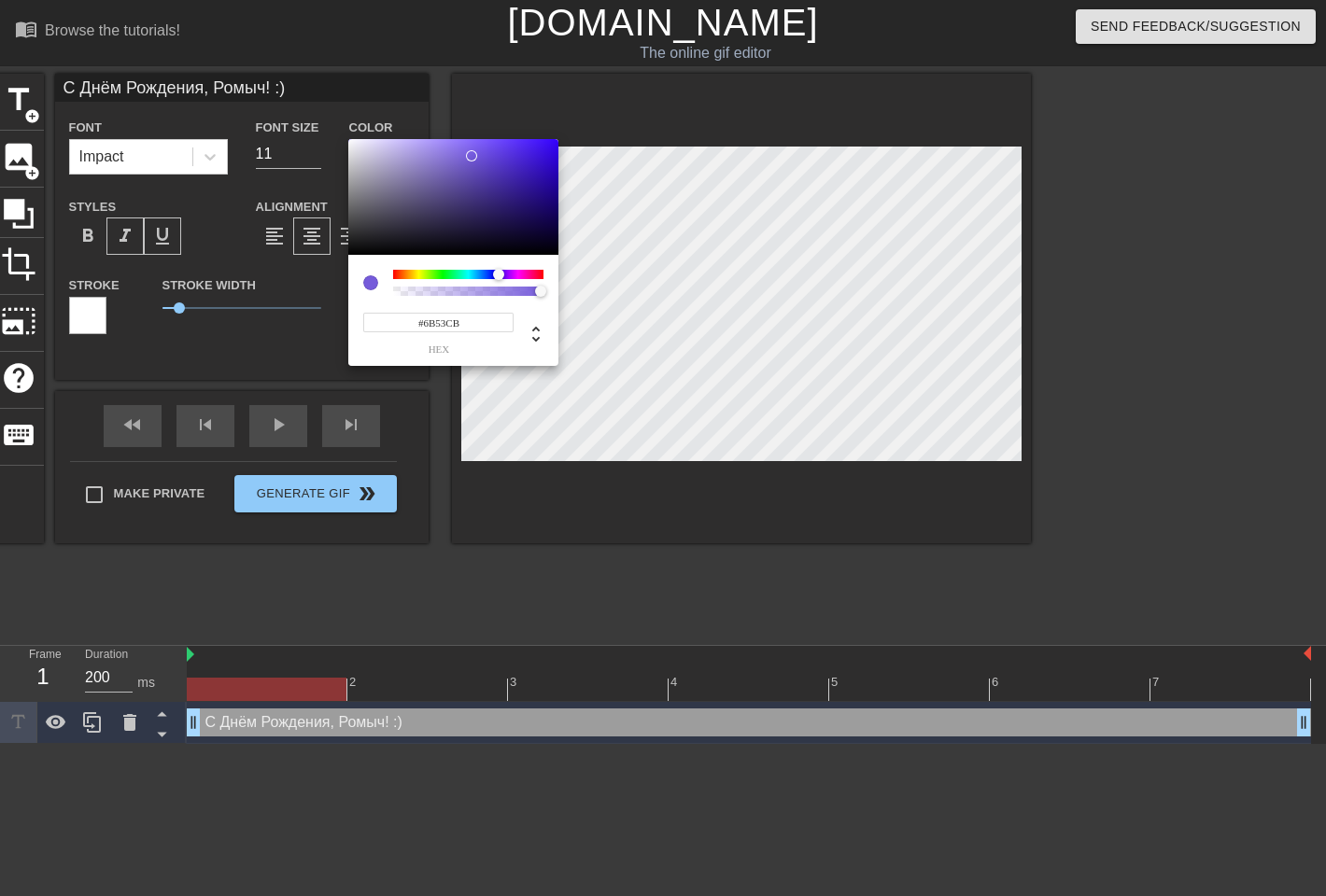
type input "#6048BF"
type input "С Днём Рождения, Ромыч! :)"
type input "#5B44B9"
type input "С Днём Рождения, Ромыч! :)"
type input "#4E38A8"
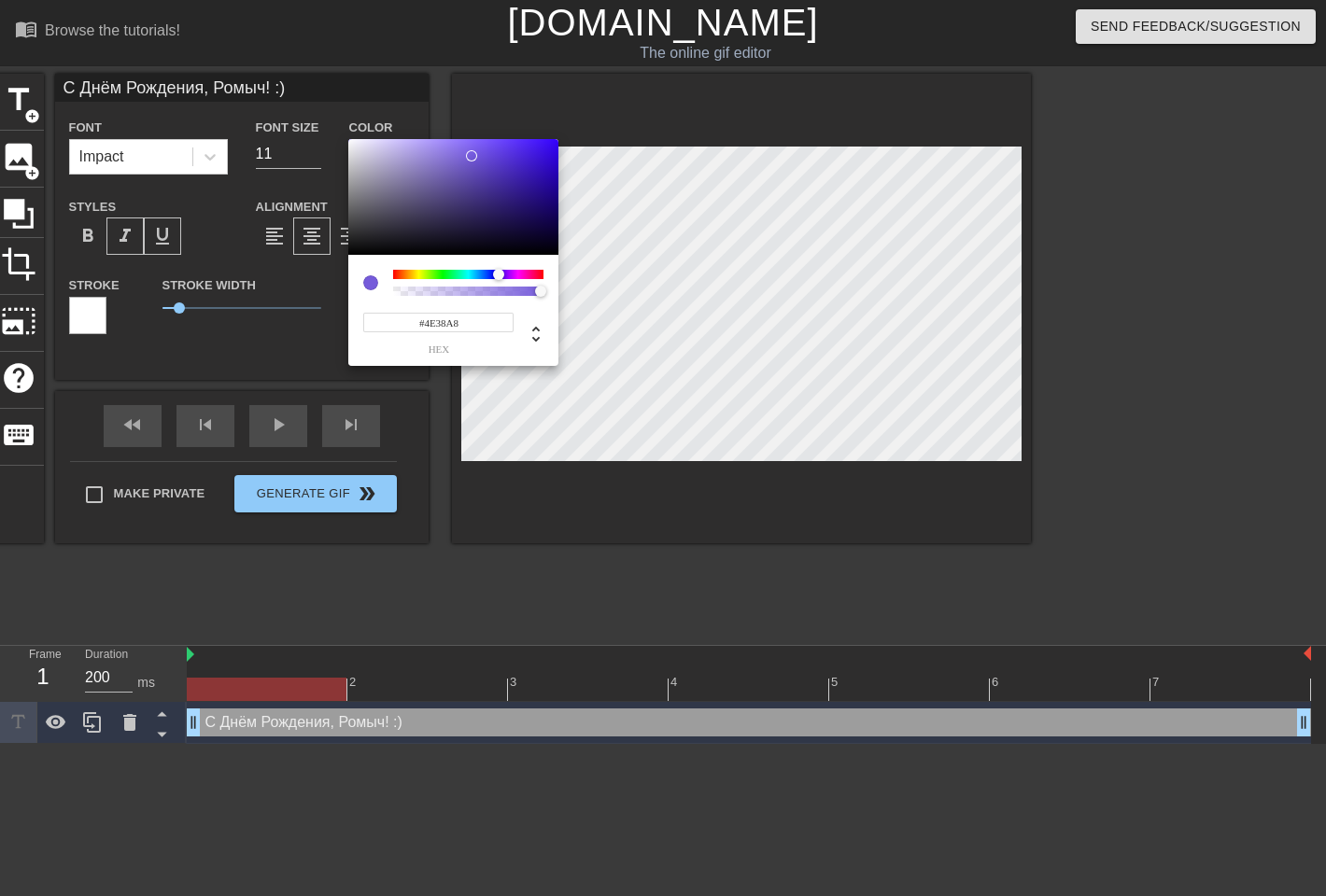
type input "С Днём Рождения, Ромыч! :)"
type input "#452F9E"
type input "С Днём Рождения, Ромыч! :)"
type input "#3E2893"
type input "С Днём Рождения, Ромыч! :)"
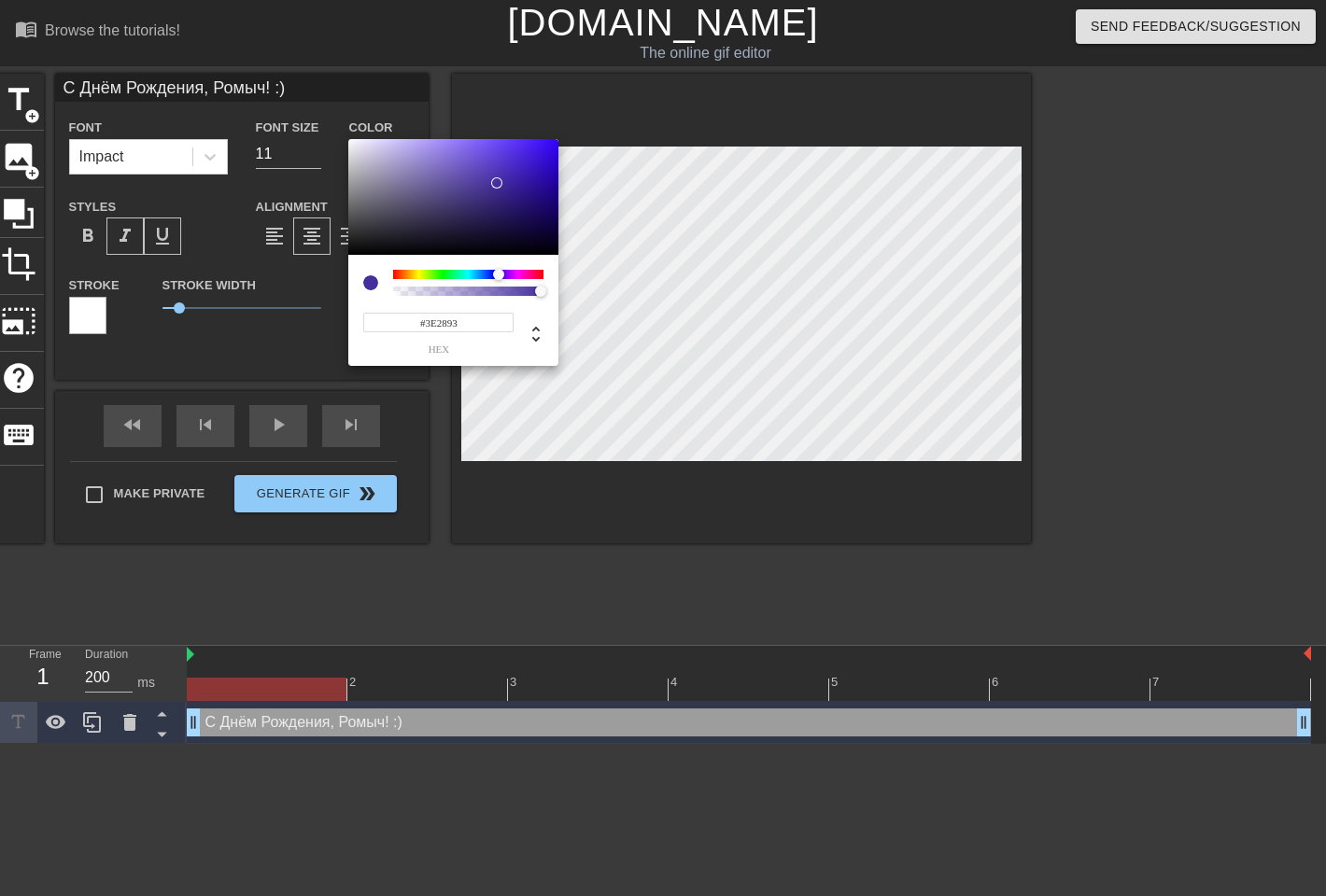
type input "#3B258F"
type input "С Днём Рождения, Ромыч! :)"
type input "#372289"
type input "С Днём Рождения, Ромыч! :)"
type input "#331E85"
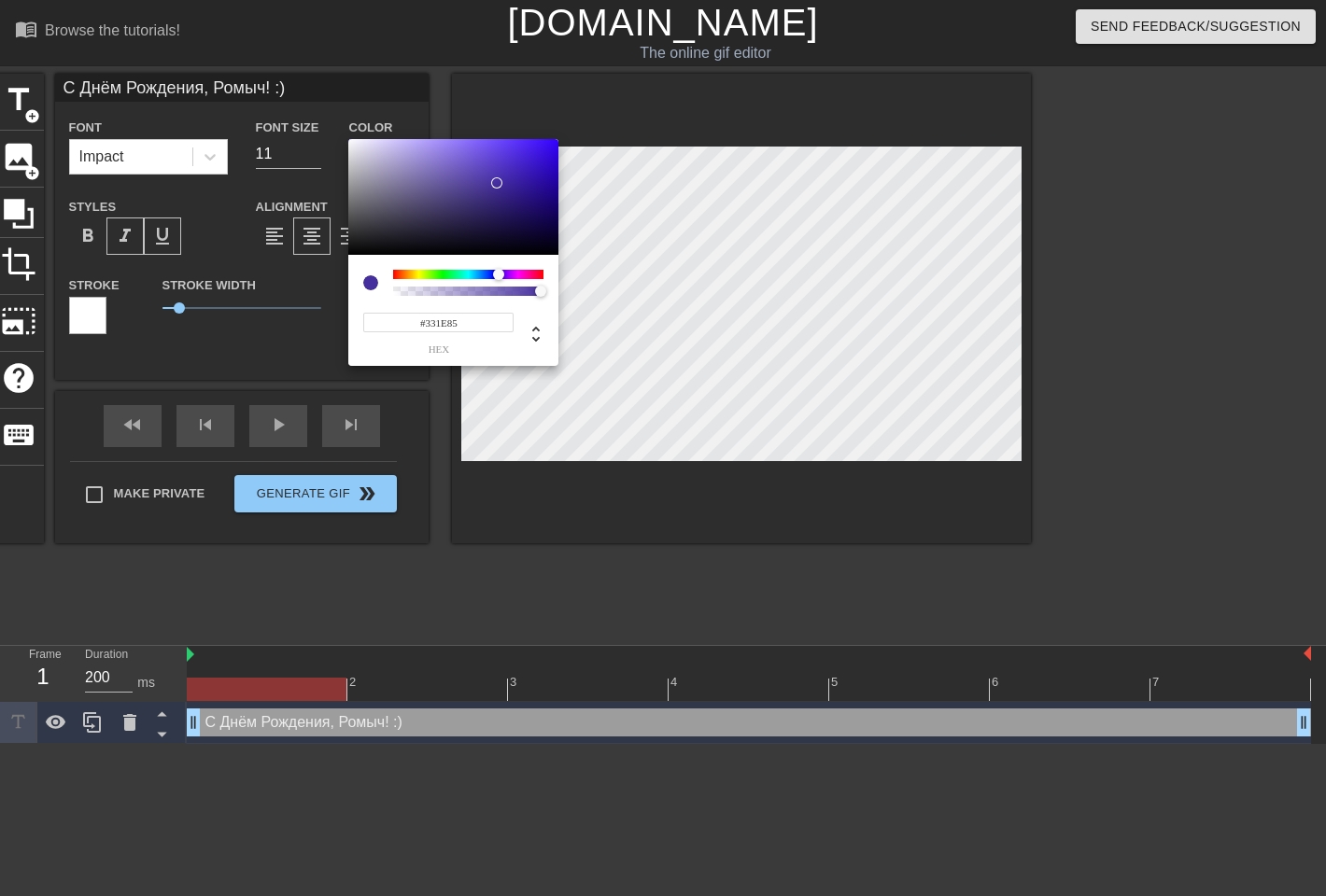
type input "С Днём Рождения, Ромыч! :)"
type input "#2F1A7F"
type input "С Днём Рождения, Ромыч! :)"
type input "#2C1879"
type input "С Днём Рождения, Ромыч! :)"
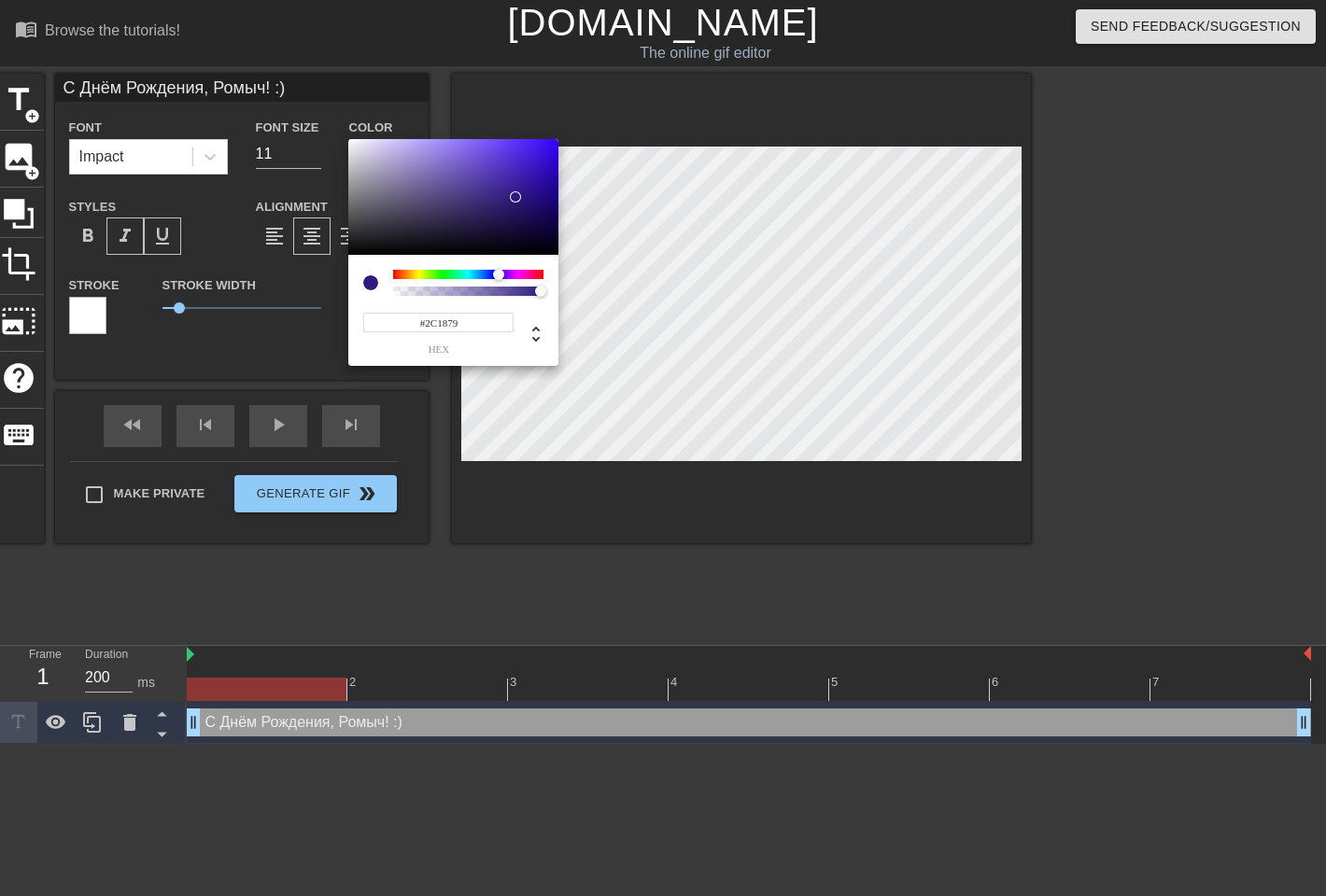
type input "#281572"
type input "С Днём Рождения, Ромыч! :)"
type input "#24126C"
type input "С Днём Рождения, Ромыч! :)"
type input "#221068"
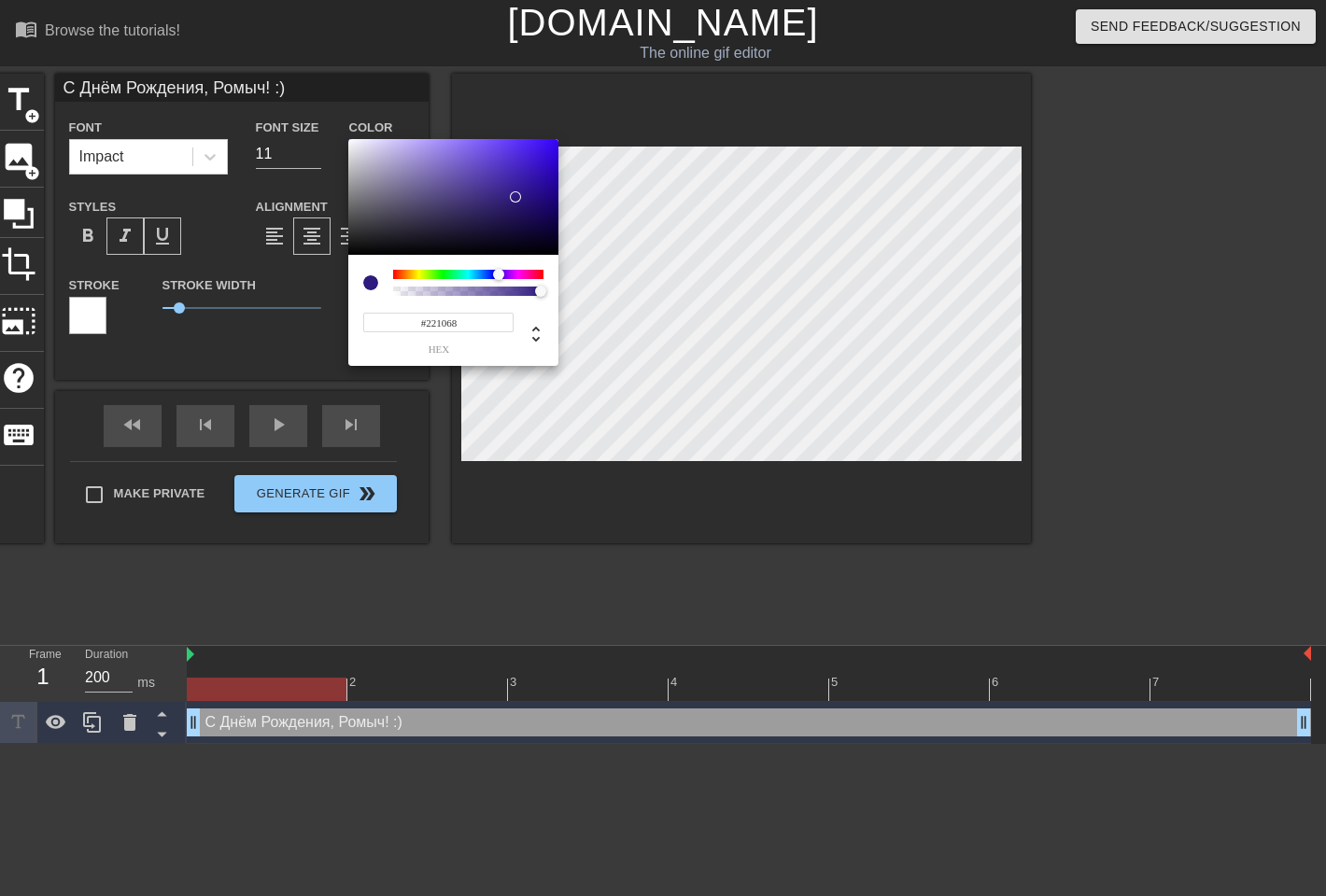
type input "С Днём Рождения, Ромыч! :)"
type input "#1F0E60"
type input "С Днём Рождения, Ромыч! :)"
type input "#1D0C5C"
type input "С Днём Рождения, Ромыч! :)"
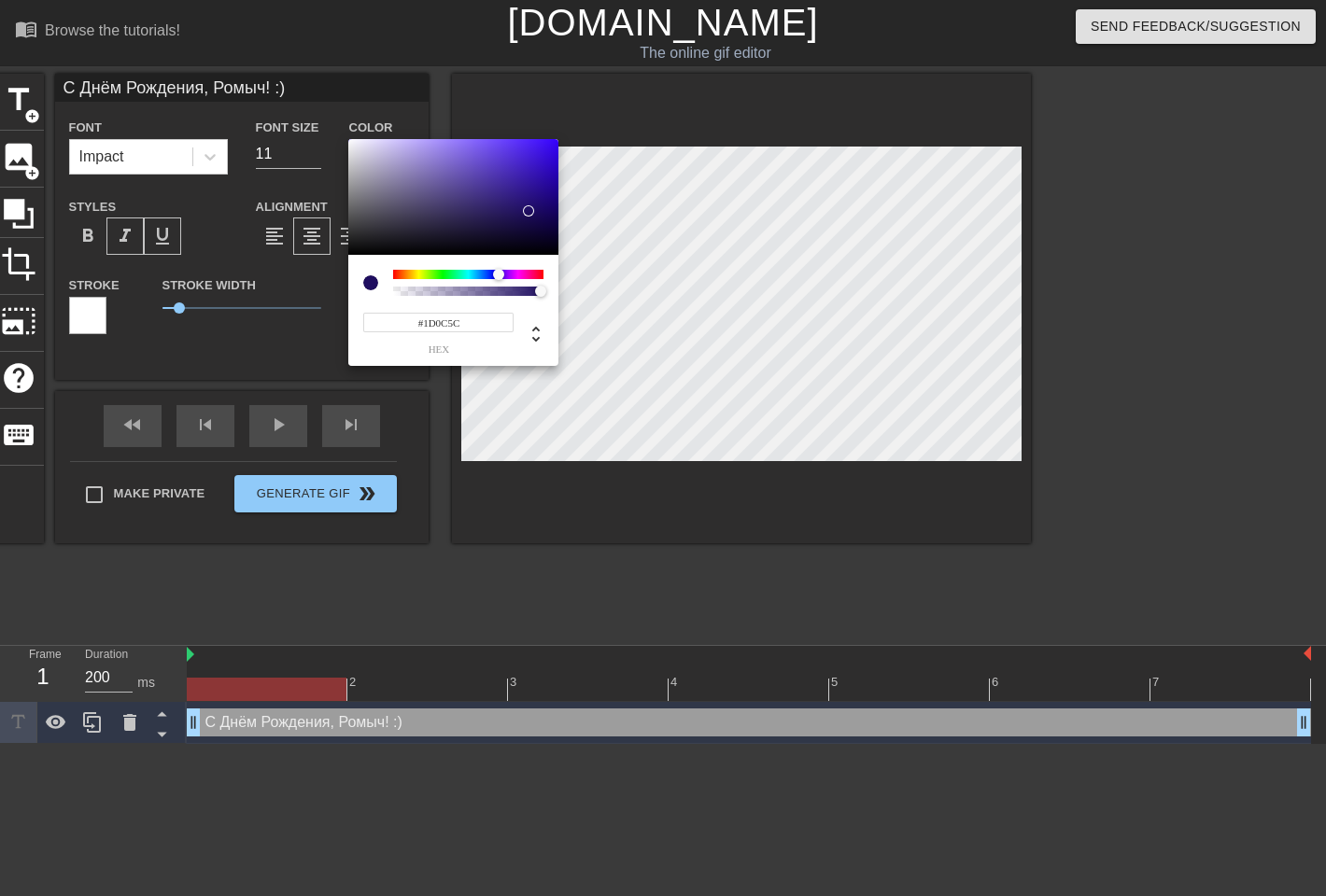
type input "#190A4F"
type input "С Днём Рождения, Ромыч! :)"
type input "#130741"
type input "С Днём Рождения, Ромыч! :)"
type input "#11063B"
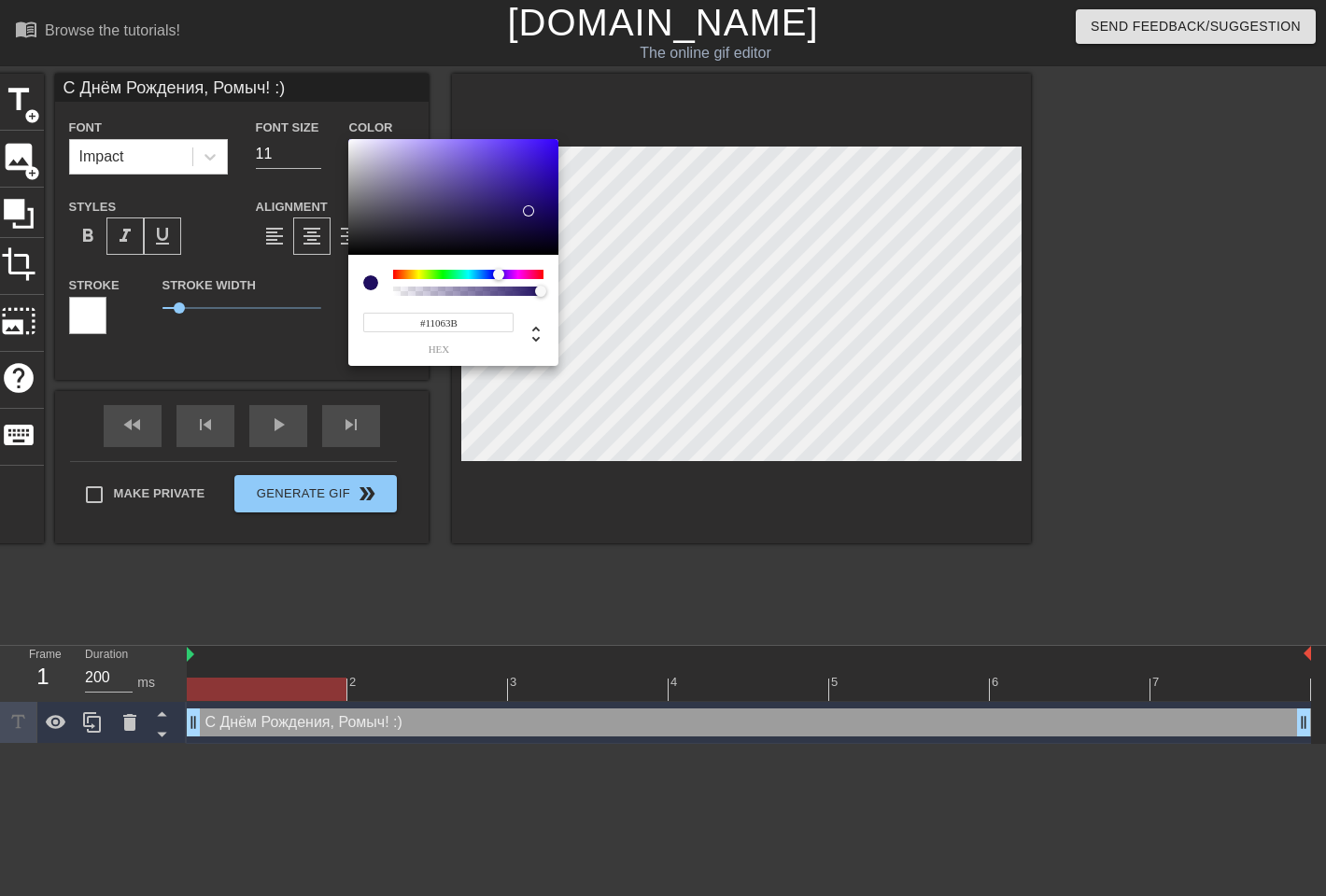
type input "С Днём Рождения, Ромыч! :)"
type input "#0F0535"
type input "С Днём Рождения, Ромыч! :)"
type input "#0D042E"
type input "С Днём Рождения, Ромыч! :)"
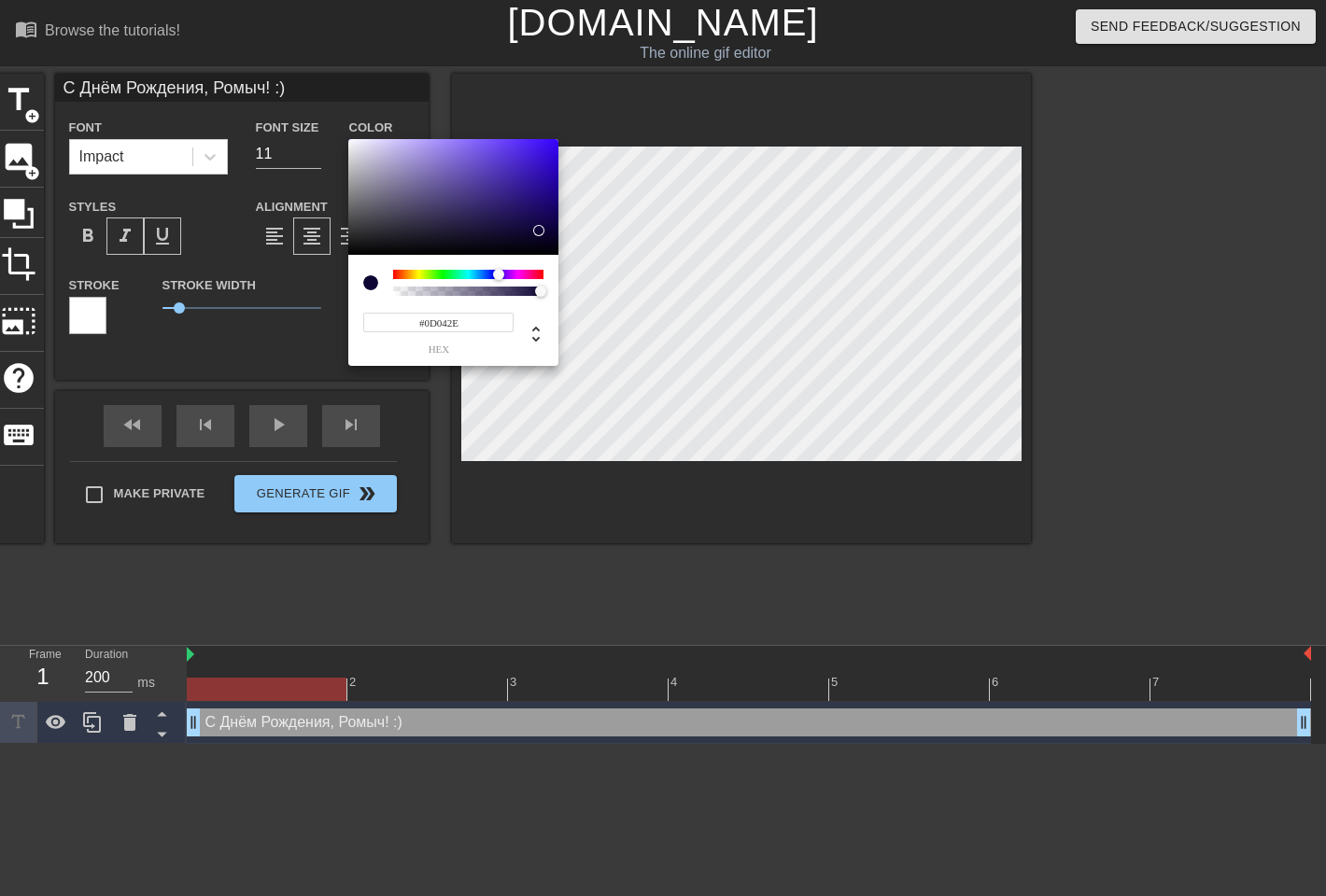
type input "#0B0328"
type input "С Днём Рождения, Ромыч! :)"
type input "#0C032A"
type input "С Днём Рождения, Ромыч! :)"
type input "#17084B"
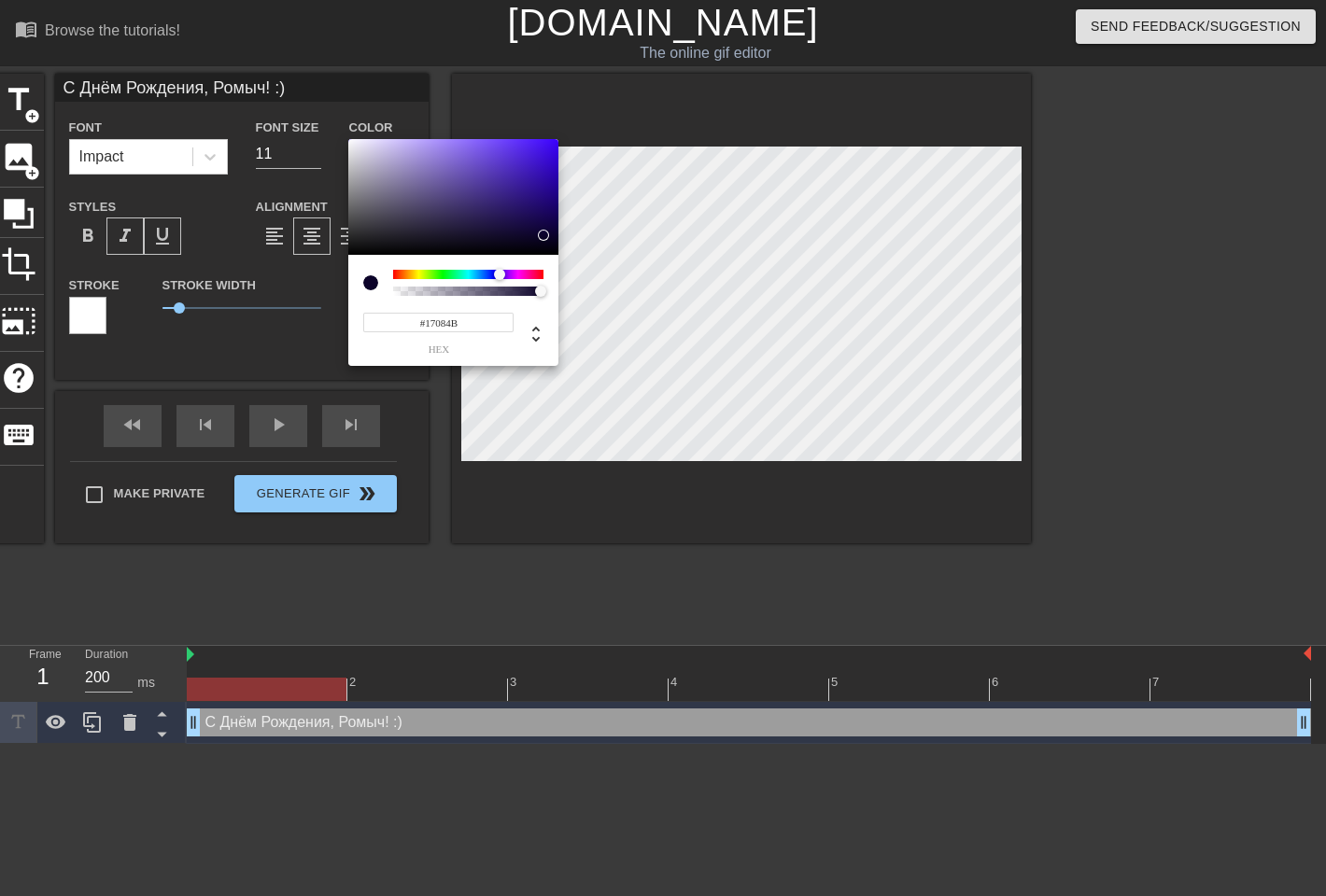
type input "С Днём Рождения, Ромыч! :)"
type input "#230C75"
type input "С Днём Рождения, Ромыч! :)"
type input "#290E8B"
type input "С Днём Рождения, Ромыч! :)"
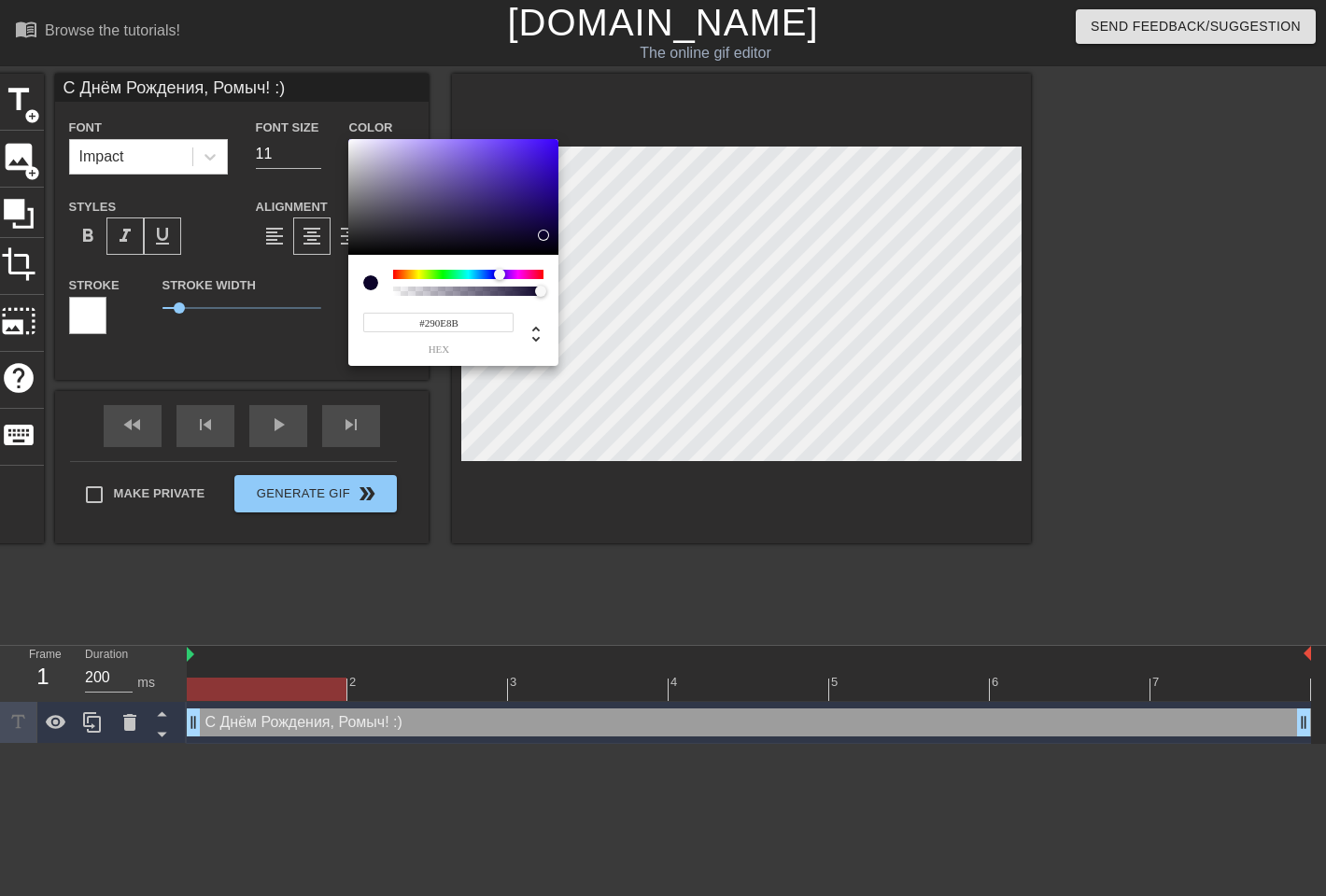
type input "#2B0E96"
drag, startPoint x: 469, startPoint y: 149, endPoint x: 506, endPoint y: 185, distance: 51.6
click at [506, 185] on div at bounding box center [509, 184] width 12 height 12
click at [448, 275] on div at bounding box center [469, 275] width 150 height 10
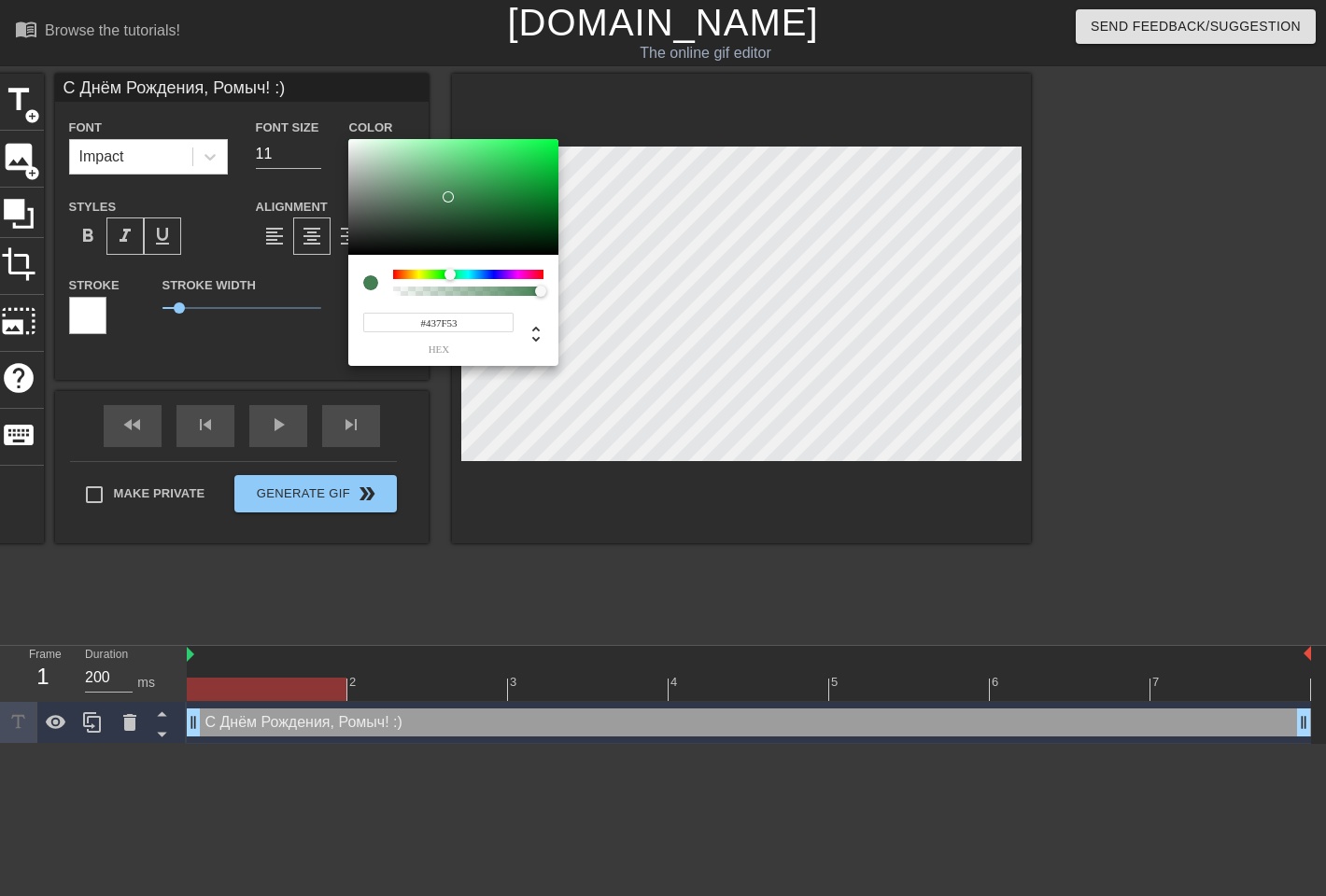
drag, startPoint x: 507, startPoint y: 177, endPoint x: 448, endPoint y: 197, distance: 62.3
click at [448, 197] on div at bounding box center [454, 197] width 210 height 116
drag, startPoint x: 542, startPoint y: 287, endPoint x: 488, endPoint y: 295, distance: 54.6
click at [488, 295] on div at bounding box center [490, 291] width 12 height 12
click at [370, 281] on div at bounding box center [370, 282] width 15 height 15
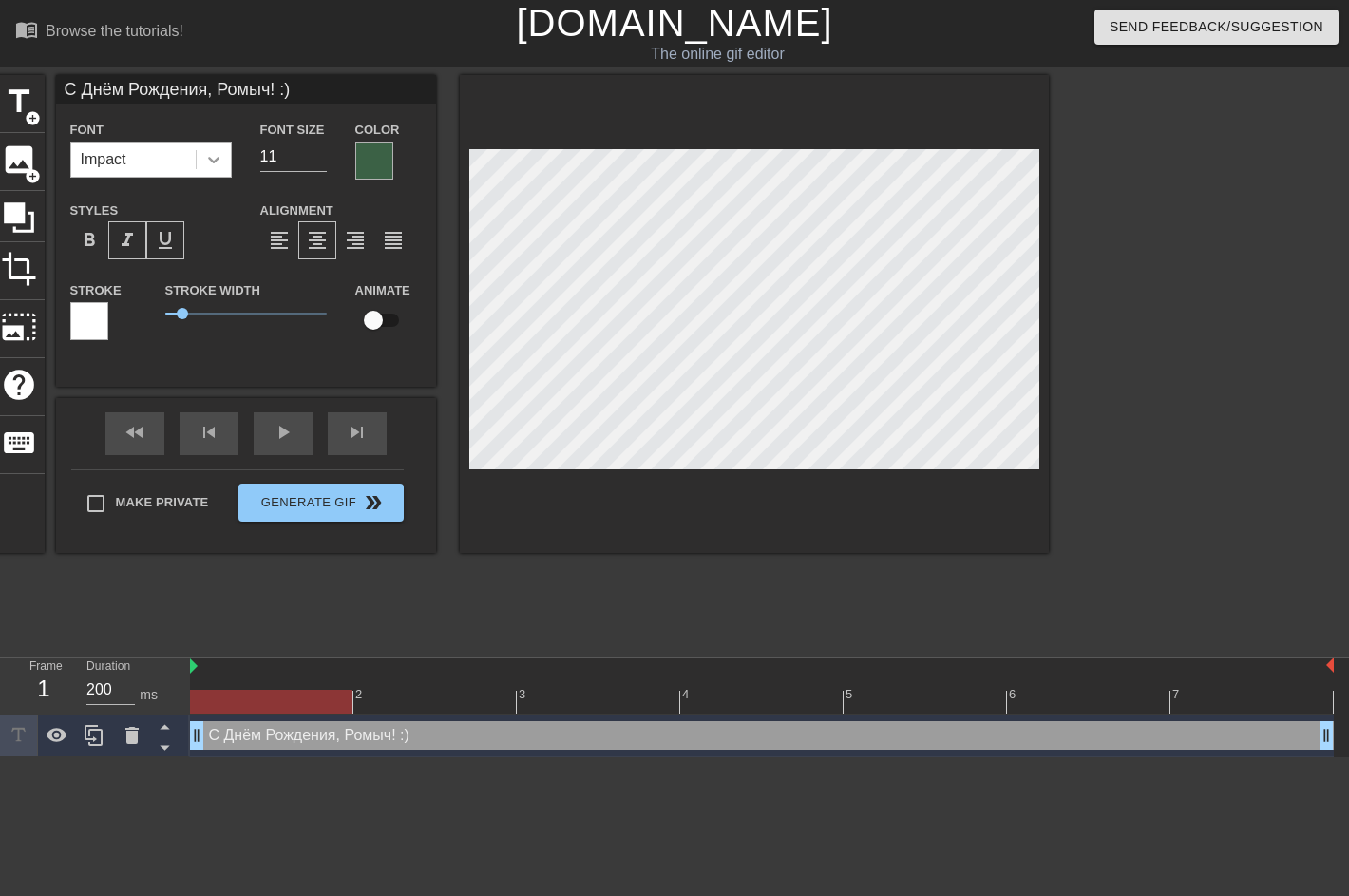
click at [214, 150] on icon at bounding box center [213, 159] width 19 height 19
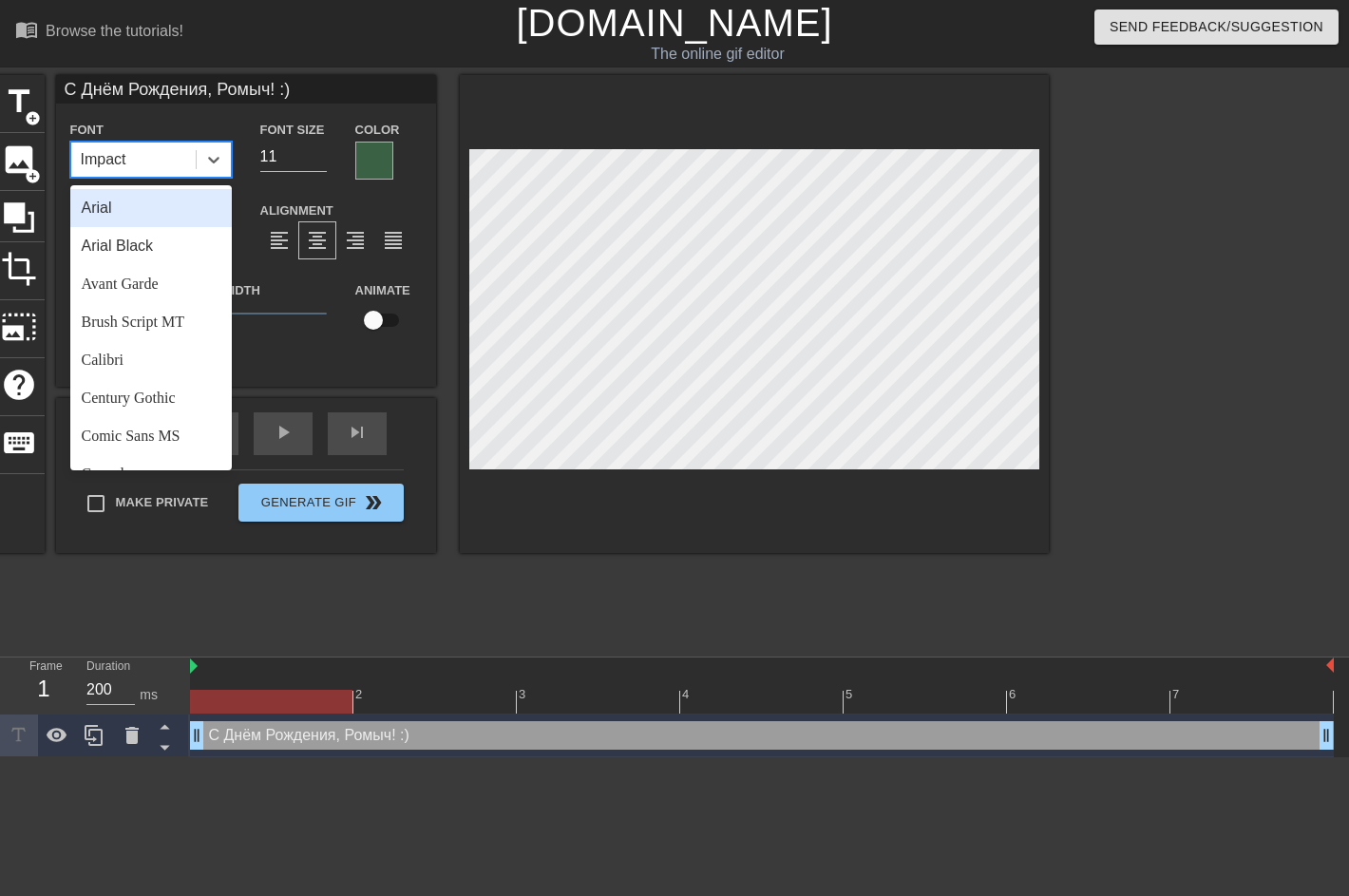
click at [101, 206] on div "Arial" at bounding box center [151, 208] width 162 height 38
click at [213, 158] on icon at bounding box center [213, 159] width 19 height 19
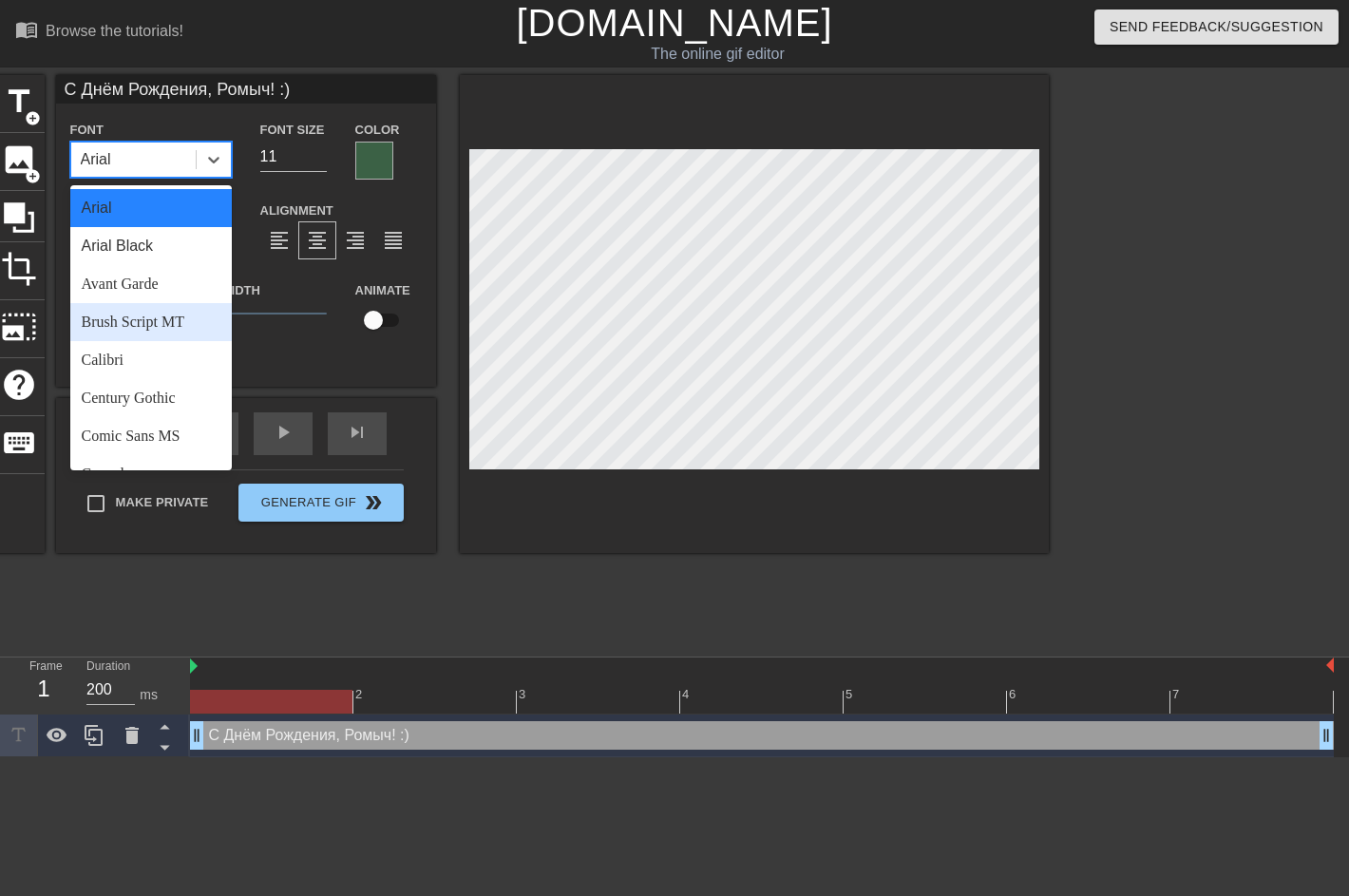
click at [131, 321] on div "Brush Script MT" at bounding box center [151, 322] width 162 height 38
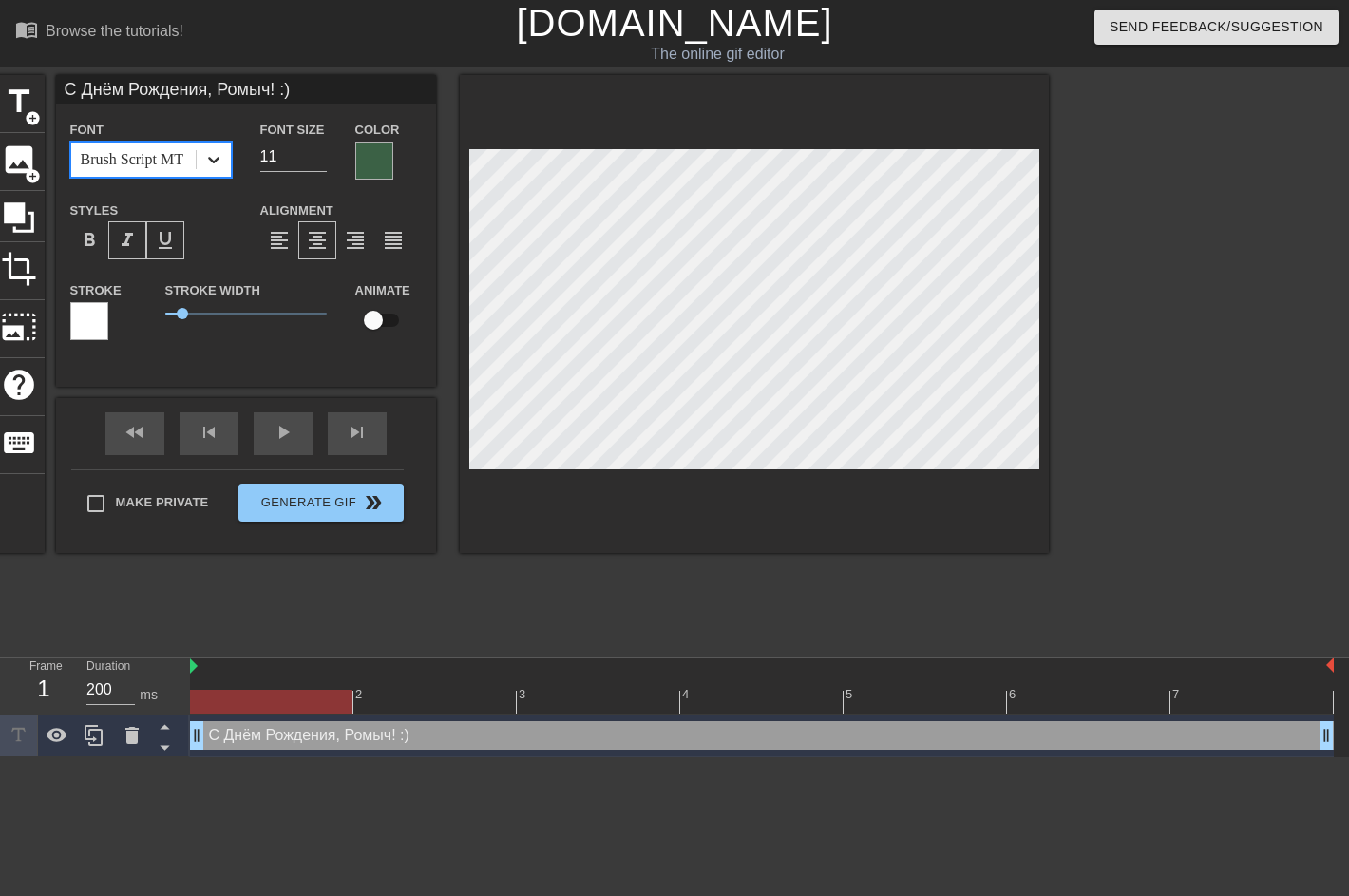
click at [225, 157] on div at bounding box center [213, 160] width 35 height 35
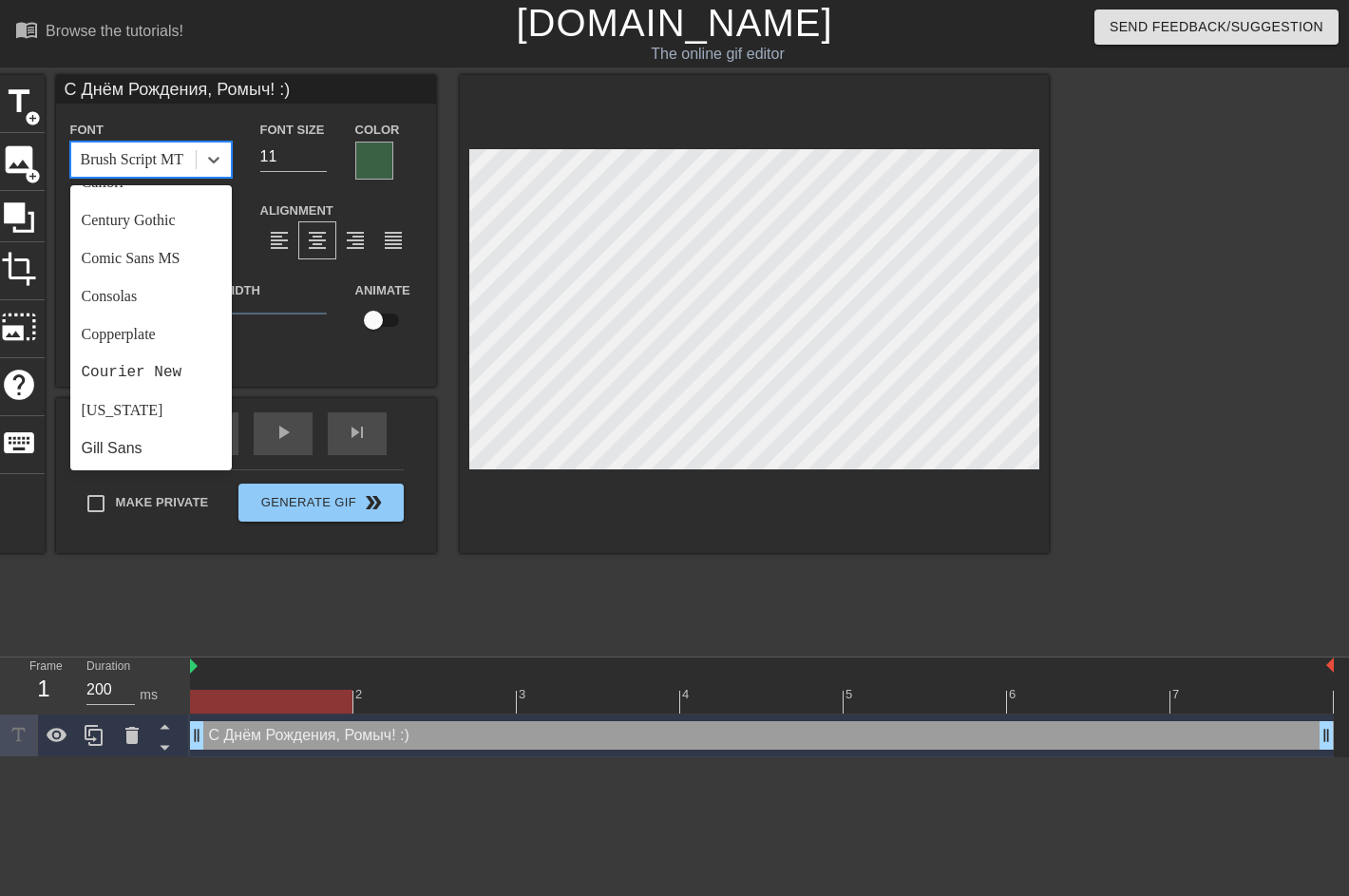
scroll to position [211, 0]
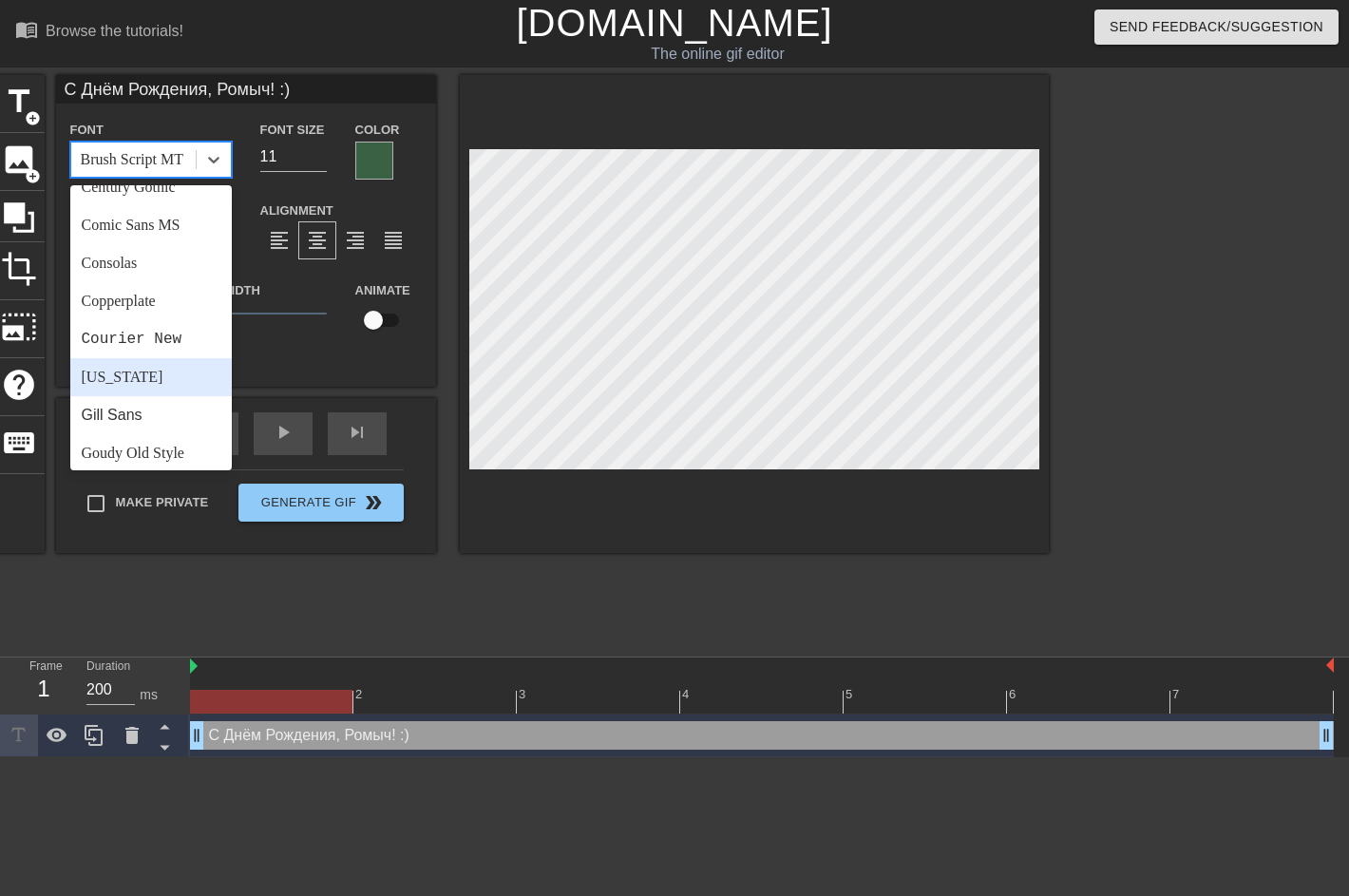
click at [120, 373] on div "[US_STATE]" at bounding box center [151, 377] width 162 height 38
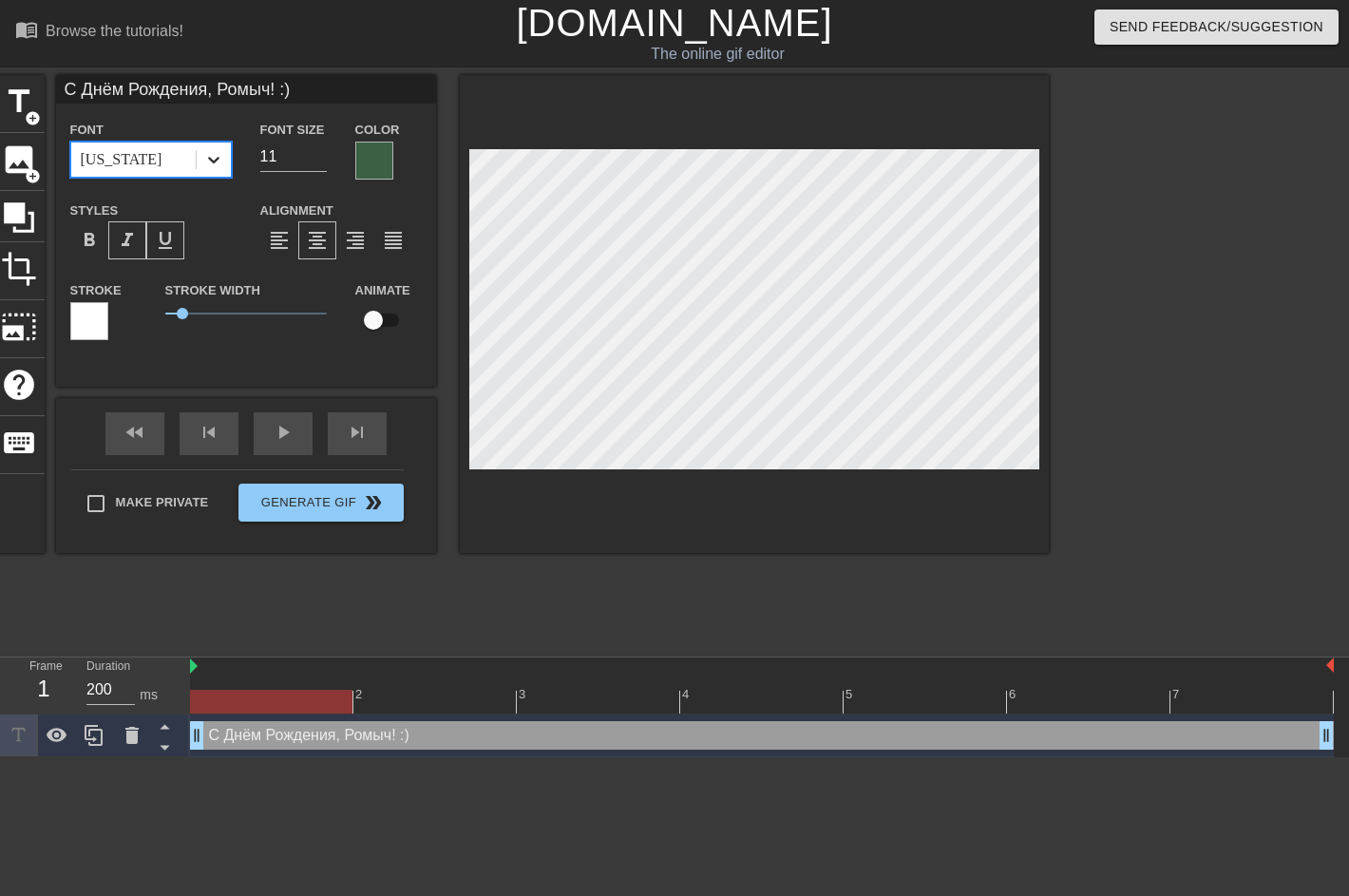
click at [215, 156] on icon at bounding box center [213, 159] width 19 height 19
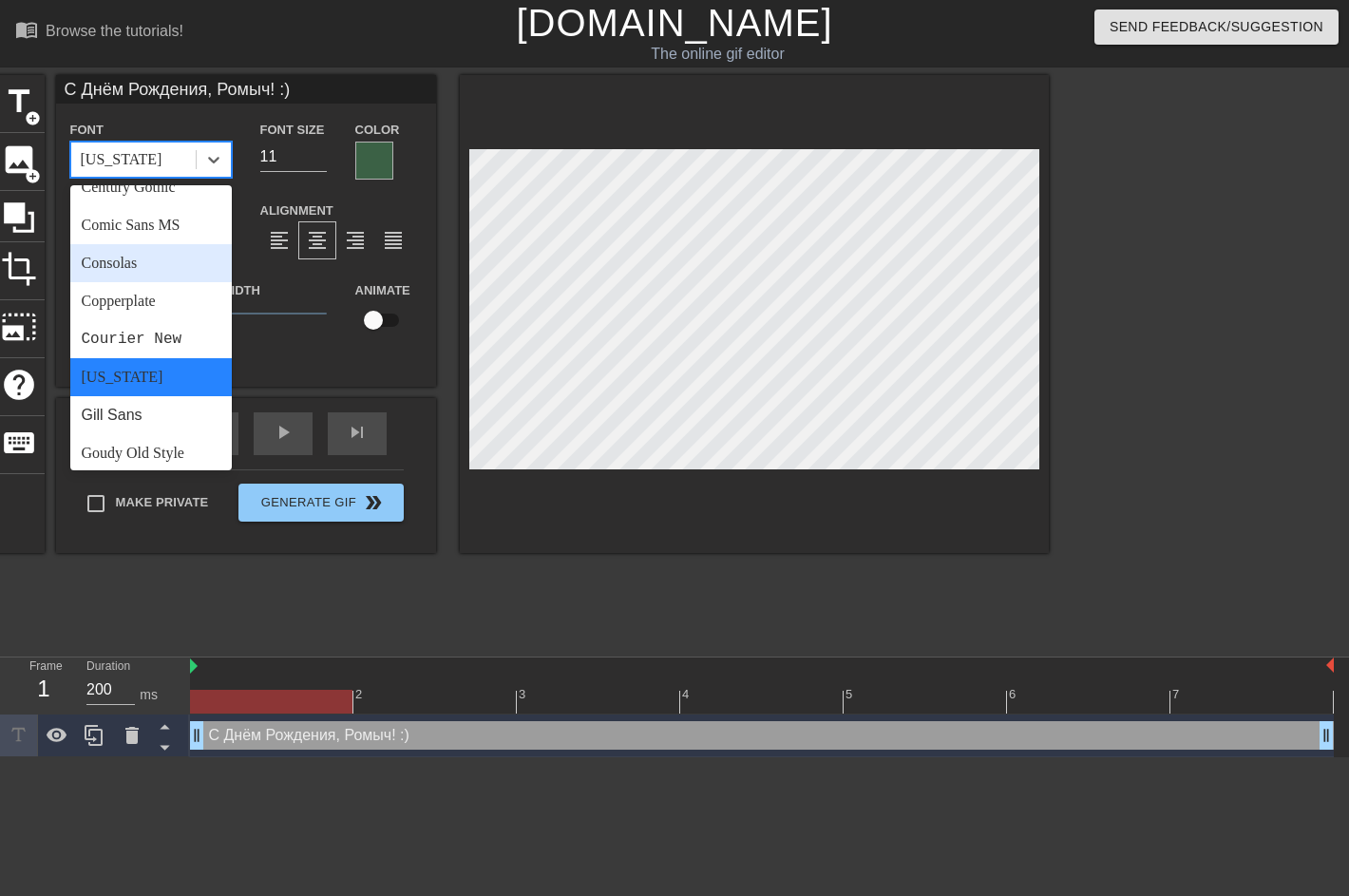
scroll to position [316, 0]
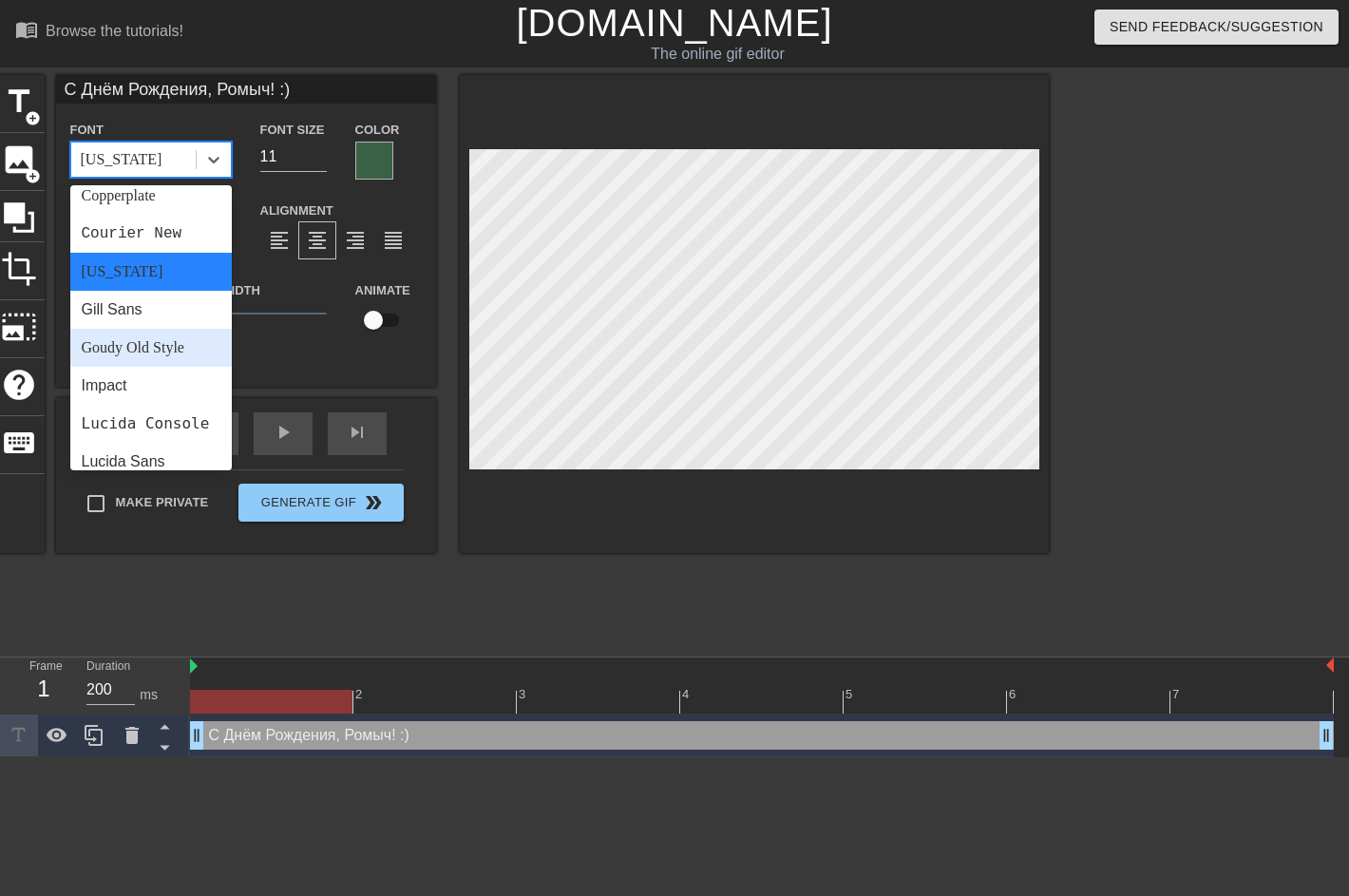
click at [154, 347] on div "Goudy Old Style" at bounding box center [151, 348] width 162 height 38
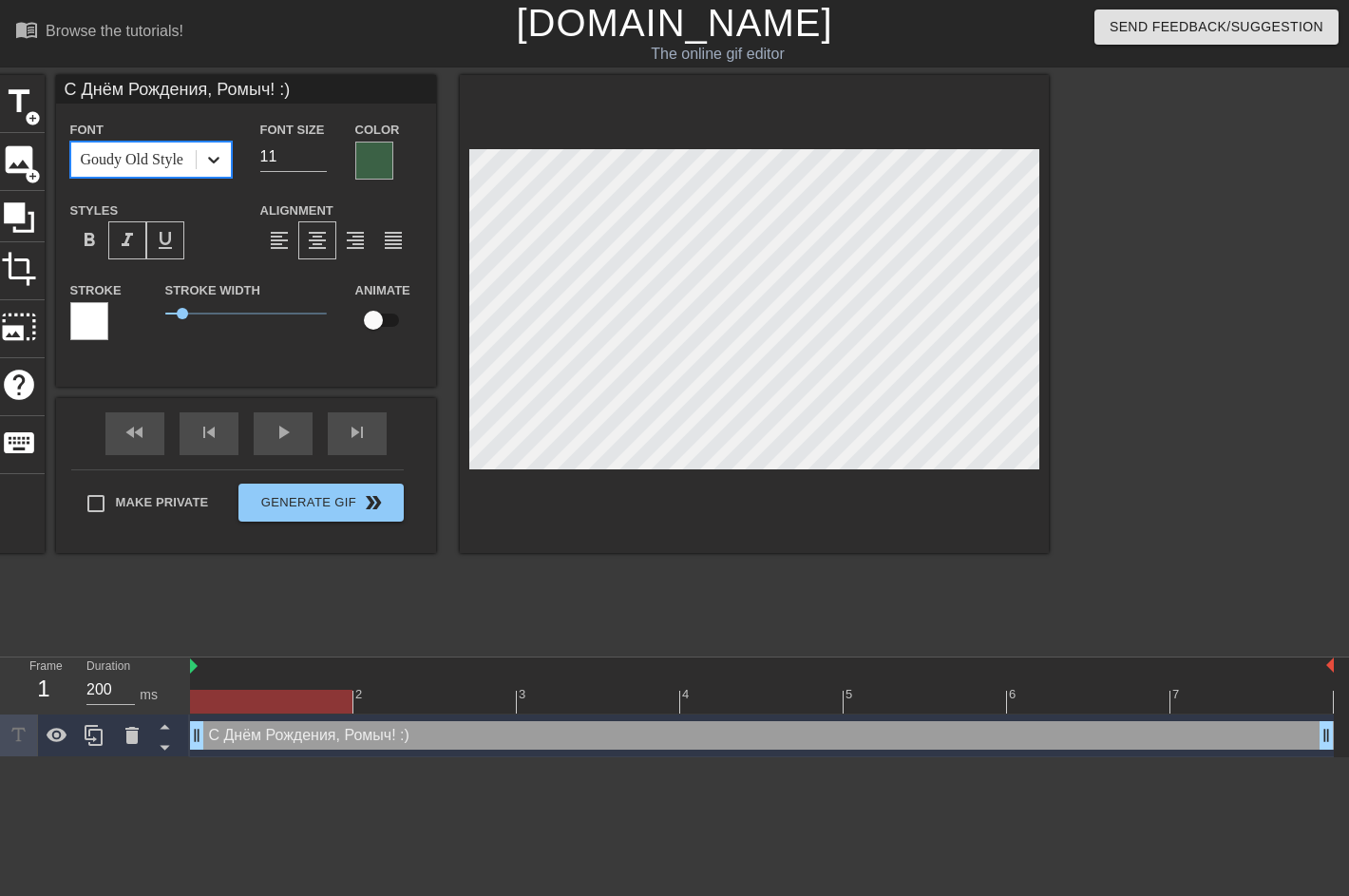
click at [211, 157] on icon at bounding box center [213, 159] width 19 height 19
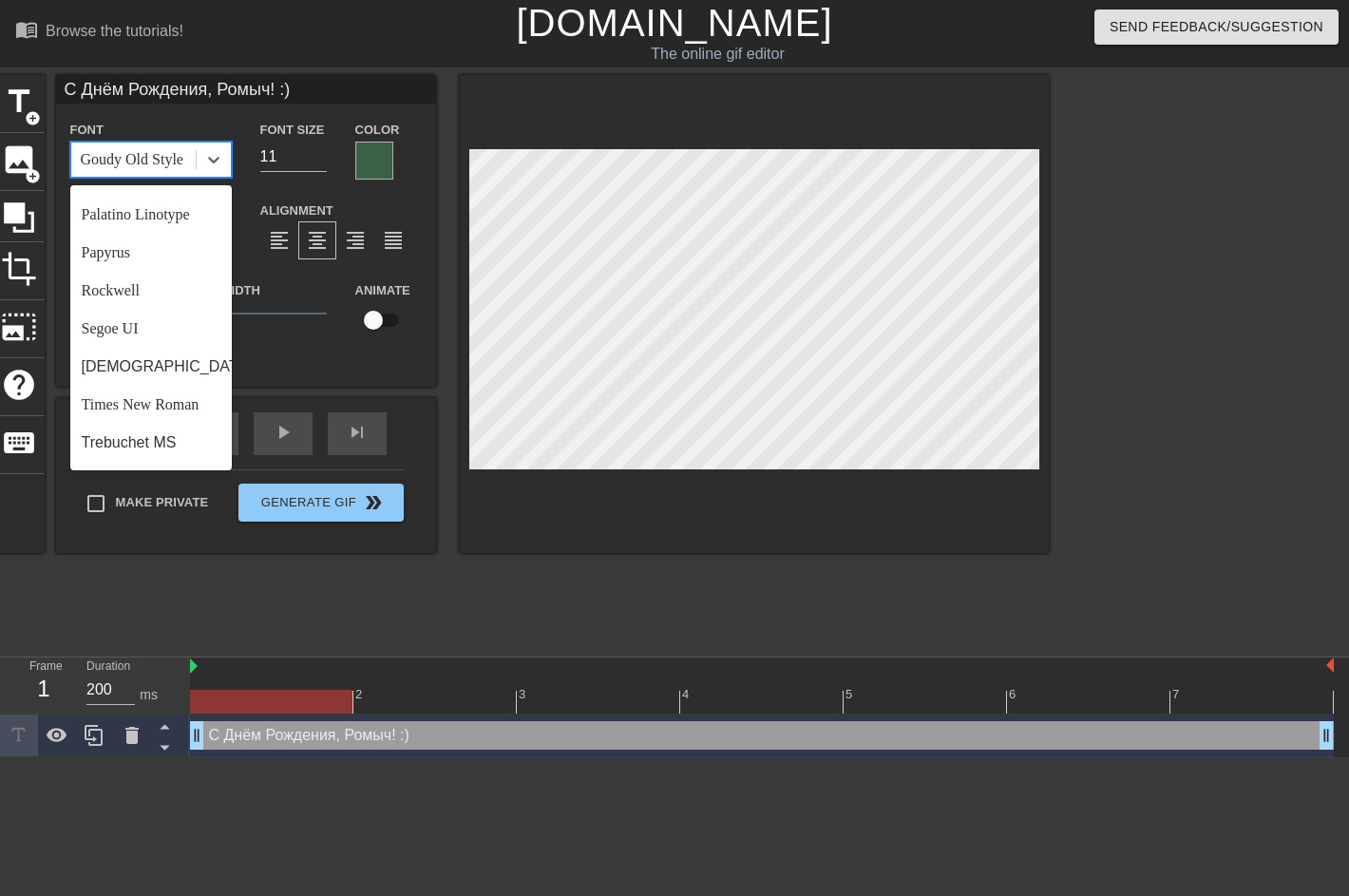
scroll to position [679, 0]
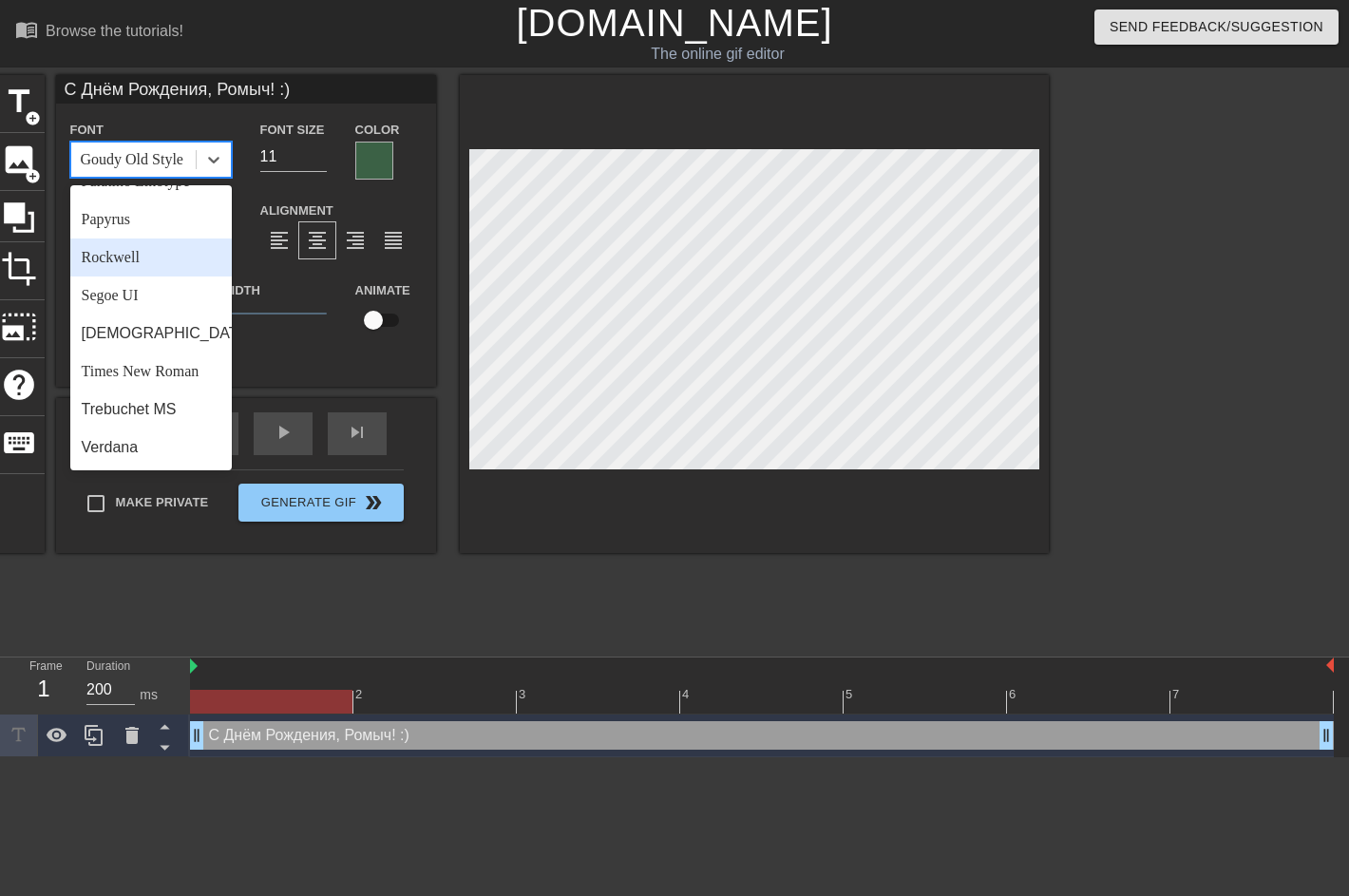
click at [149, 258] on div "Rockwell" at bounding box center [151, 258] width 162 height 38
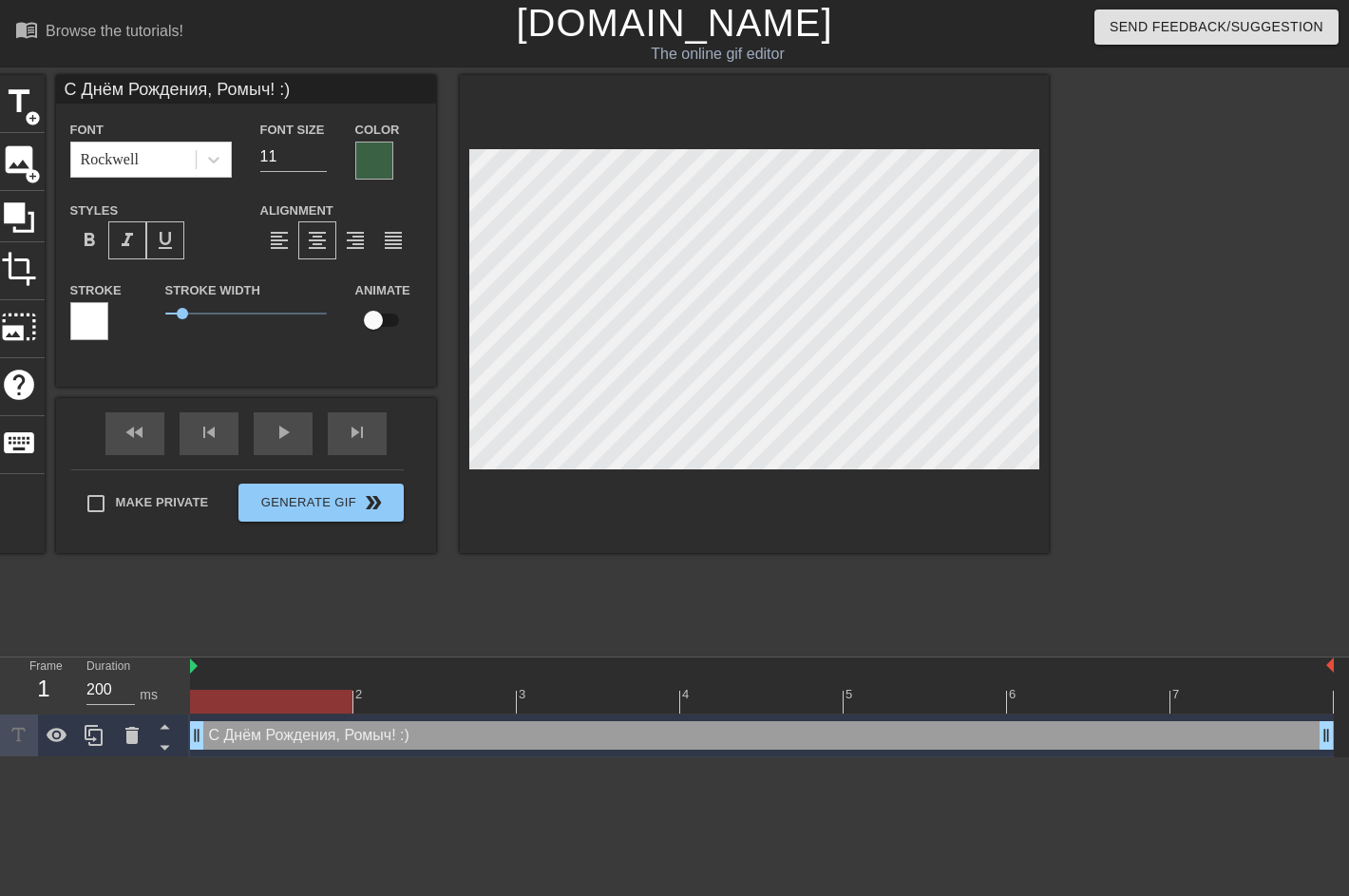
click at [373, 157] on div at bounding box center [375, 161] width 38 height 38
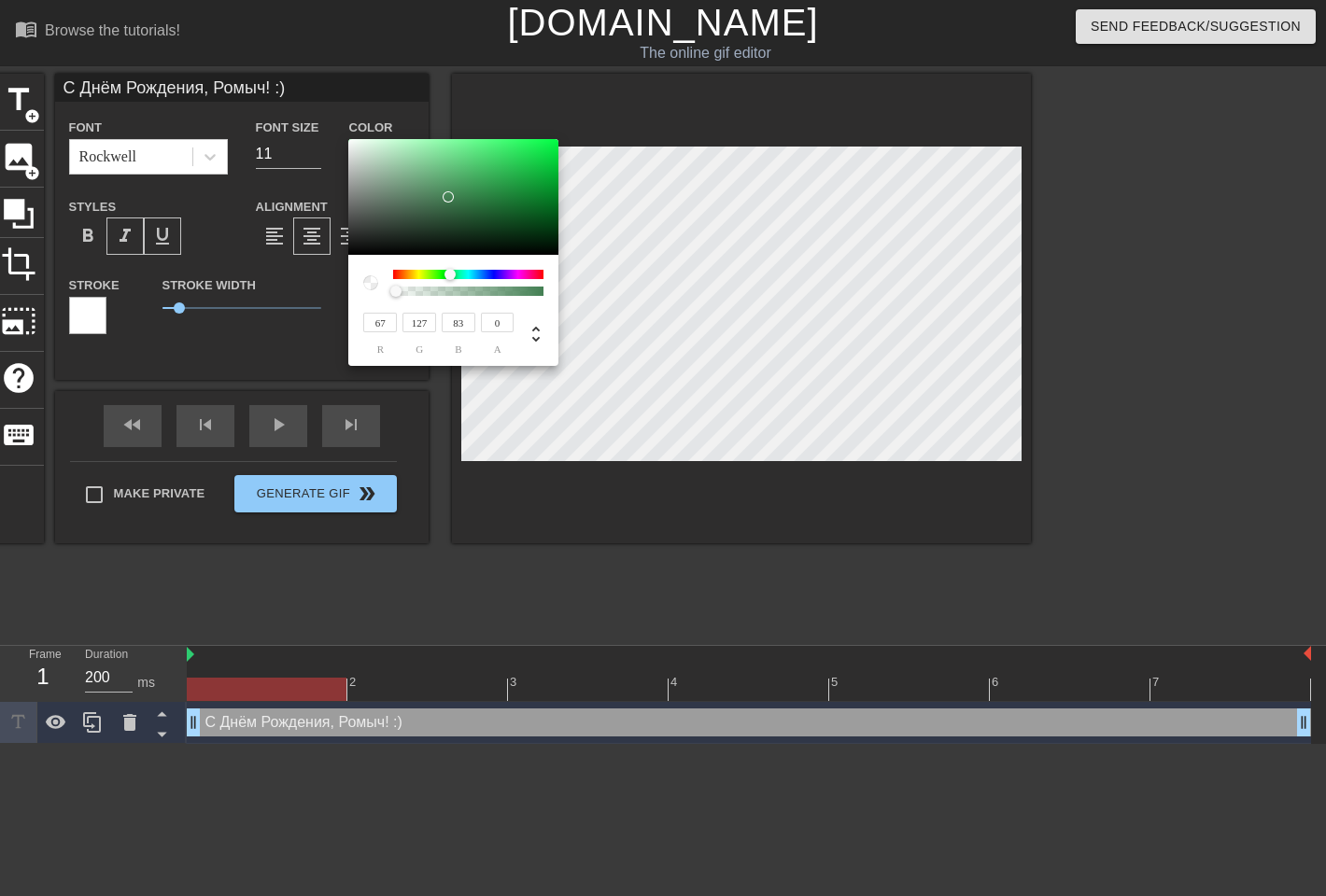
drag, startPoint x: 485, startPoint y: 289, endPoint x: 386, endPoint y: 311, distance: 101.4
click at [386, 311] on div "67 r 127 g 83 b 0 a" at bounding box center [454, 311] width 210 height 111
click at [446, 273] on div at bounding box center [446, 275] width 12 height 12
drag, startPoint x: 445, startPoint y: 194, endPoint x: 428, endPoint y: 169, distance: 30.2
click at [428, 169] on div at bounding box center [428, 170] width 12 height 12
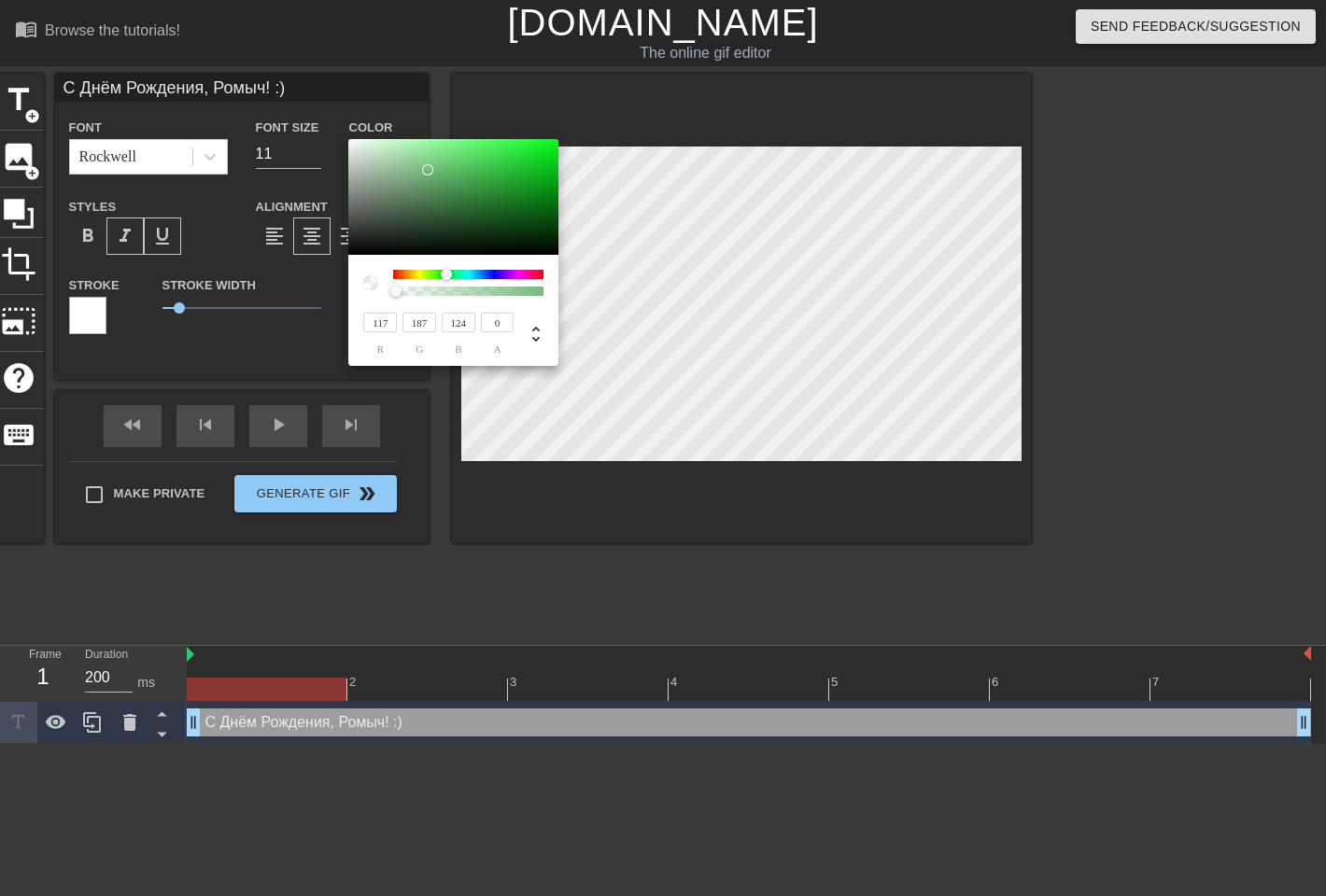
click at [386, 291] on div at bounding box center [453, 282] width 180 height 26
click at [473, 276] on div at bounding box center [469, 275] width 150 height 10
drag, startPoint x: 472, startPoint y: 273, endPoint x: 448, endPoint y: 277, distance: 24.3
click at [448, 277] on div at bounding box center [448, 275] width 12 height 12
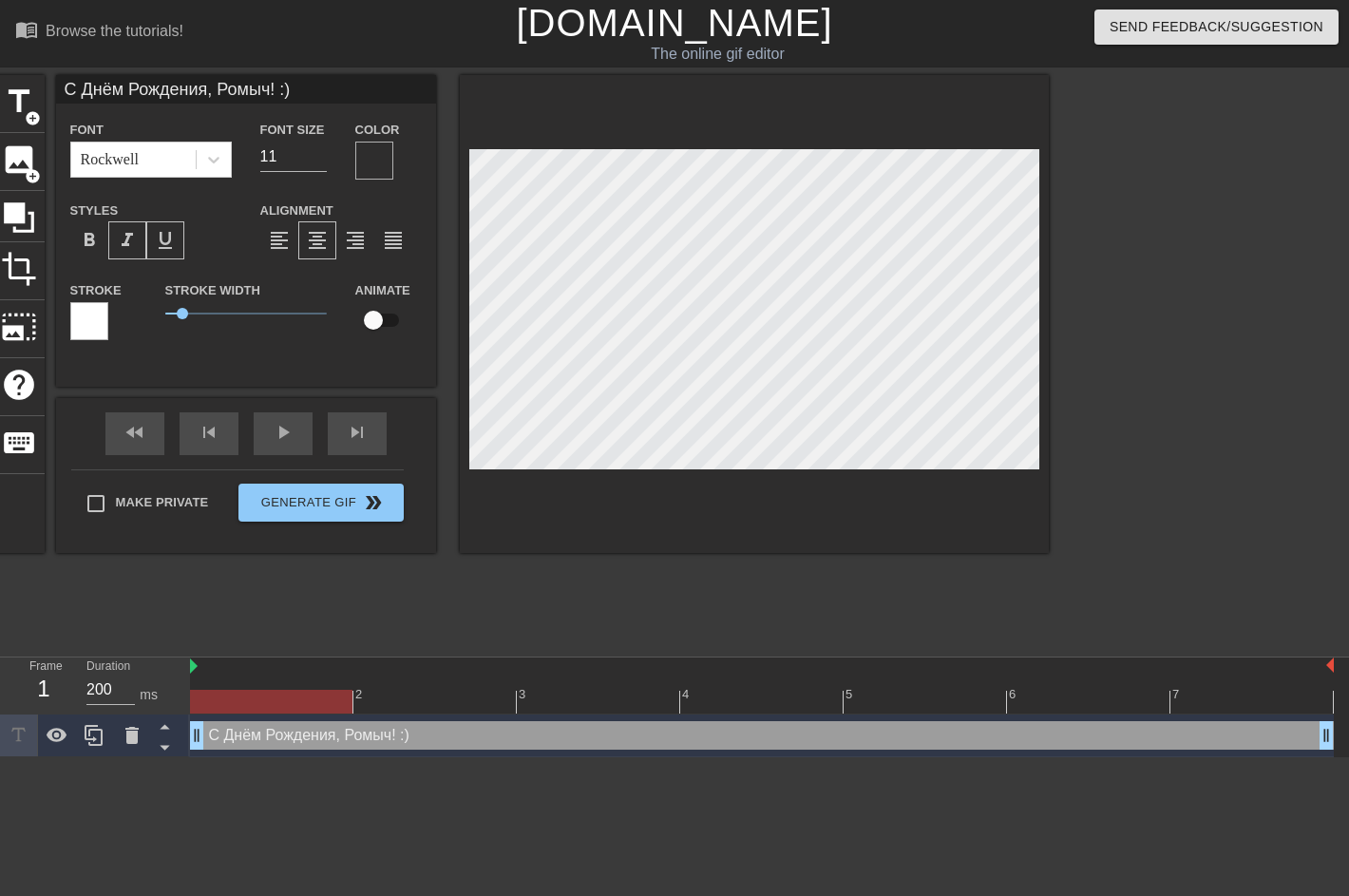
click at [169, 240] on span "format_underline" at bounding box center [165, 240] width 23 height 23
click at [365, 152] on div at bounding box center [375, 161] width 38 height 38
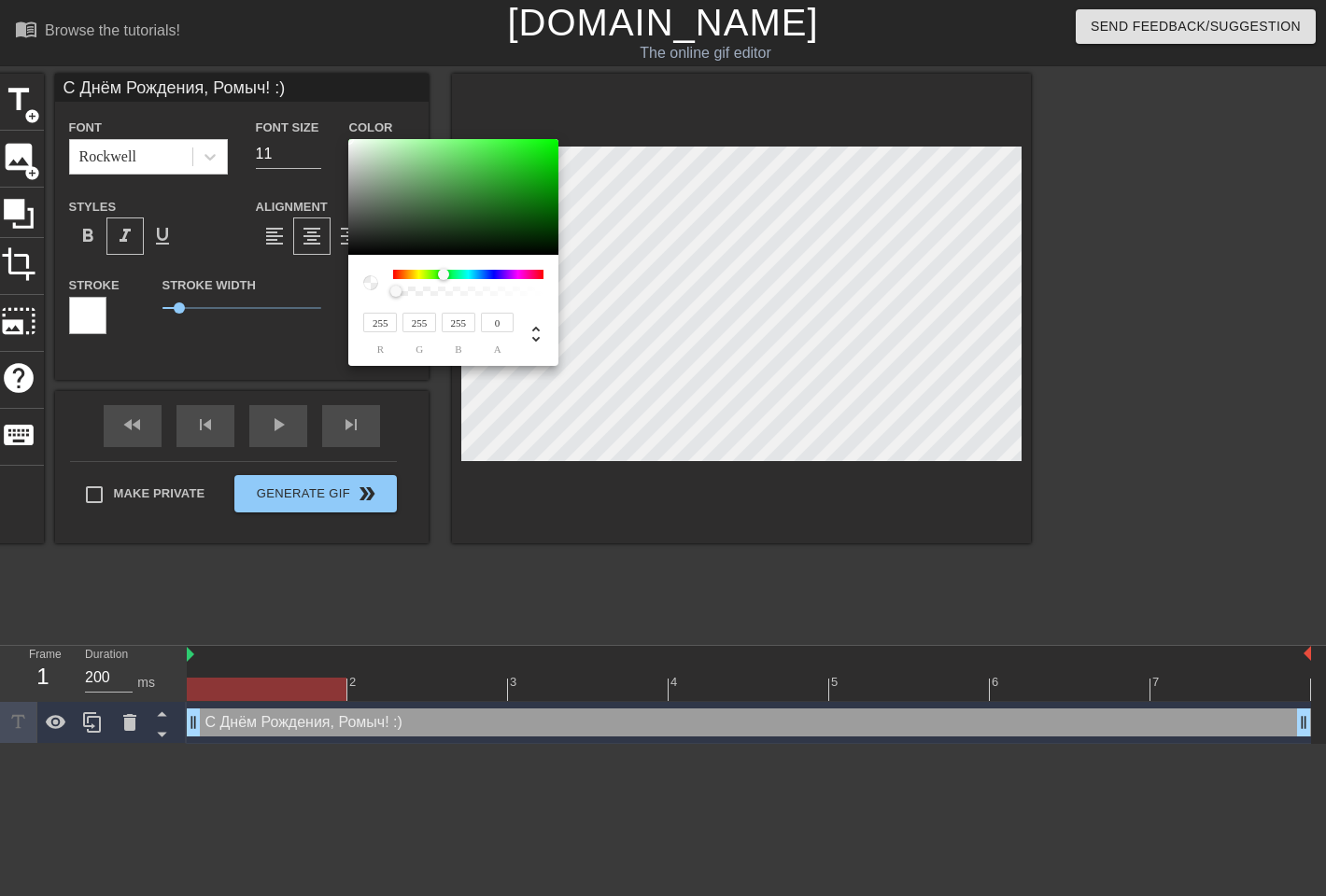
drag, startPoint x: 423, startPoint y: 166, endPoint x: 337, endPoint y: 135, distance: 91.4
click at [337, 135] on div "255 r 255 g 255 b 0 a" at bounding box center [663, 448] width 1326 height 896
click at [535, 329] on icon at bounding box center [536, 334] width 22 height 22
drag, startPoint x: 469, startPoint y: 181, endPoint x: 322, endPoint y: 129, distance: 155.9
click at [323, 129] on div "120 h 0% s 100% l 0 a" at bounding box center [663, 448] width 1326 height 896
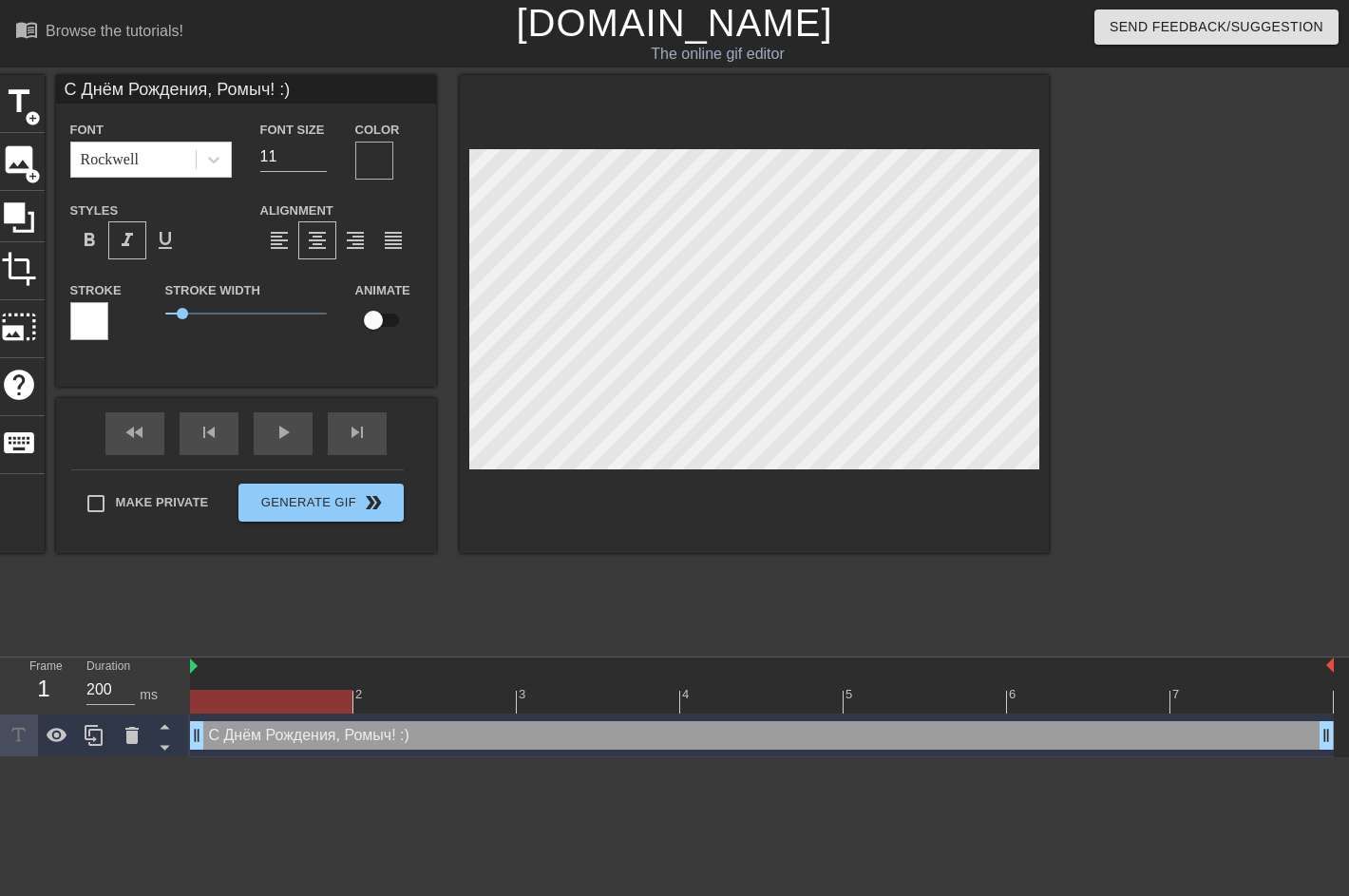
click at [382, 159] on div at bounding box center [375, 161] width 38 height 38
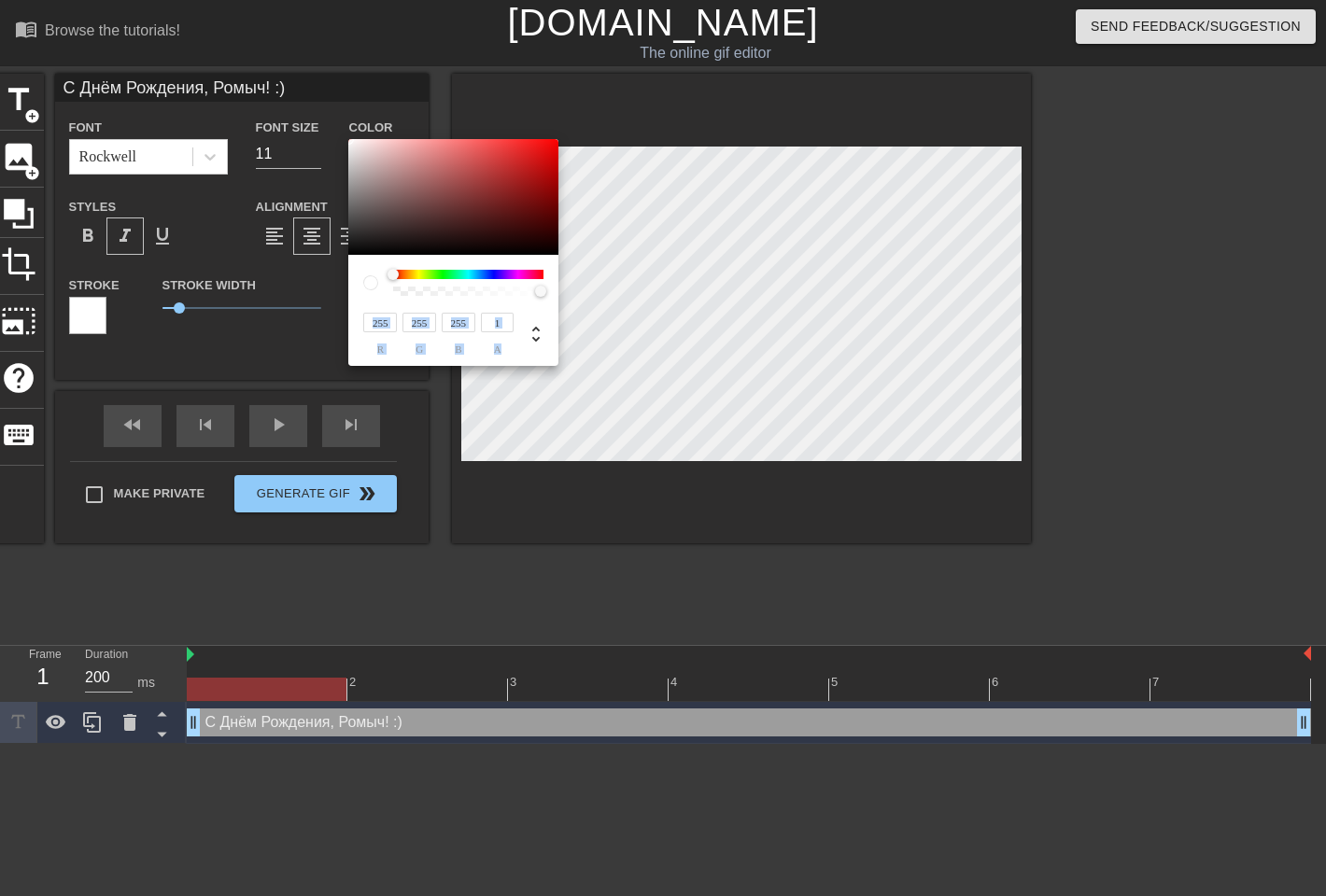
drag, startPoint x: 435, startPoint y: 293, endPoint x: 546, endPoint y: 297, distance: 111.1
click at [546, 297] on div "255 r 255 g 255 b 1 a" at bounding box center [454, 311] width 210 height 111
click at [502, 183] on div at bounding box center [454, 197] width 210 height 116
click at [528, 171] on div at bounding box center [454, 197] width 210 height 116
click at [456, 267] on div "182 r 27 g 27 b 1 a" at bounding box center [454, 311] width 210 height 111
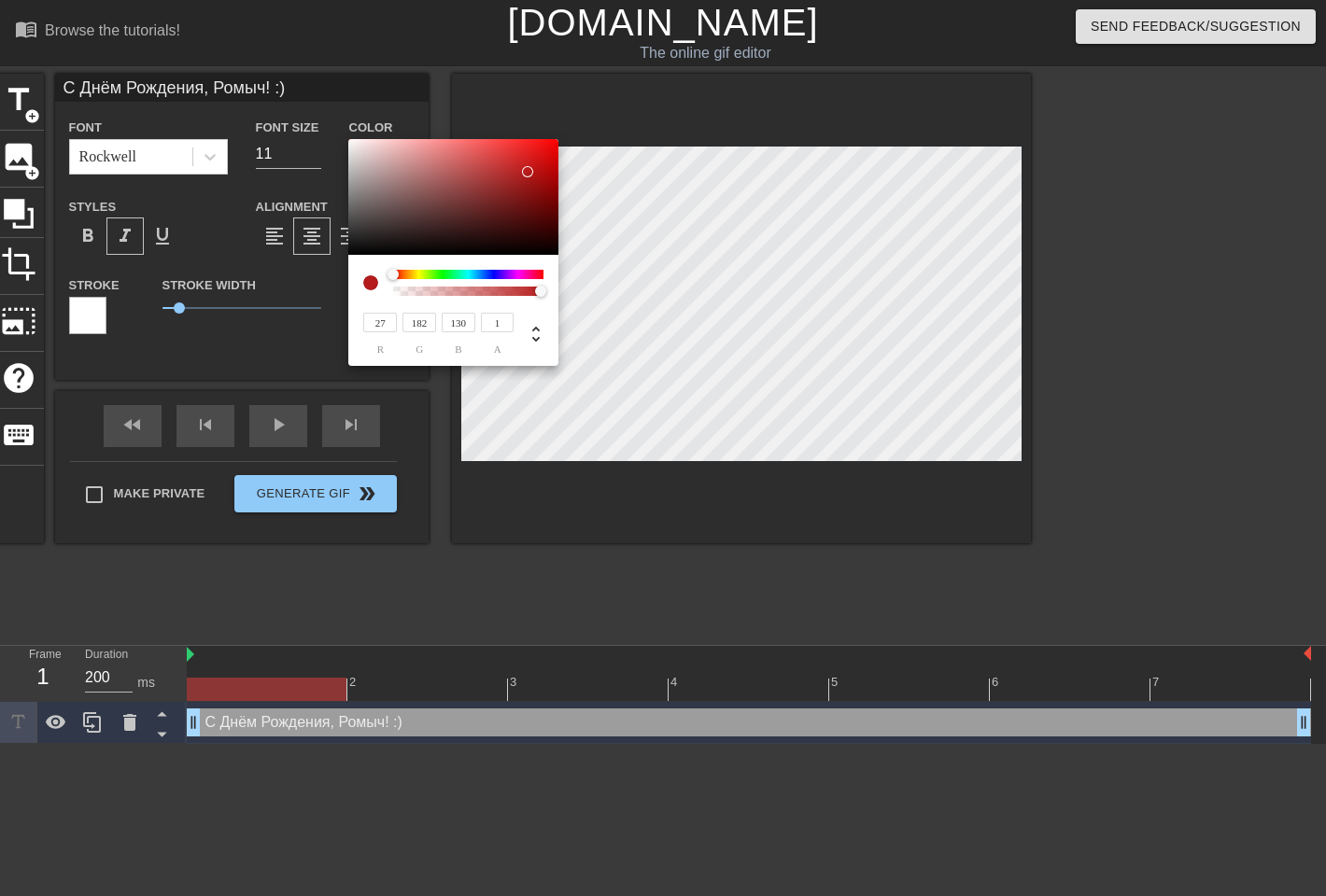
click at [461, 271] on div at bounding box center [469, 275] width 150 height 10
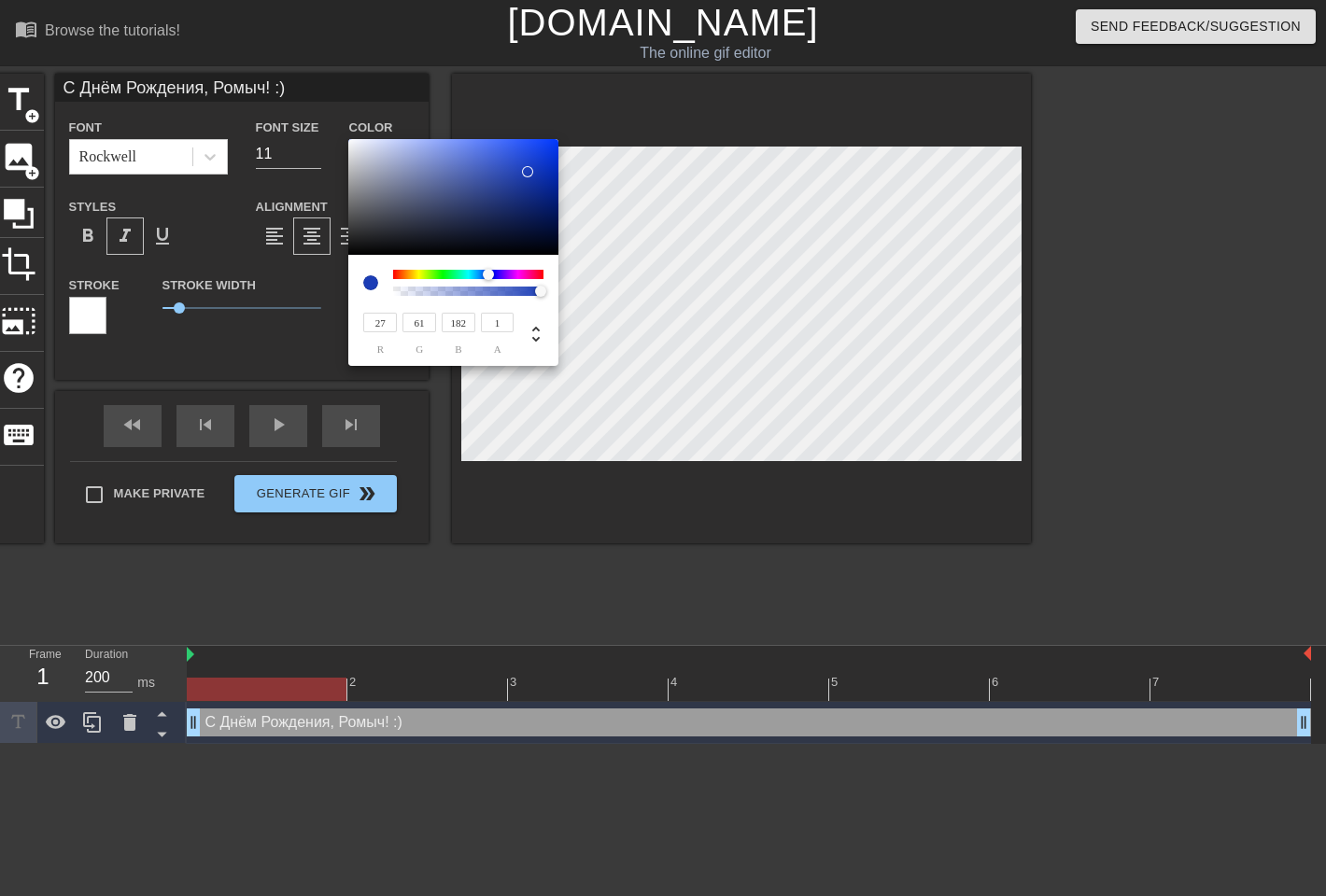
drag, startPoint x: 462, startPoint y: 273, endPoint x: 488, endPoint y: 286, distance: 29.1
click at [488, 286] on div at bounding box center [469, 282] width 150 height 26
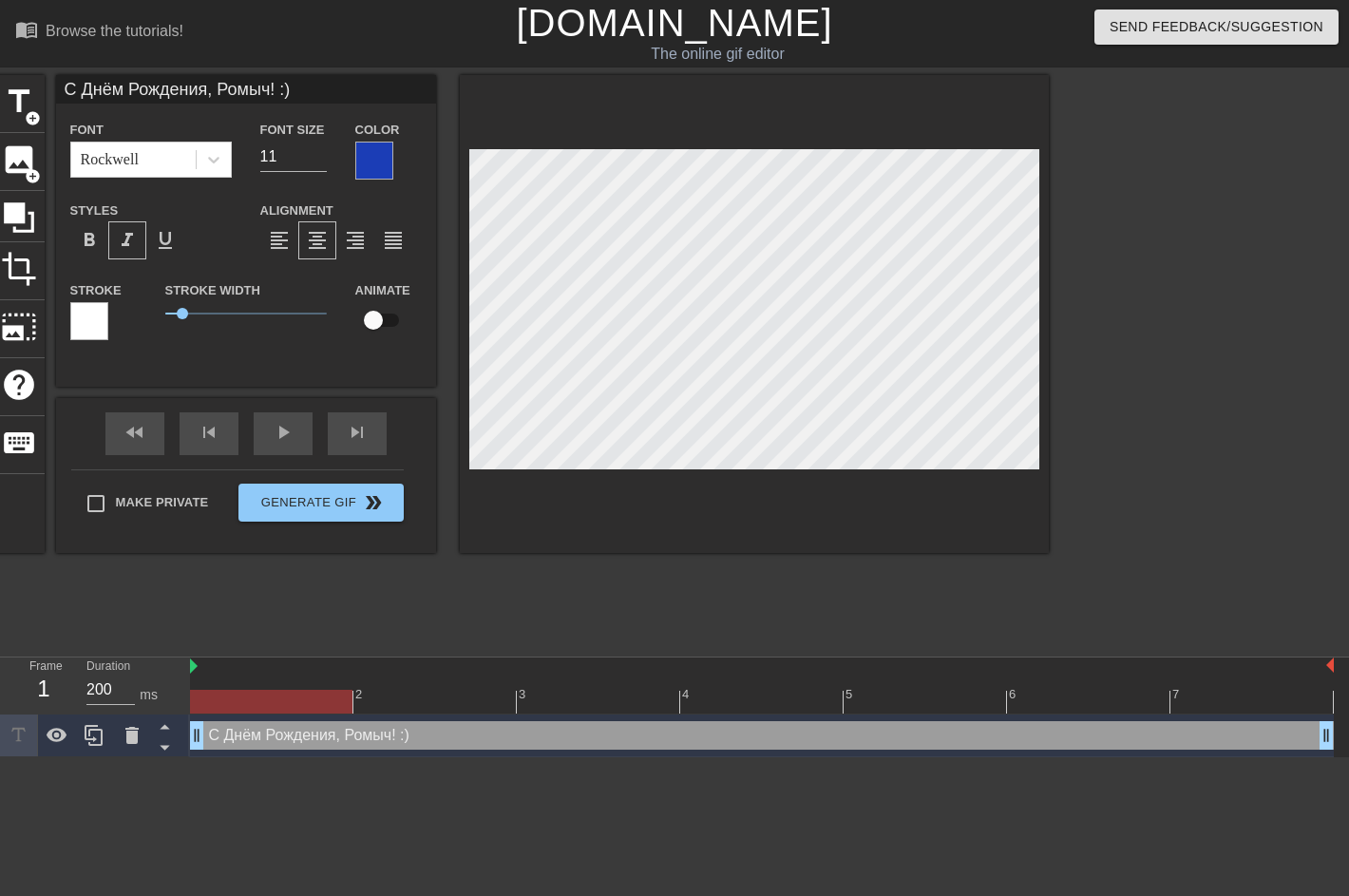
click at [95, 321] on div at bounding box center [89, 321] width 38 height 38
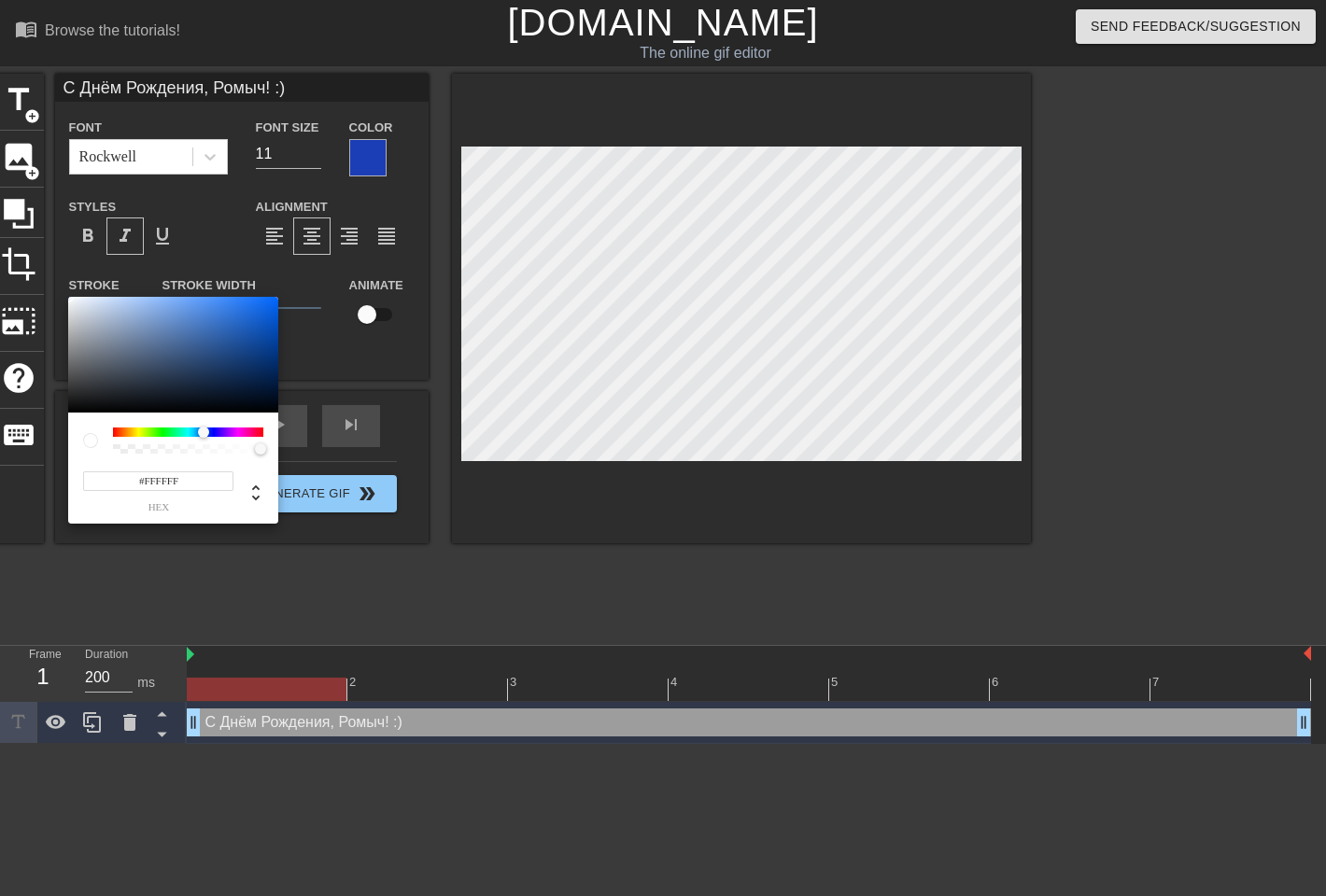
drag, startPoint x: 113, startPoint y: 431, endPoint x: 204, endPoint y: 432, distance: 91.0
click at [204, 432] on div at bounding box center [204, 432] width 12 height 12
drag, startPoint x: 175, startPoint y: 340, endPoint x: 174, endPoint y: 309, distance: 31.0
click at [174, 309] on div at bounding box center [173, 355] width 210 height 116
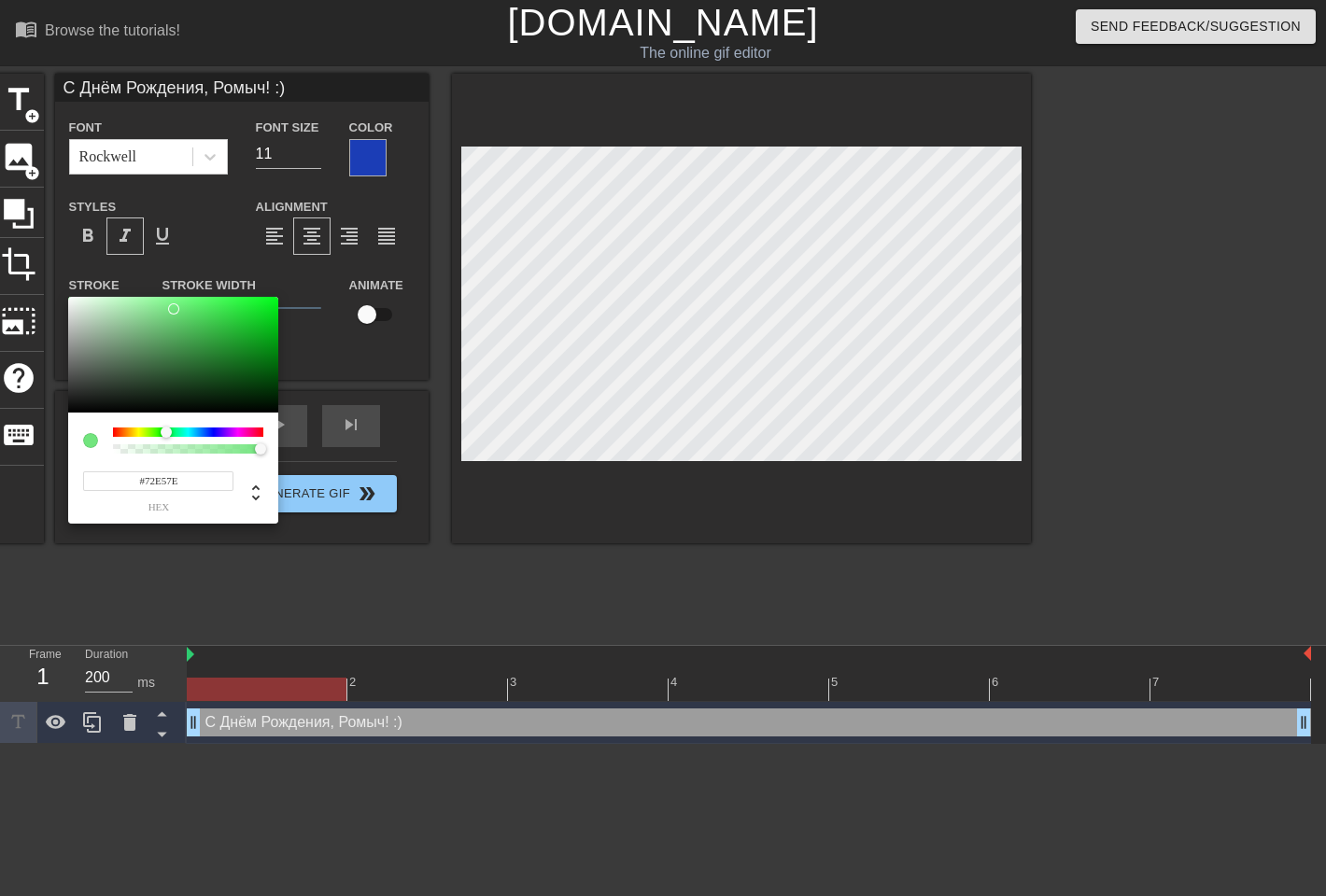
drag, startPoint x: 206, startPoint y: 429, endPoint x: 167, endPoint y: 425, distance: 39.2
click at [167, 425] on div "#72E57E hex" at bounding box center [173, 468] width 210 height 111
drag, startPoint x: 170, startPoint y: 308, endPoint x: 290, endPoint y: 305, distance: 120.0
click at [290, 305] on div "#00ED00 hex" at bounding box center [663, 448] width 1326 height 896
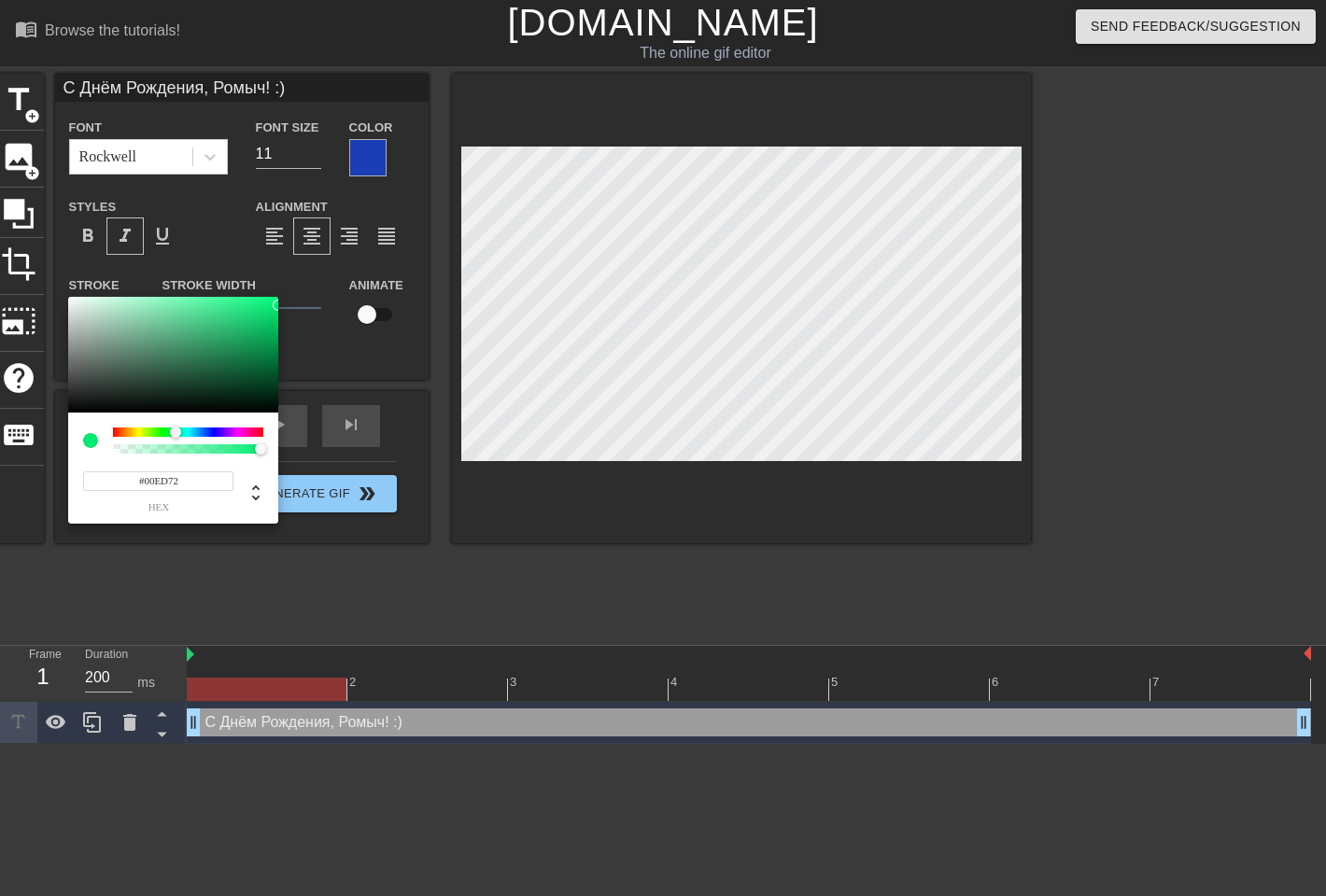
drag, startPoint x: 169, startPoint y: 431, endPoint x: 175, endPoint y: 423, distance: 10.0
click at [175, 423] on div "#00ED72 hex" at bounding box center [173, 468] width 210 height 111
click at [167, 331] on div at bounding box center [173, 355] width 210 height 116
drag, startPoint x: 169, startPoint y: 328, endPoint x: 120, endPoint y: 350, distance: 53.7
click at [120, 350] on div at bounding box center [121, 350] width 12 height 12
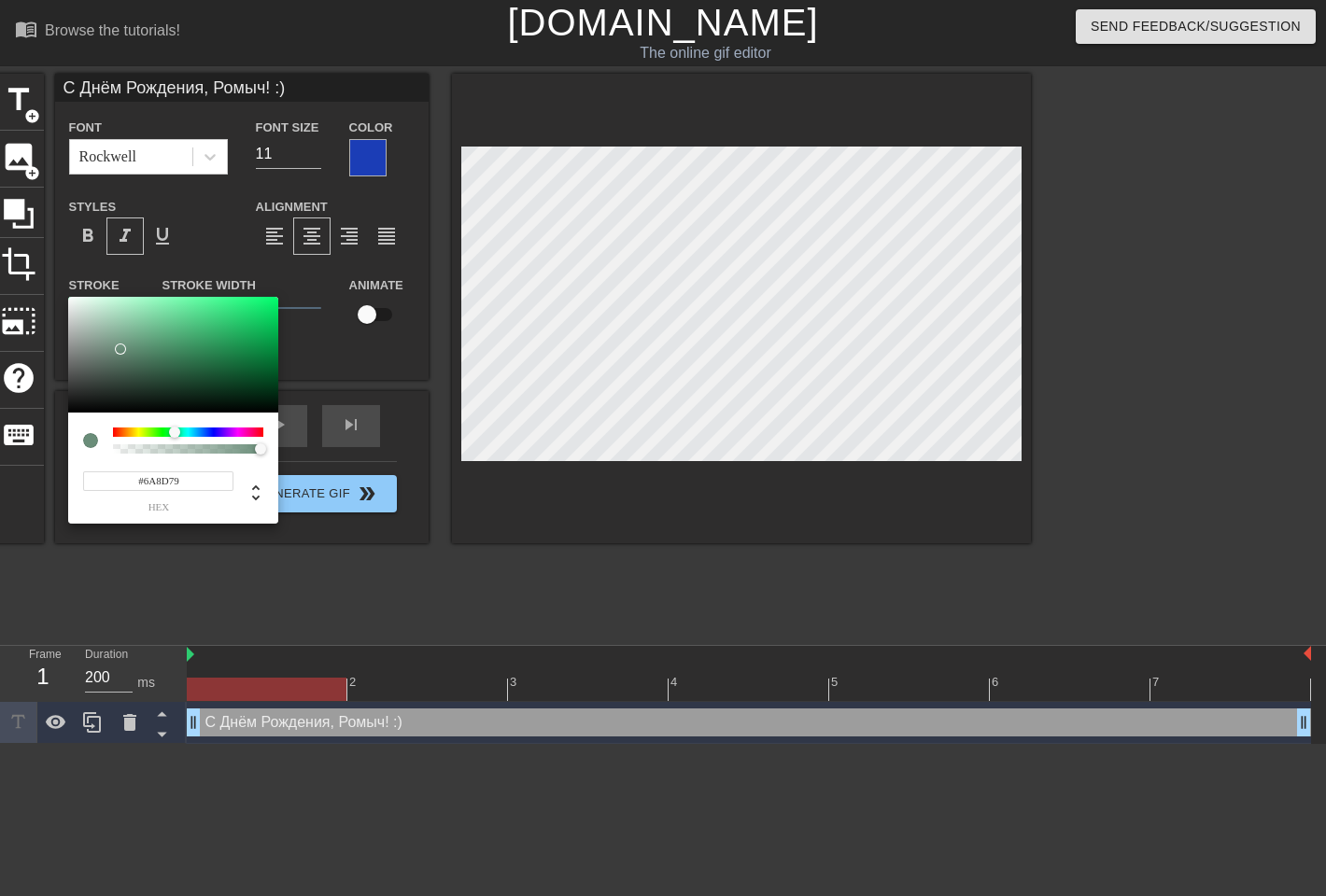
click at [174, 430] on div at bounding box center [175, 432] width 12 height 12
drag, startPoint x: 123, startPoint y: 349, endPoint x: 113, endPoint y: 291, distance: 58.9
click at [113, 291] on div "#C9FFDB hex" at bounding box center [663, 448] width 1326 height 896
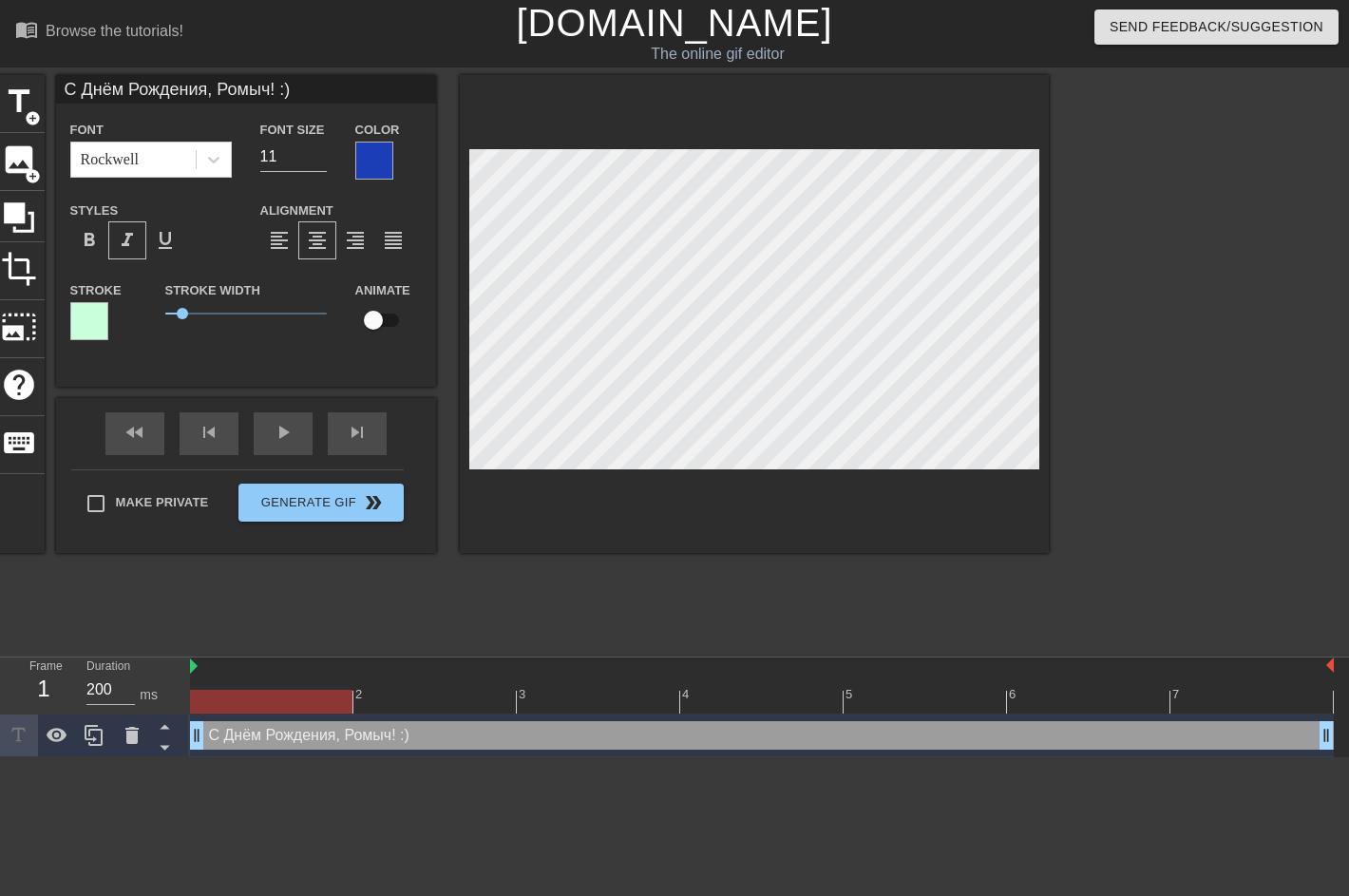
click at [373, 160] on div at bounding box center [375, 161] width 38 height 38
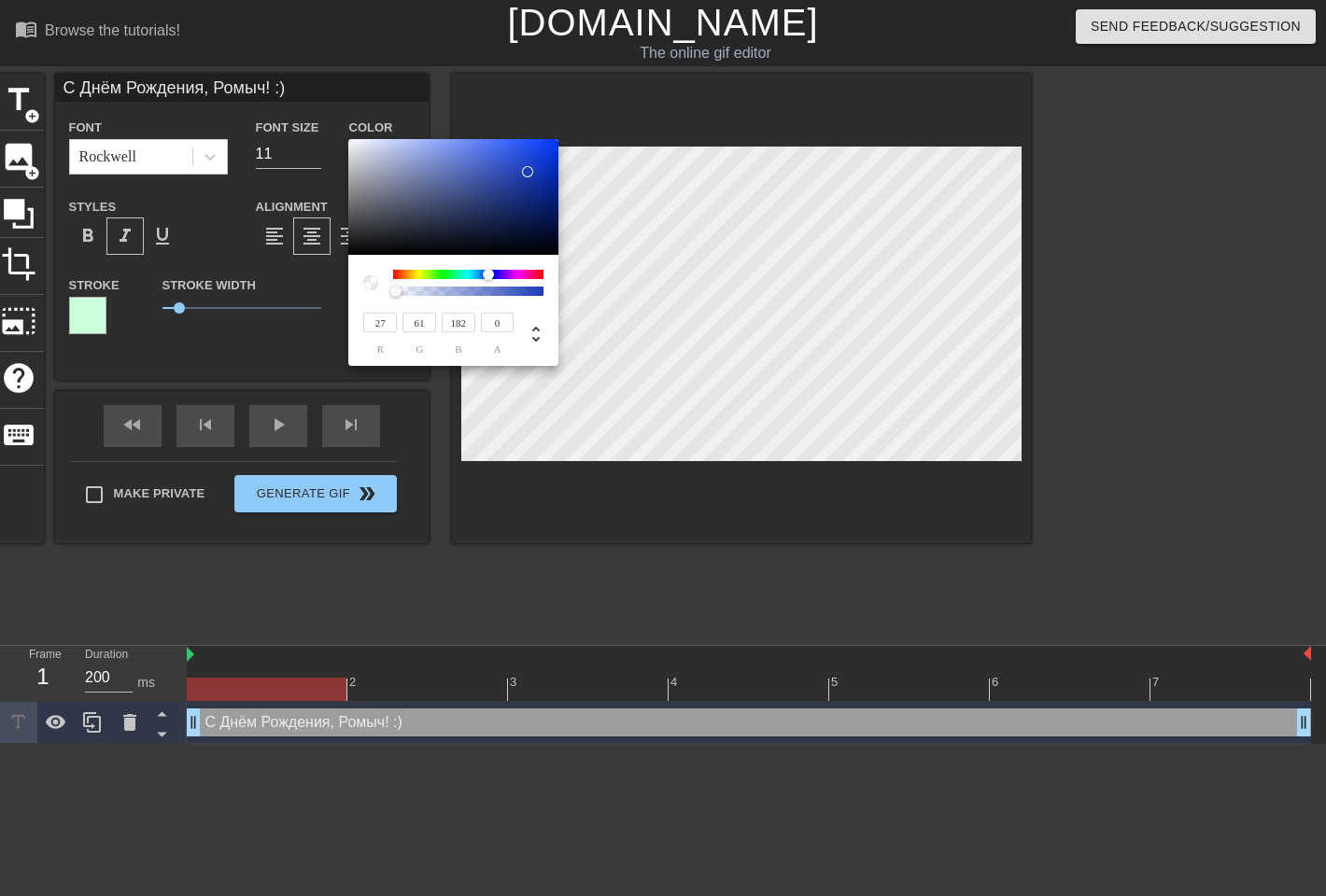
drag, startPoint x: 537, startPoint y: 289, endPoint x: 361, endPoint y: 292, distance: 176.0
click at [361, 292] on div "27 r 61 g 182 b 0 a" at bounding box center [454, 311] width 210 height 111
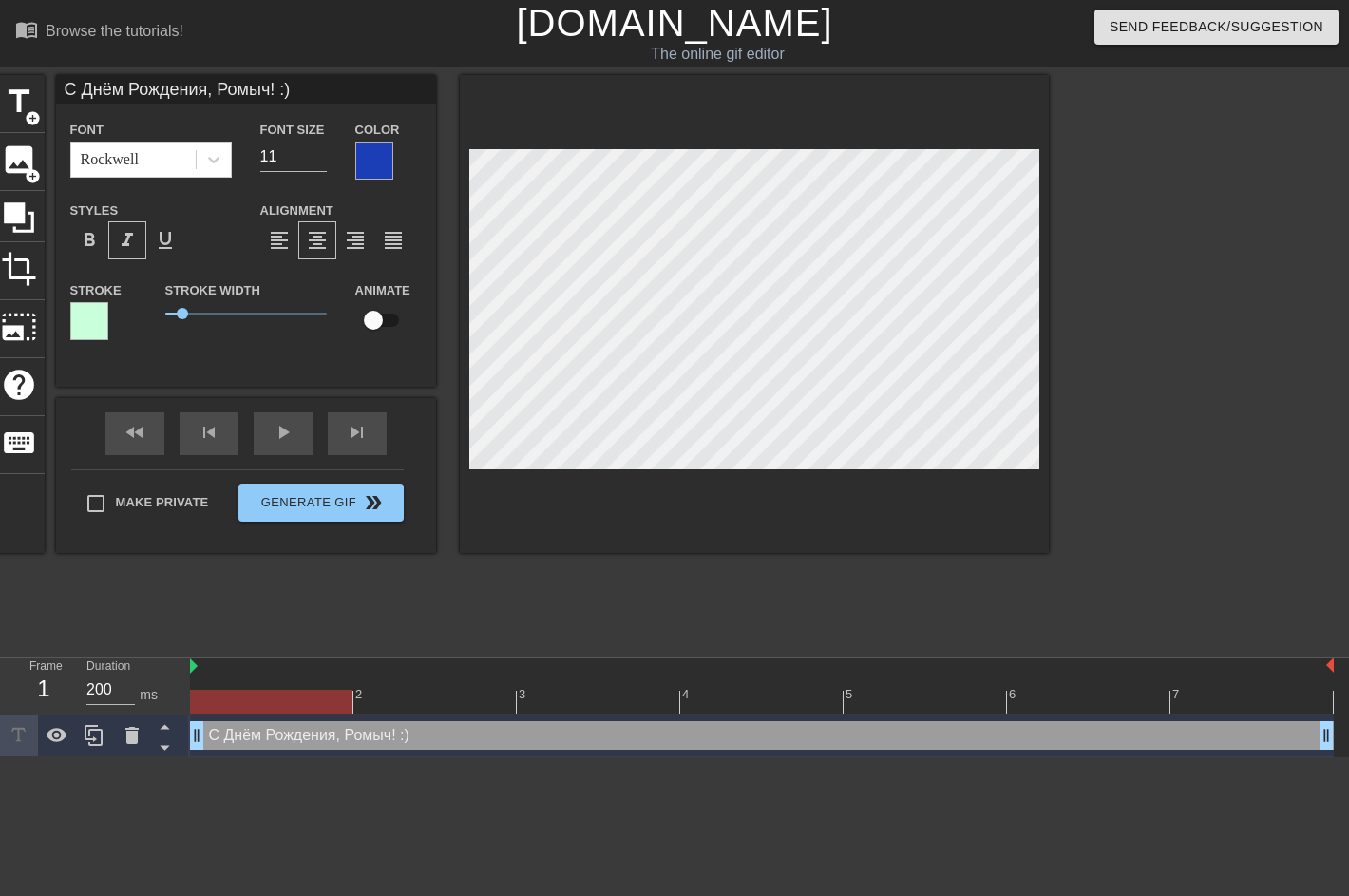
click at [372, 317] on input "checkbox" at bounding box center [373, 320] width 108 height 36
drag, startPoint x: 190, startPoint y: 663, endPoint x: 258, endPoint y: 661, distance: 68.0
drag, startPoint x: 349, startPoint y: 701, endPoint x: 309, endPoint y: 701, distance: 40.0
click at [309, 701] on div at bounding box center [272, 702] width 163 height 24
drag, startPoint x: 352, startPoint y: 700, endPoint x: 605, endPoint y: 707, distance: 253.1
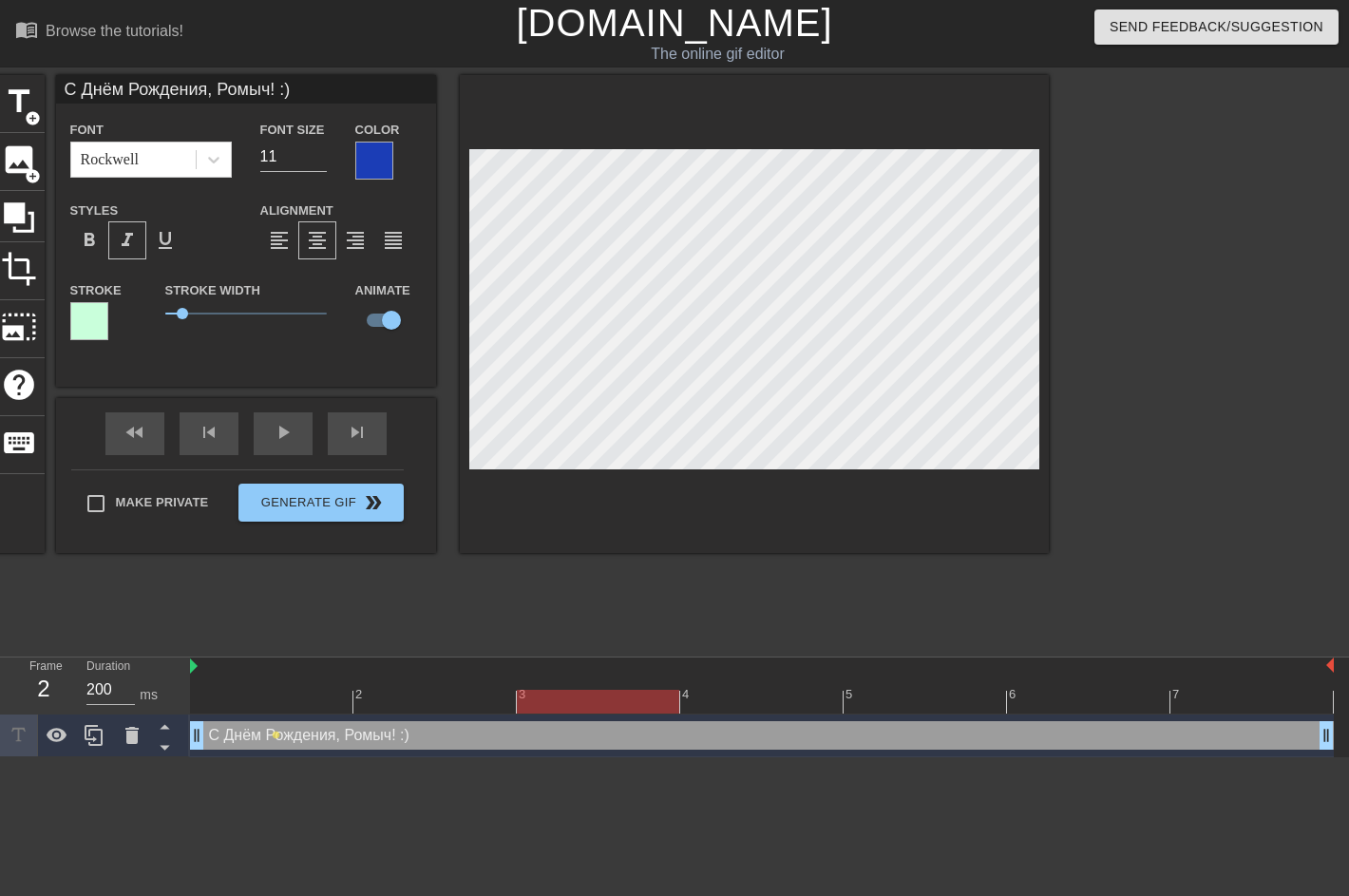
click at [605, 707] on div at bounding box center [599, 702] width 163 height 24
click at [648, 701] on div at bounding box center [762, 702] width 1144 height 24
click at [736, 701] on div at bounding box center [762, 702] width 1144 height 24
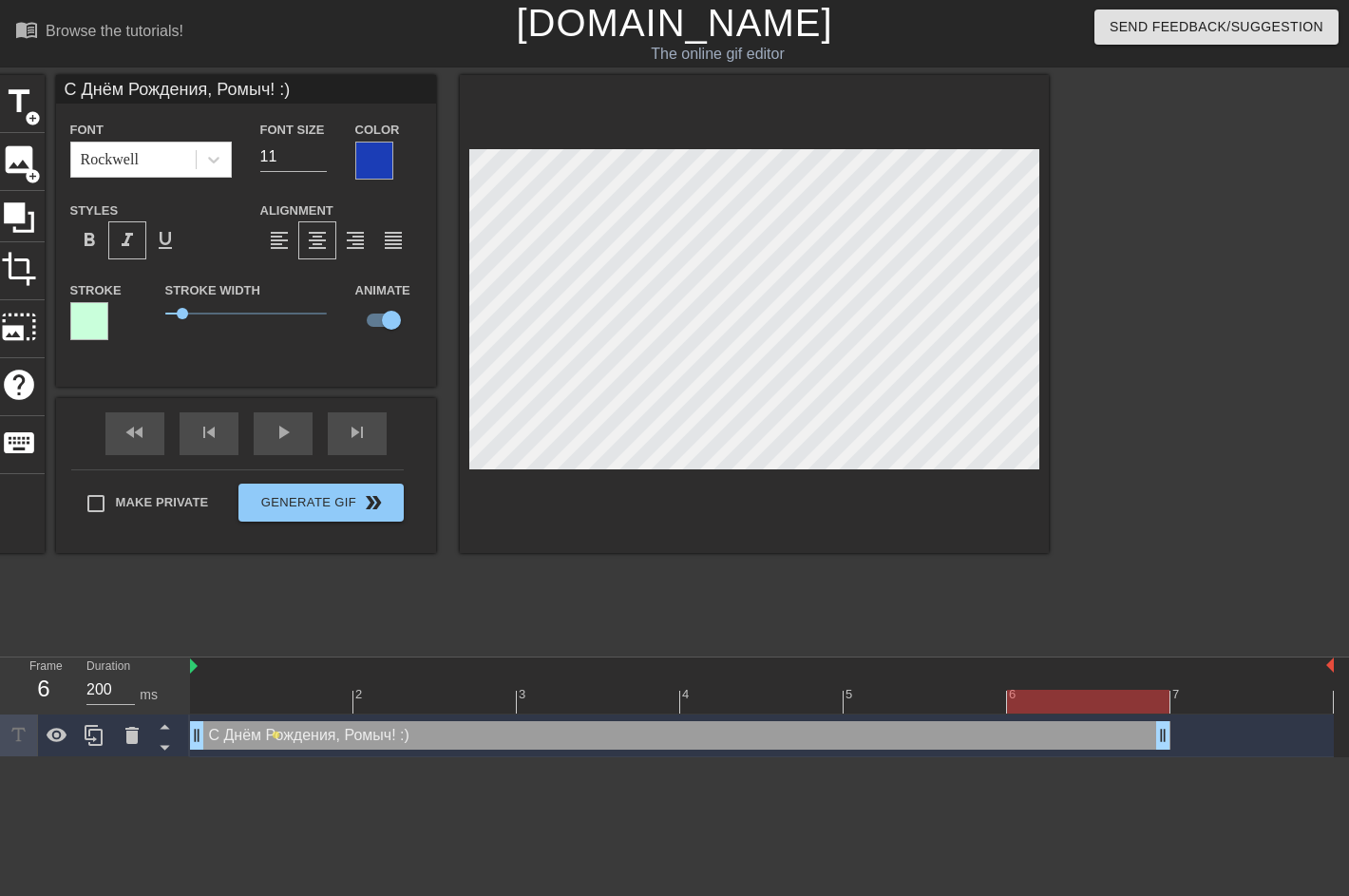
drag, startPoint x: 1326, startPoint y: 737, endPoint x: 1212, endPoint y: 744, distance: 114.2
click at [1213, 744] on div "С Днём Рождения, Ромыч! :) drag_handle drag_handle lens" at bounding box center [762, 735] width 1144 height 29
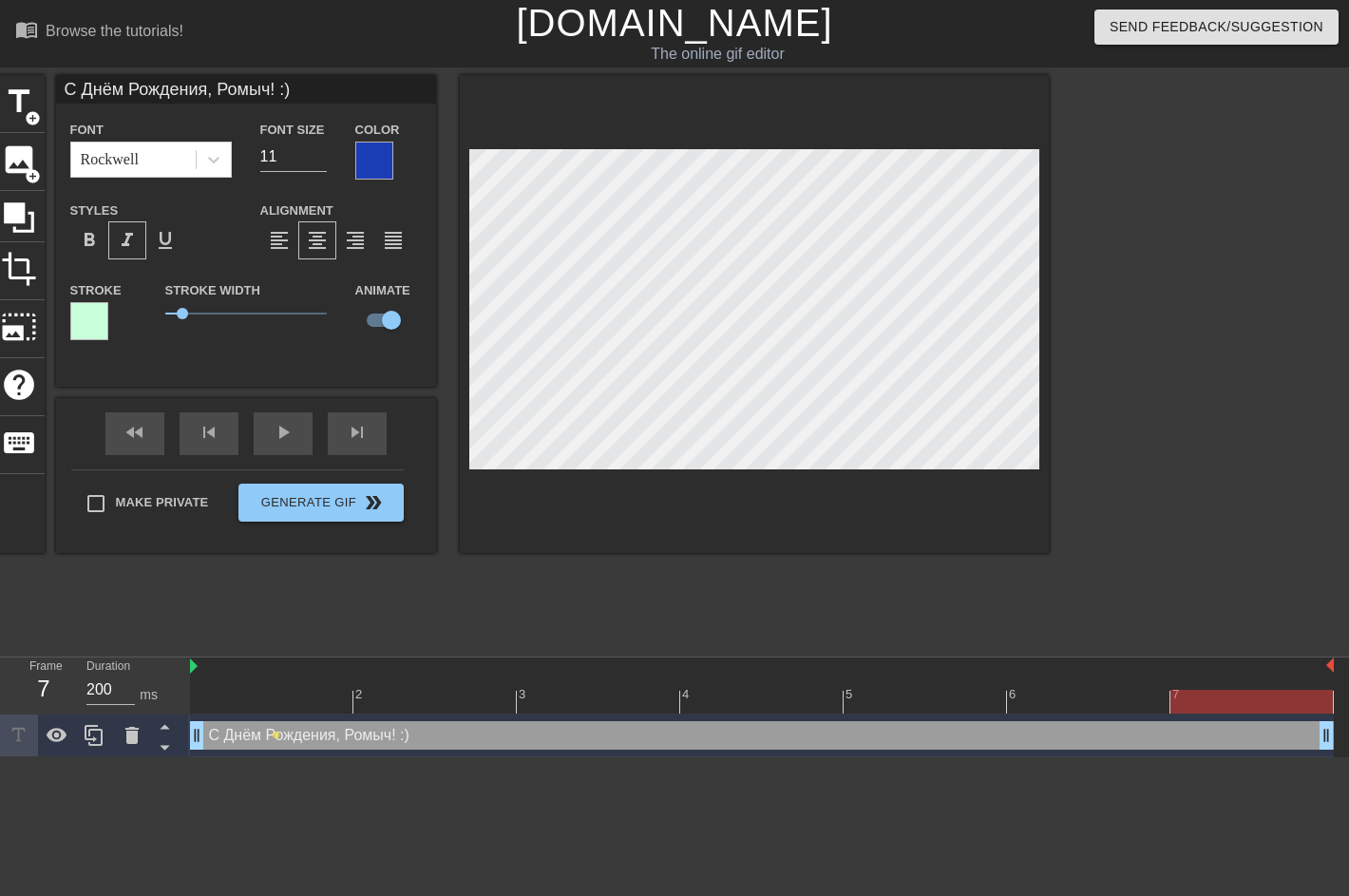
drag, startPoint x: 1165, startPoint y: 737, endPoint x: 1303, endPoint y: 735, distance: 138.0
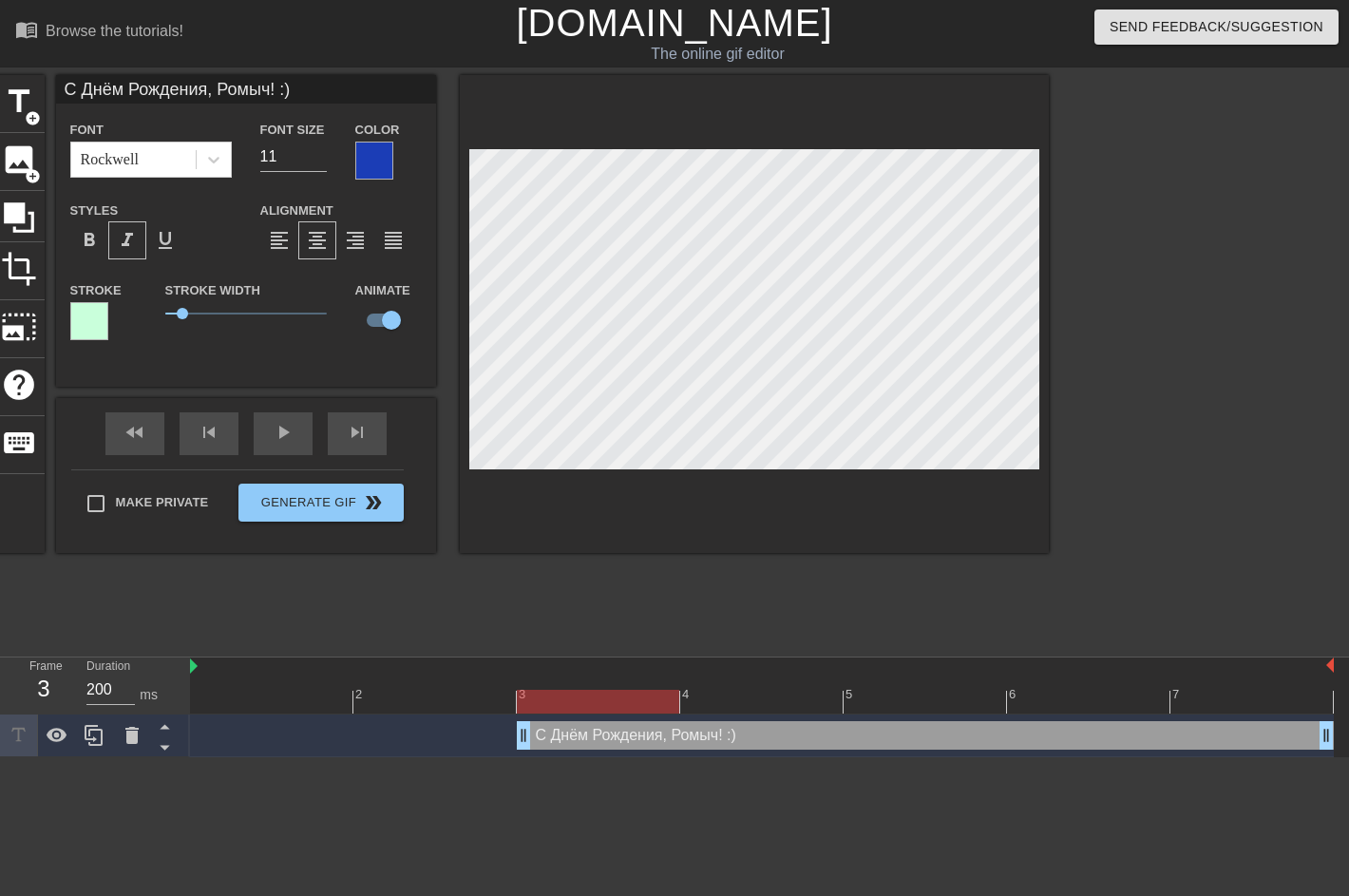
drag, startPoint x: 194, startPoint y: 736, endPoint x: 526, endPoint y: 735, distance: 332.0
click at [285, 435] on div "play_arrow" at bounding box center [282, 433] width 58 height 43
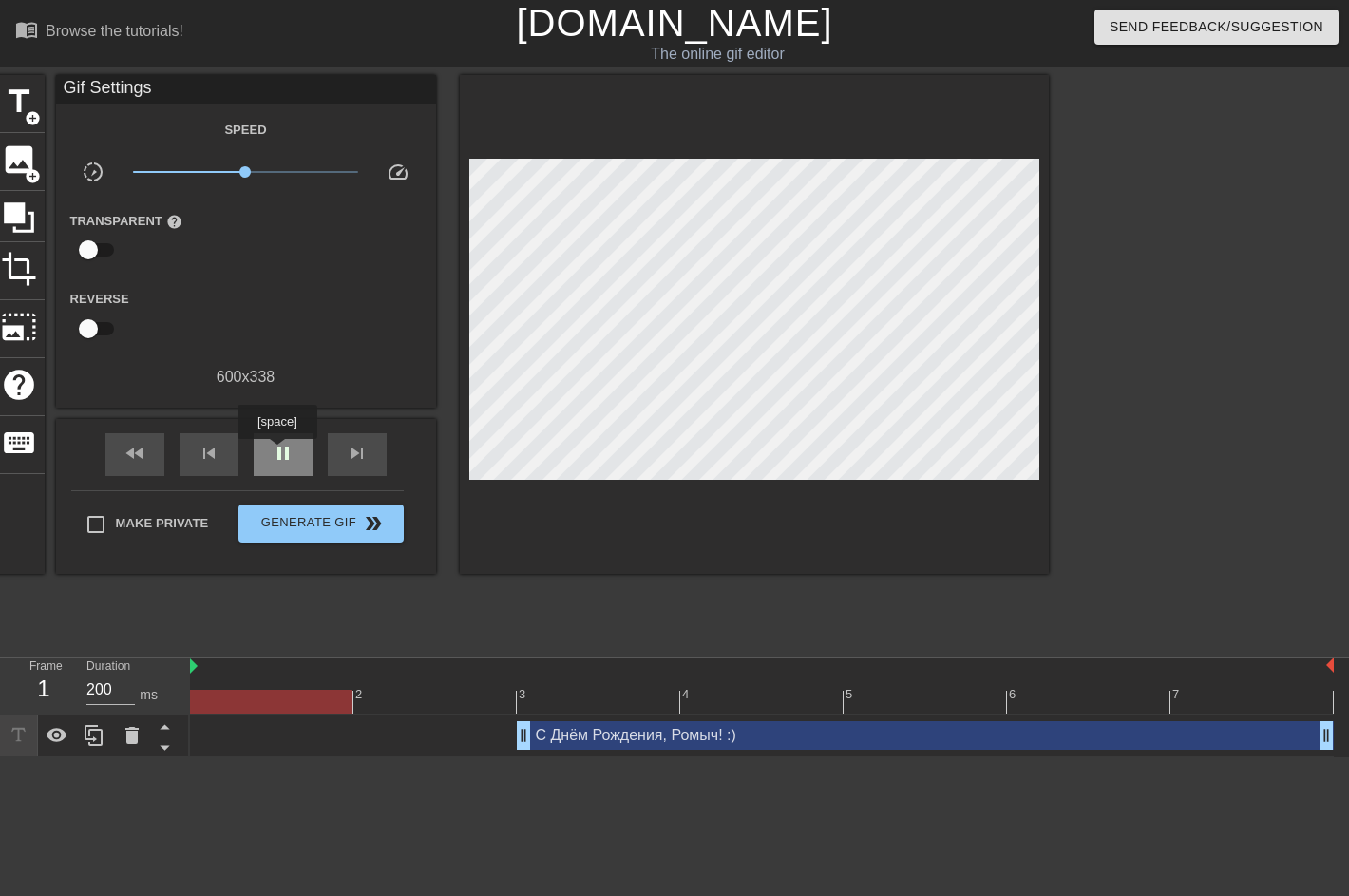
click at [277, 452] on span "pause" at bounding box center [282, 453] width 23 height 23
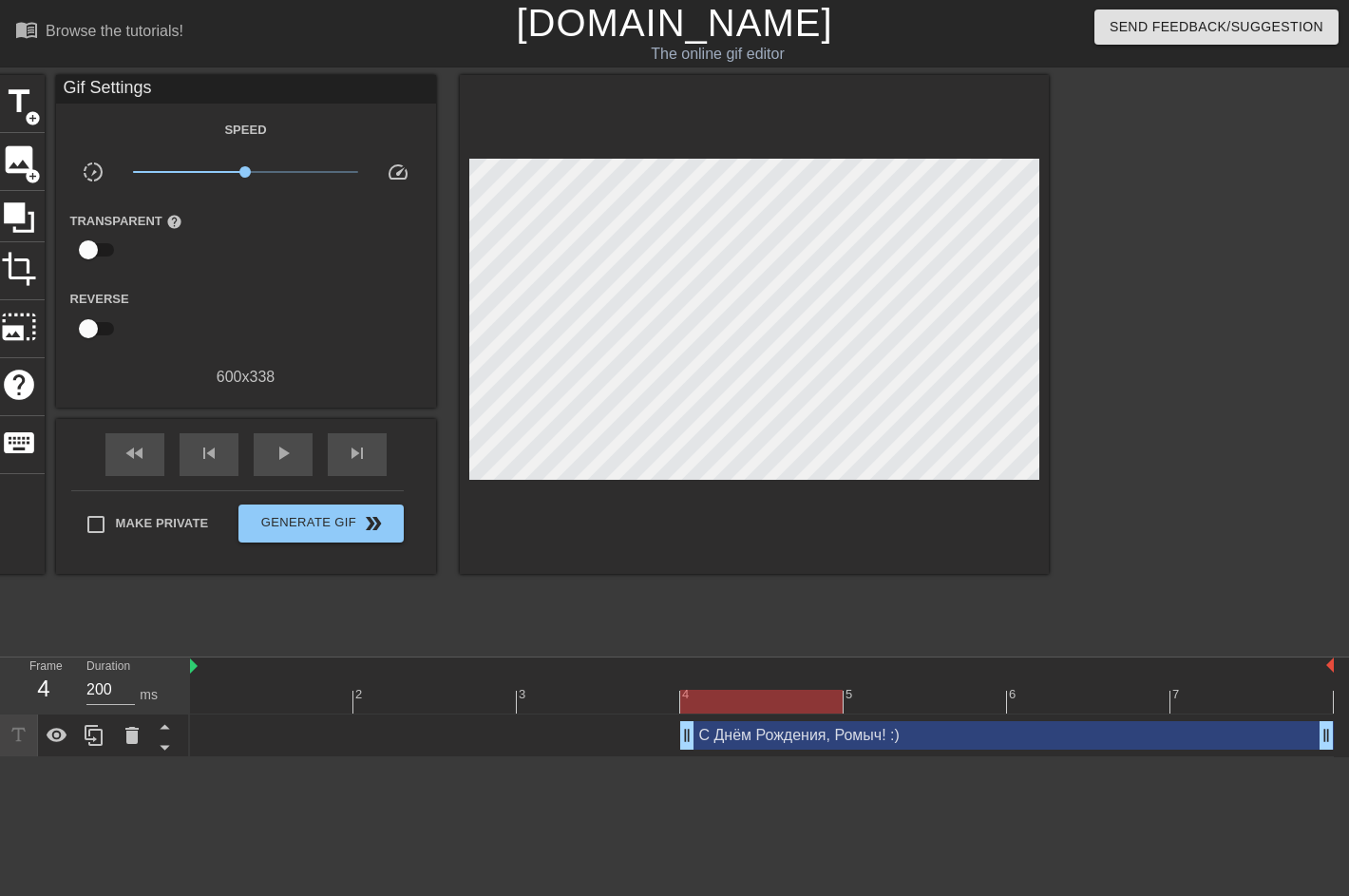
drag, startPoint x: 522, startPoint y: 737, endPoint x: 671, endPoint y: 745, distance: 149.2
click at [671, 745] on div "С Днём Рождения, Ромыч! :) drag_handle drag_handle" at bounding box center [762, 735] width 1144 height 29
click at [287, 456] on span "play_arrow" at bounding box center [282, 453] width 23 height 23
click at [286, 444] on span "pause" at bounding box center [282, 453] width 23 height 23
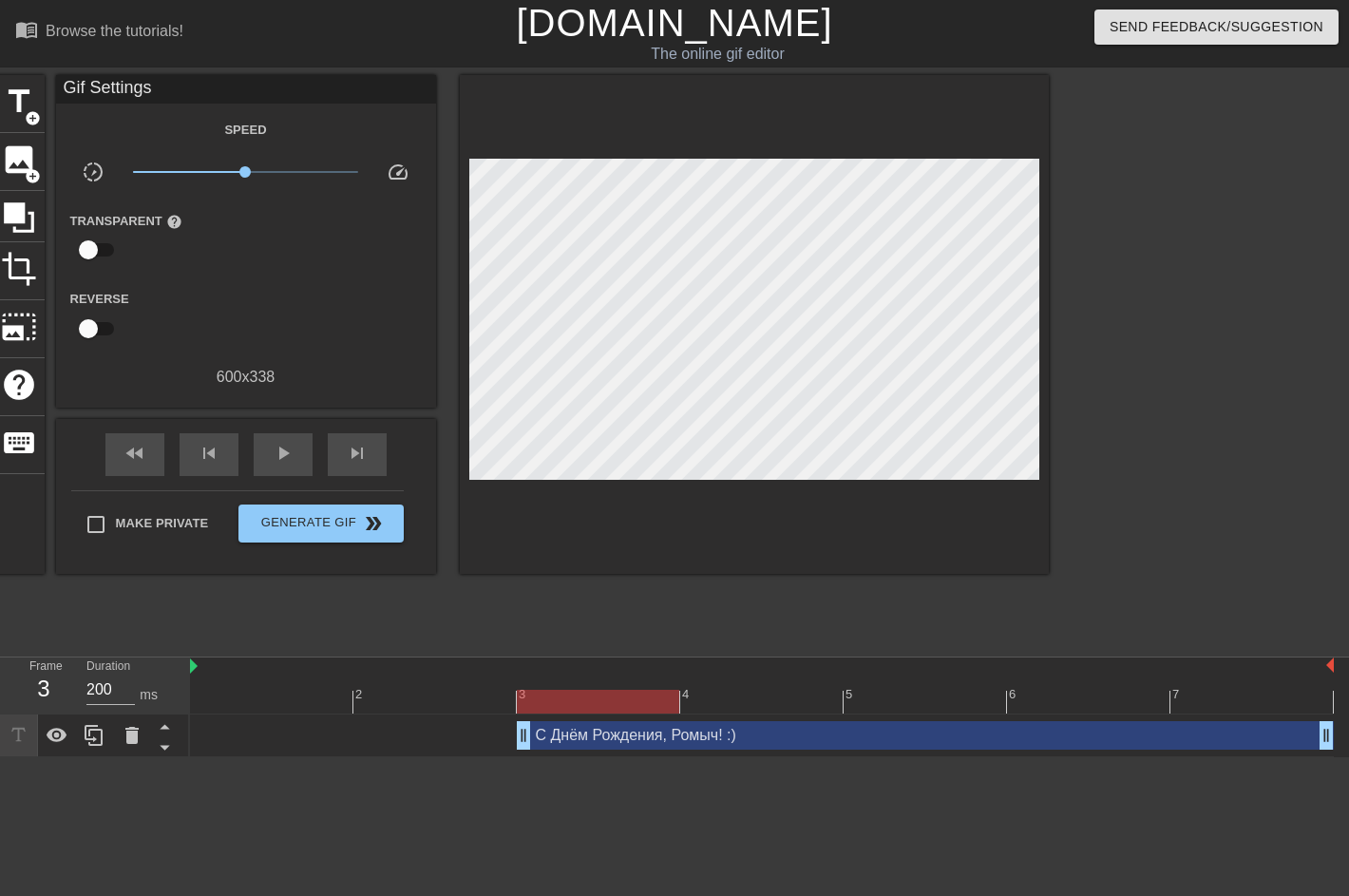
drag, startPoint x: 685, startPoint y: 734, endPoint x: 575, endPoint y: 729, distance: 110.1
click at [283, 449] on span "play_arrow" at bounding box center [282, 453] width 23 height 23
click at [283, 454] on span "pause" at bounding box center [282, 453] width 23 height 23
click at [281, 457] on span "play_arrow" at bounding box center [282, 453] width 23 height 23
click at [281, 457] on span "pause" at bounding box center [282, 453] width 23 height 23
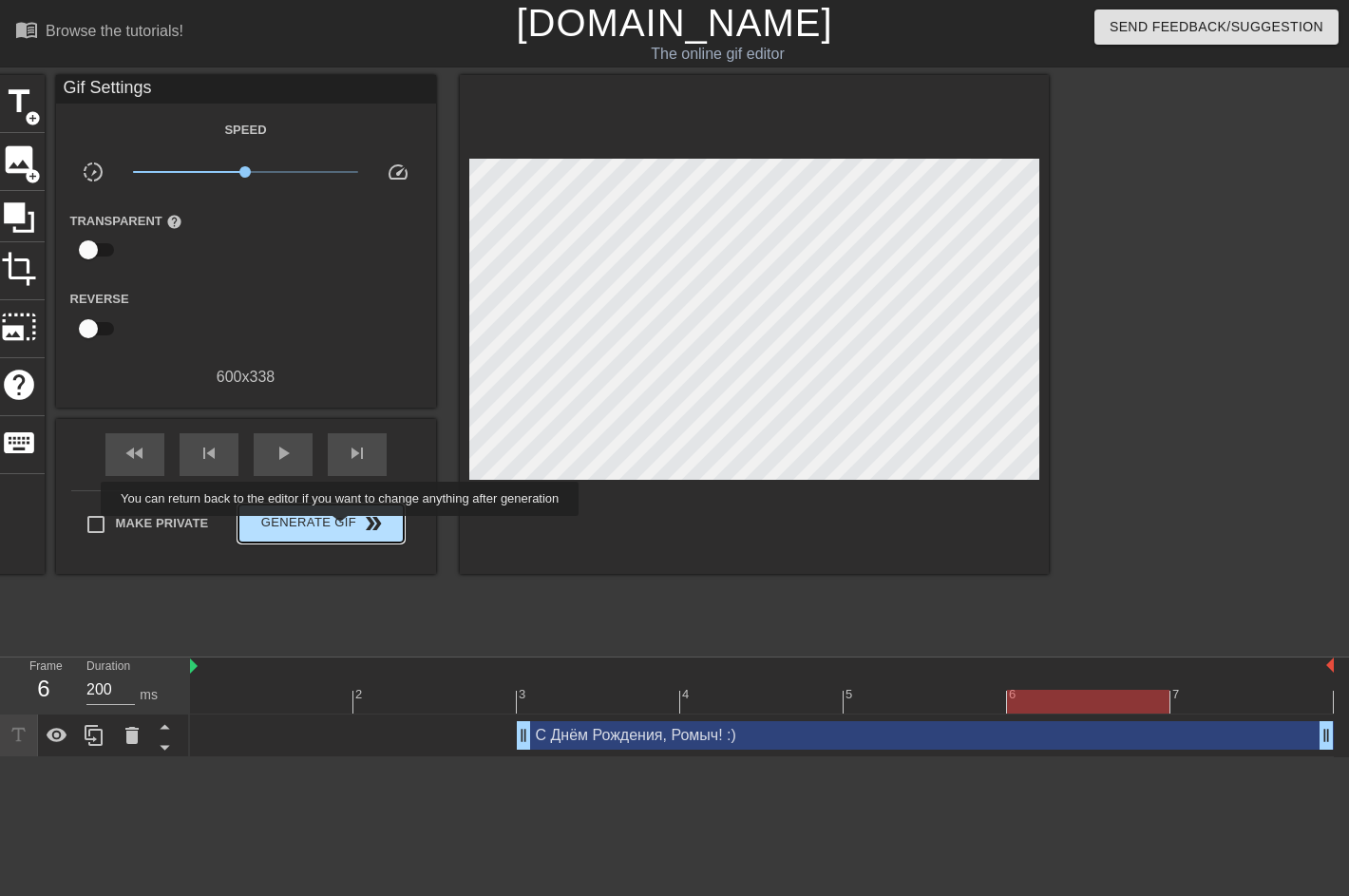
click at [342, 529] on span "Generate Gif double_arrow" at bounding box center [320, 523] width 150 height 23
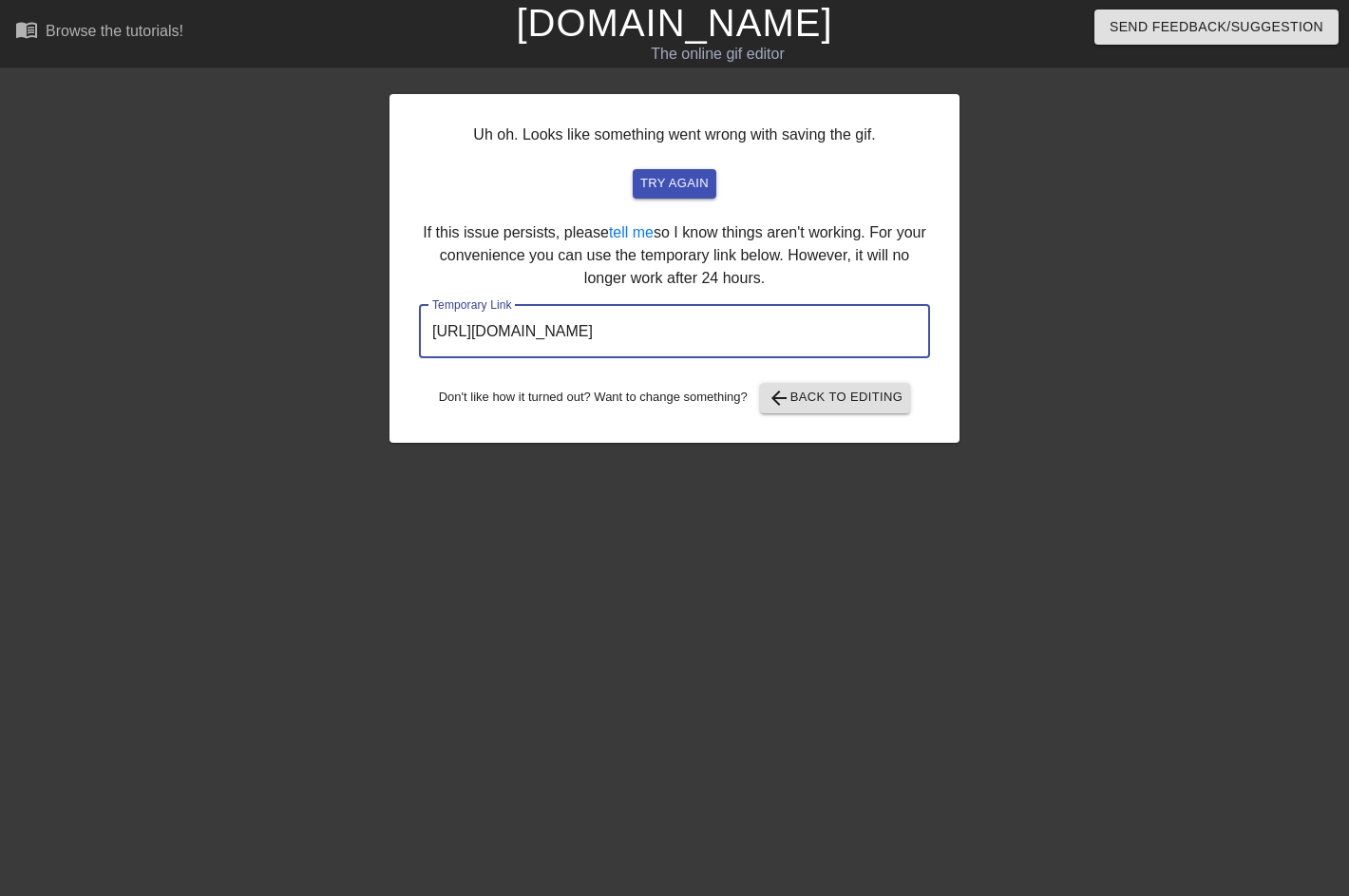
drag, startPoint x: 827, startPoint y: 337, endPoint x: 427, endPoint y: 343, distance: 400.0
click at [427, 343] on input "[URL][DOMAIN_NAME]" at bounding box center [675, 332] width 511 height 54
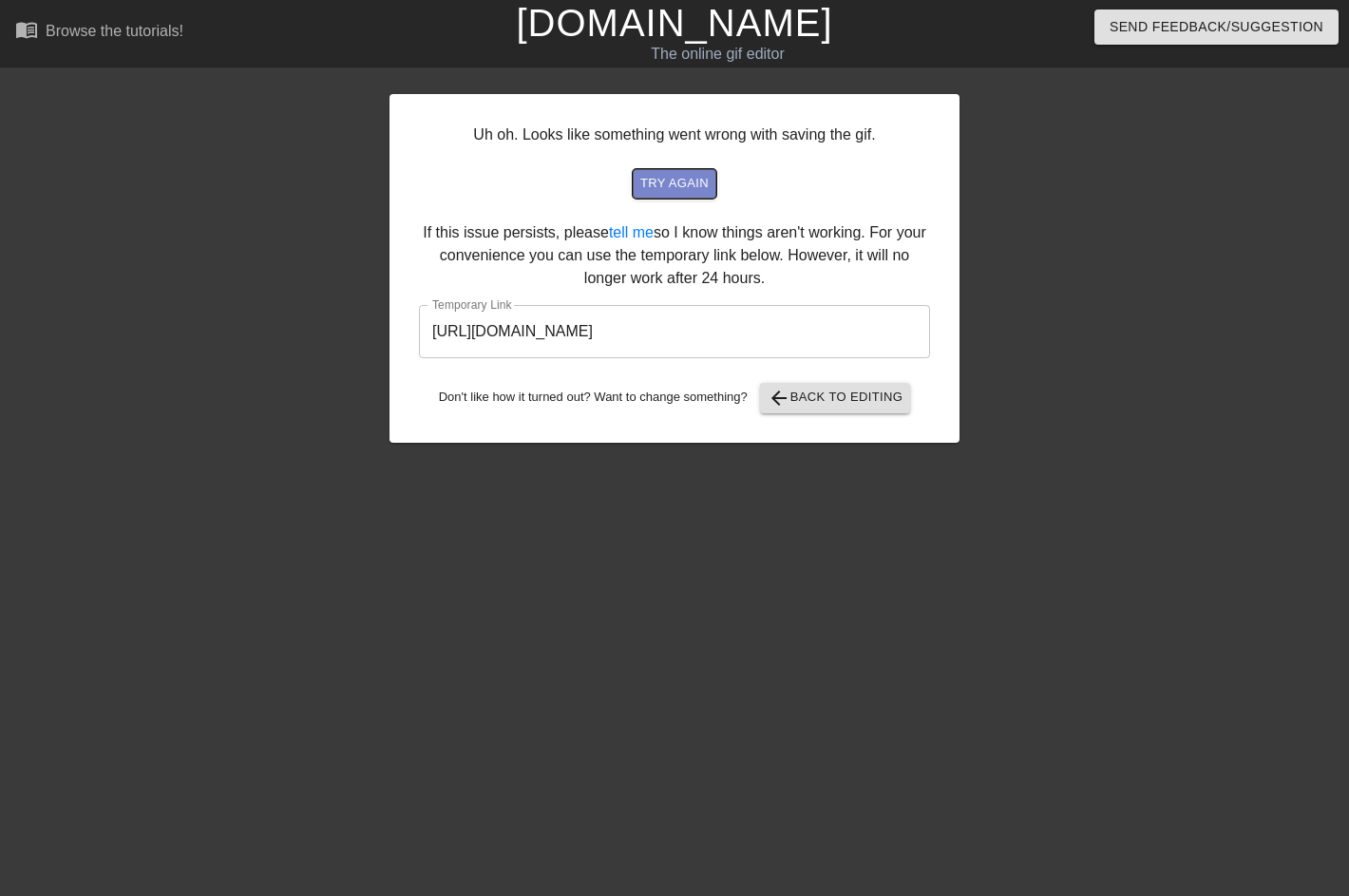
click at [666, 181] on span "try again" at bounding box center [674, 183] width 68 height 22
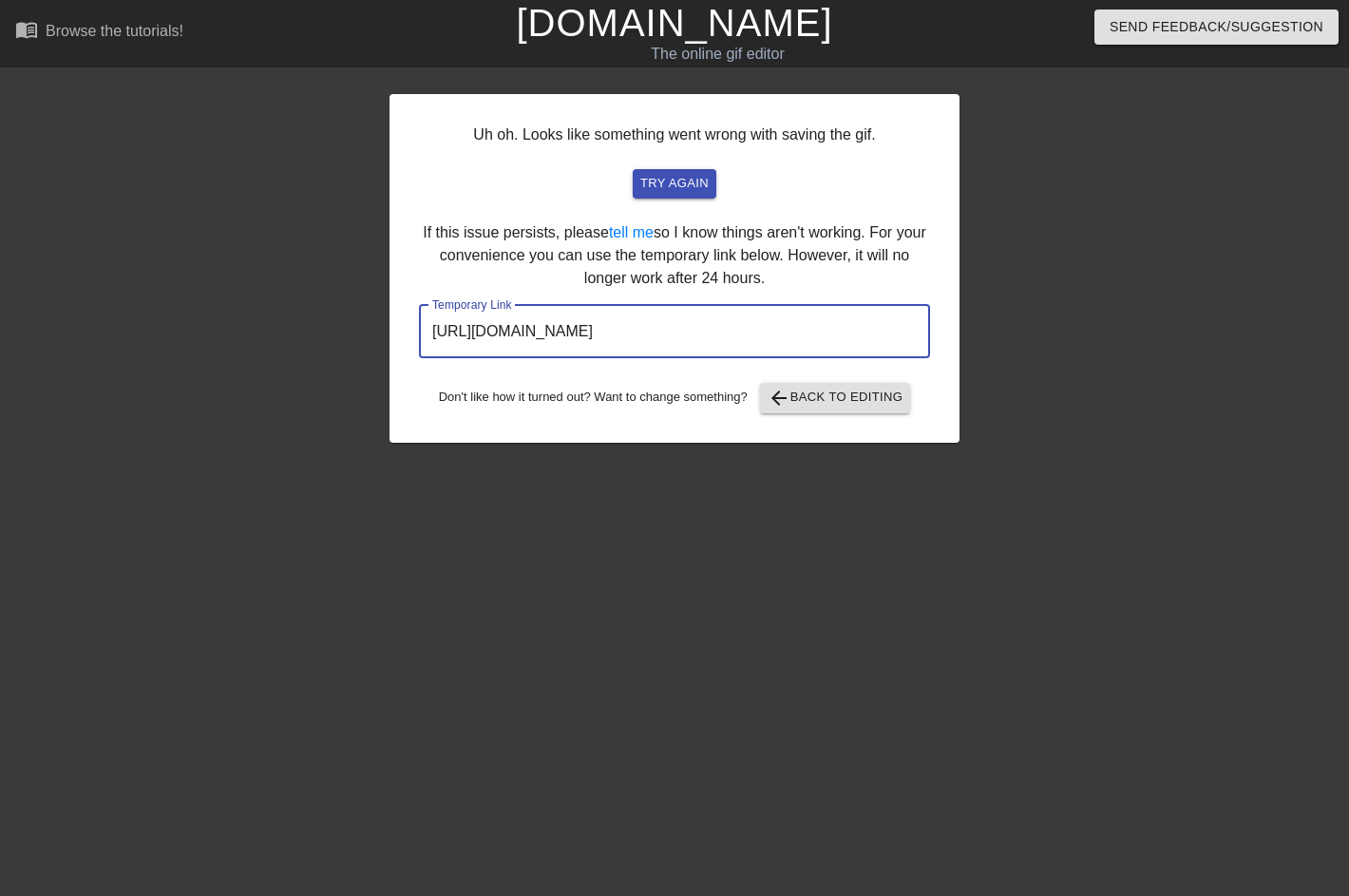
drag, startPoint x: 827, startPoint y: 333, endPoint x: 416, endPoint y: 349, distance: 411.3
click at [416, 349] on div "Uh oh. Looks like something went wrong with saving the gif. try again If this i…" at bounding box center [674, 269] width 570 height 349
